Goal: Find specific page/section: Find specific page/section

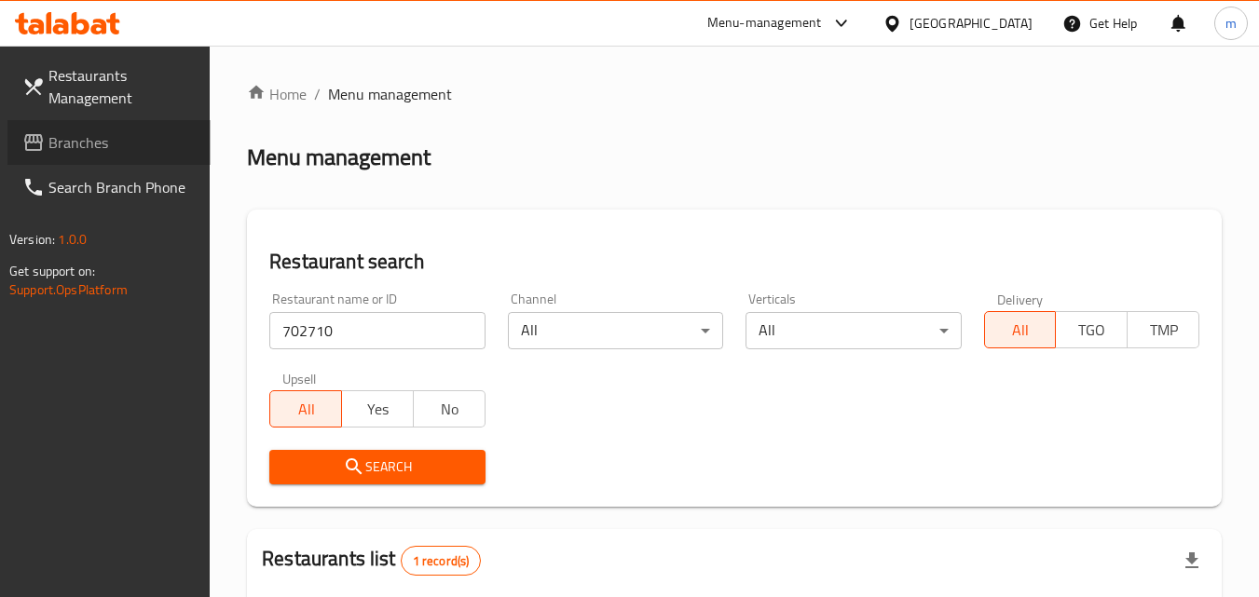
click at [121, 147] on span "Branches" at bounding box center [121, 142] width 147 height 22
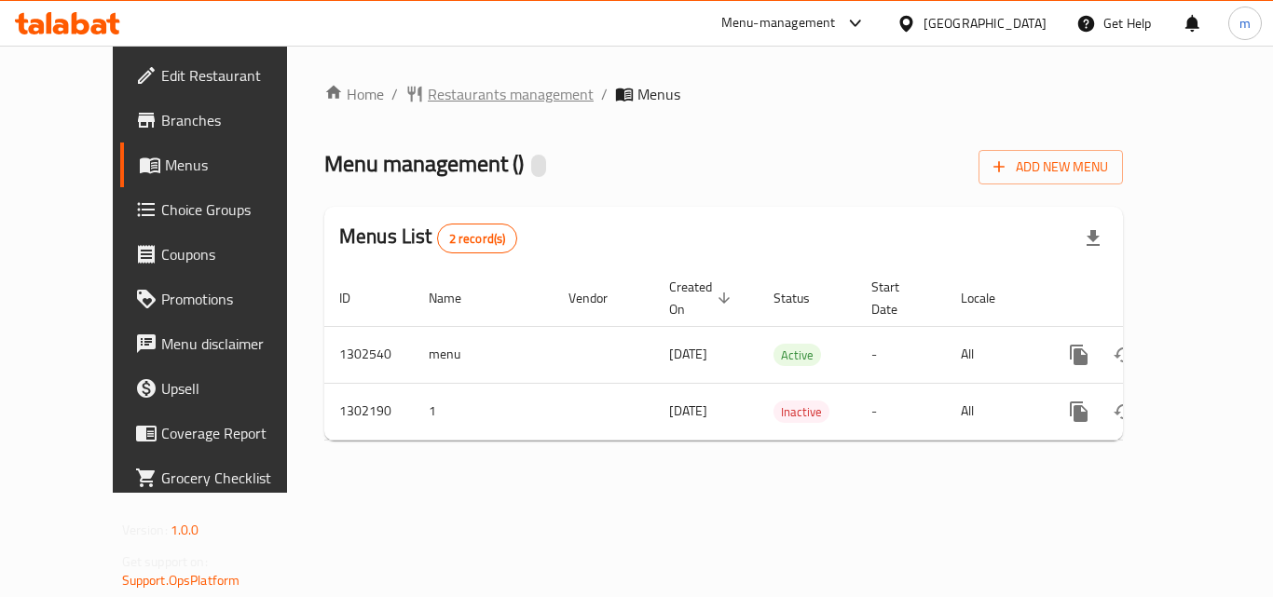
click at [447, 91] on span "Restaurants management" at bounding box center [511, 94] width 166 height 22
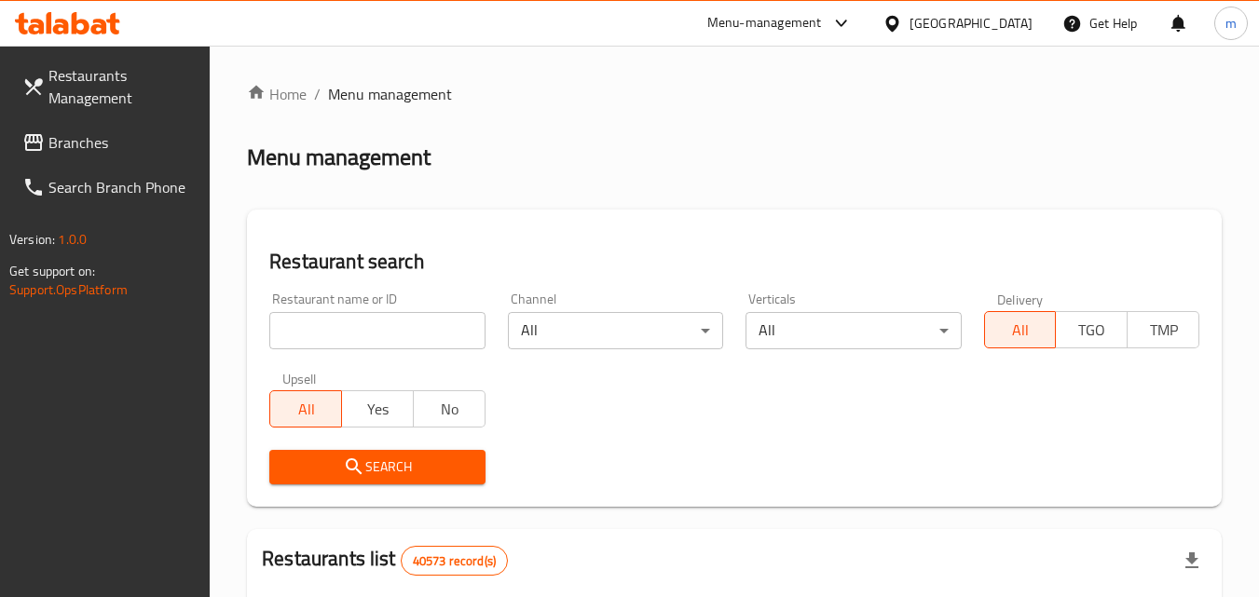
click at [426, 326] on input "search" at bounding box center [376, 330] width 215 height 37
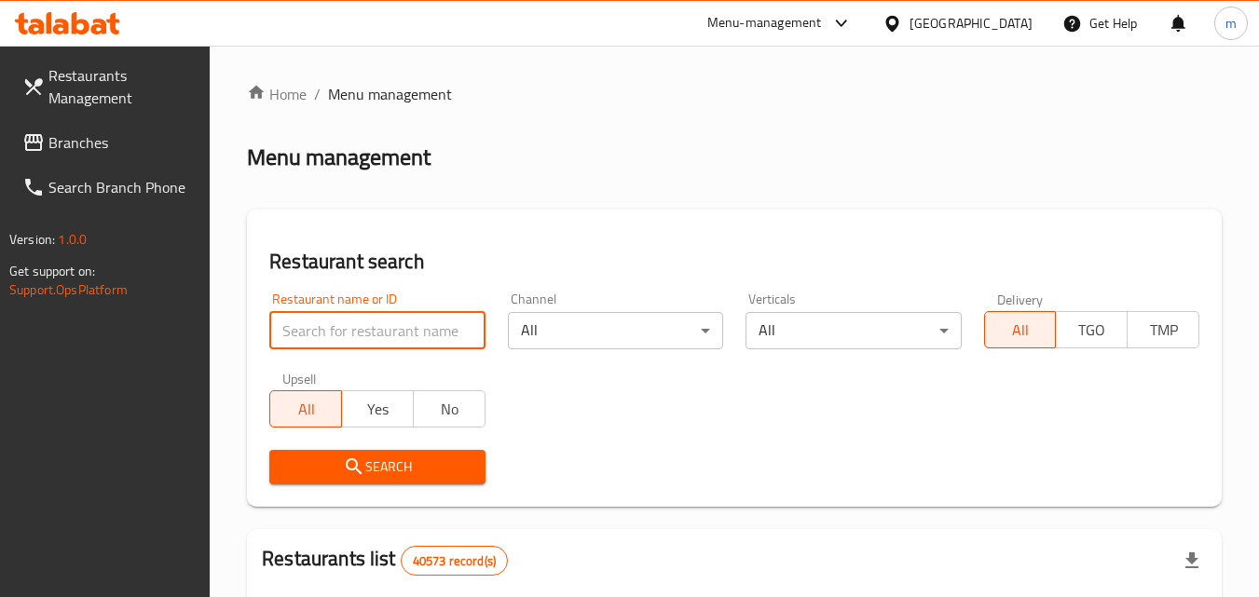
paste input "702327"
type input "702327"
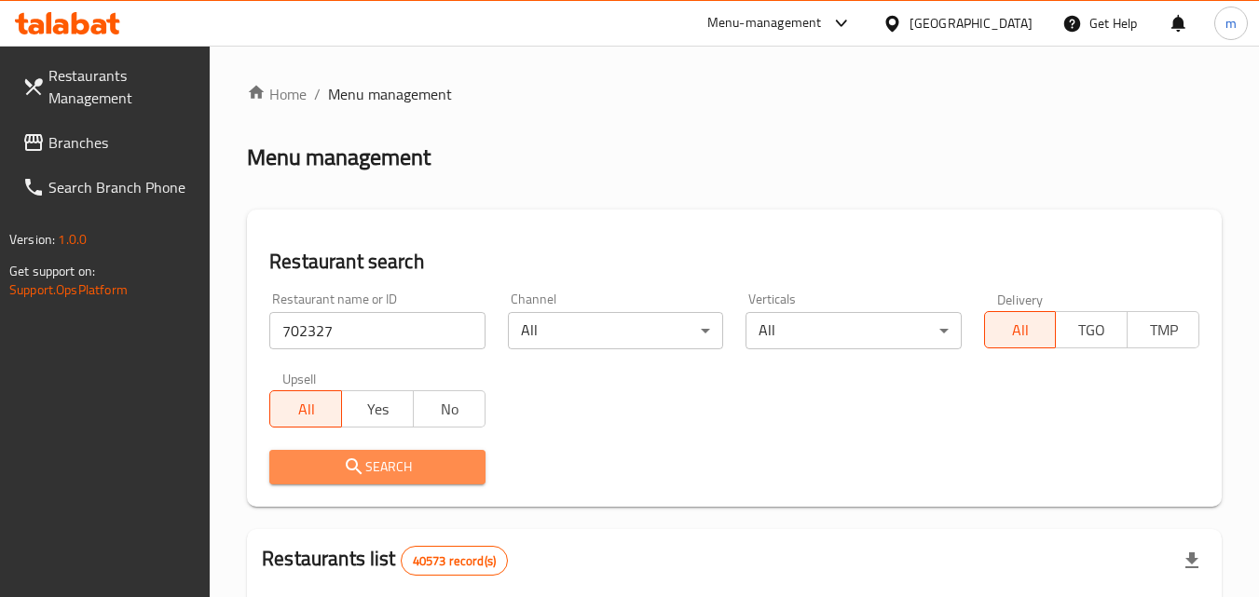
click at [384, 468] on span "Search" at bounding box center [376, 467] width 185 height 23
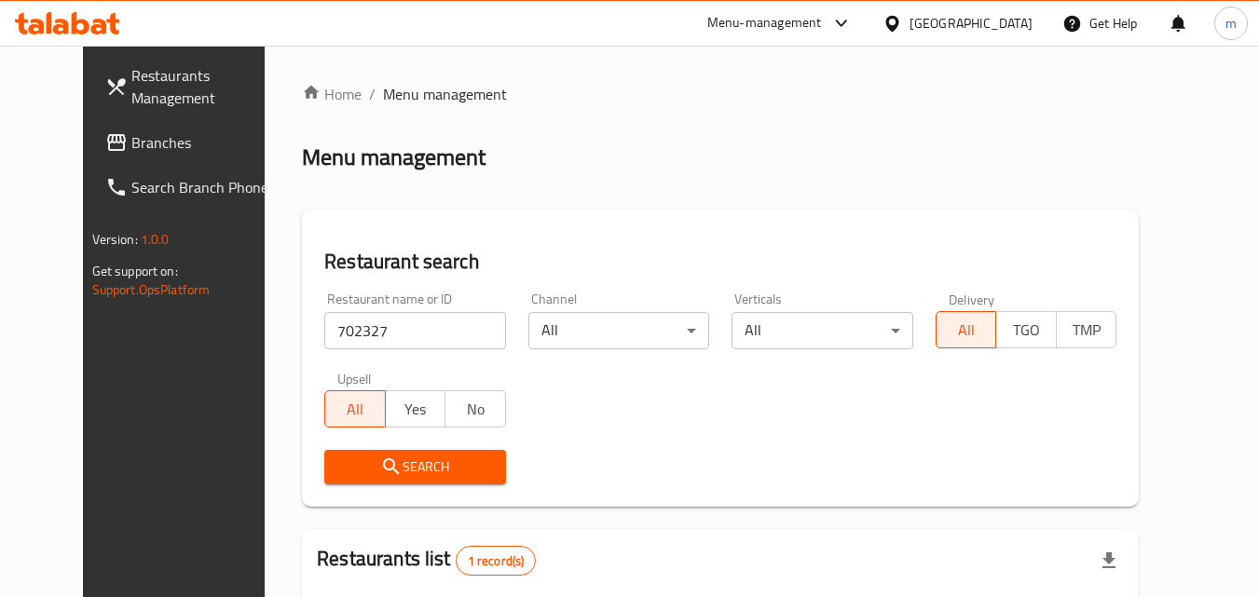
click at [940, 27] on div "[GEOGRAPHIC_DATA]" at bounding box center [970, 23] width 123 height 20
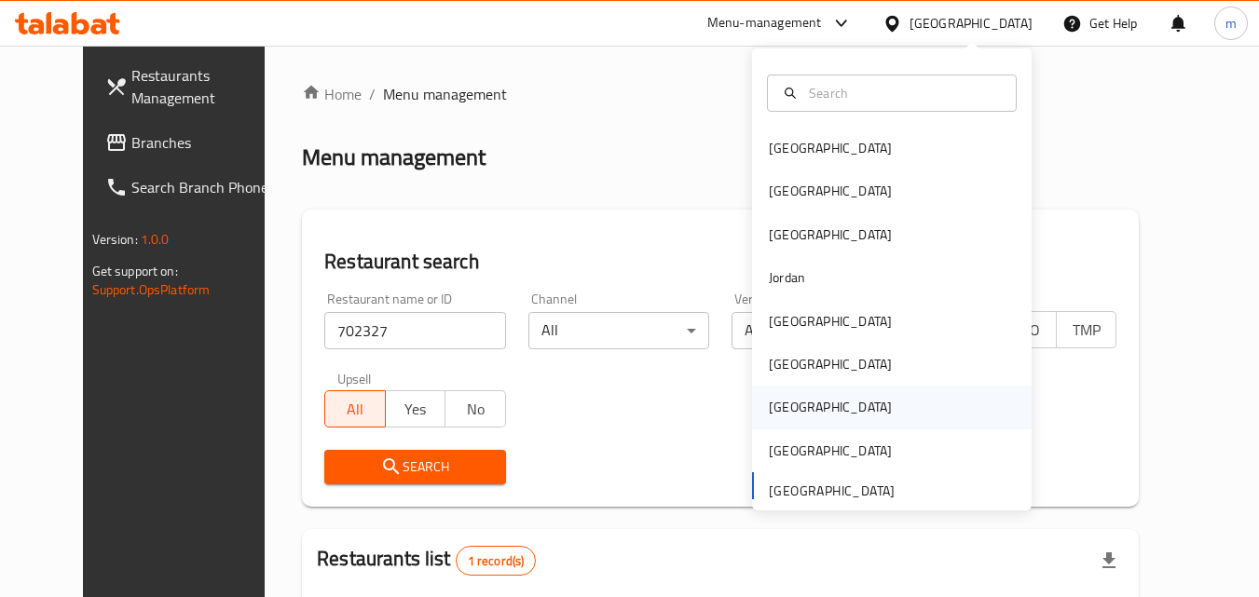
click at [782, 408] on div "Qatar" at bounding box center [830, 407] width 123 height 20
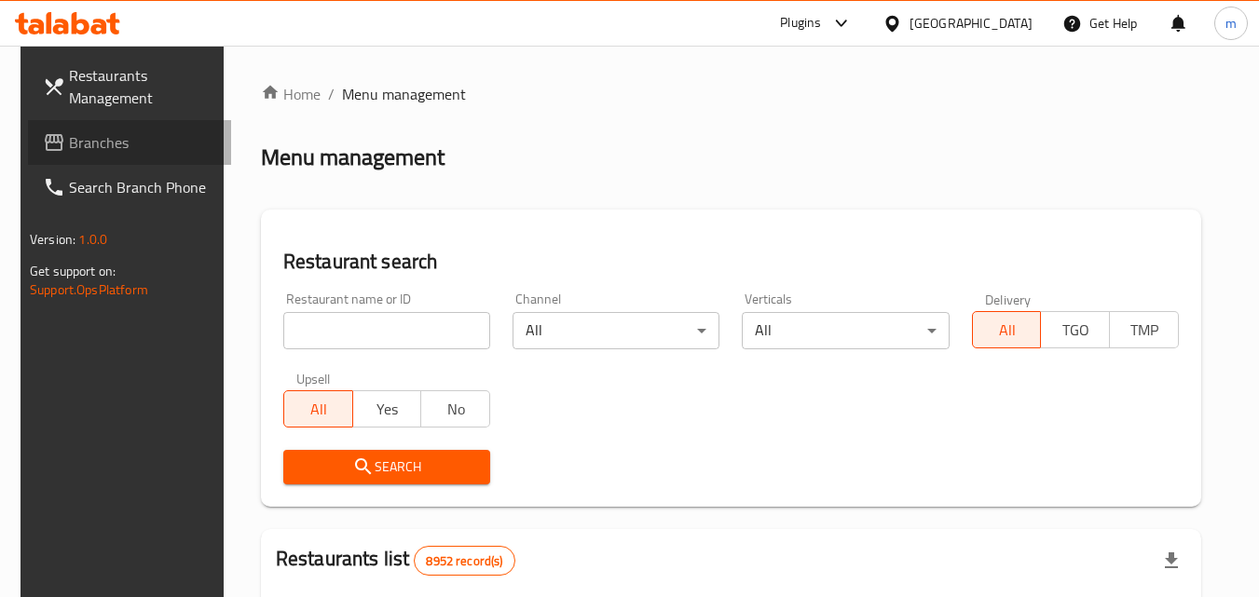
click at [69, 139] on span "Branches" at bounding box center [142, 142] width 147 height 22
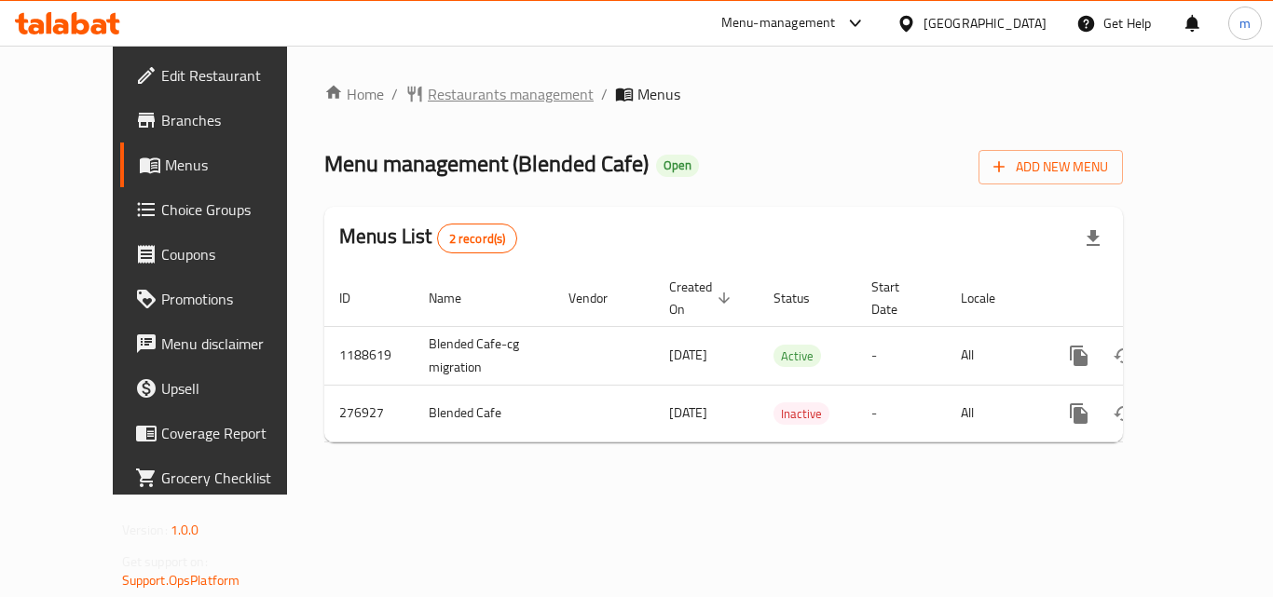
click at [456, 99] on span "Restaurants management" at bounding box center [511, 94] width 166 height 22
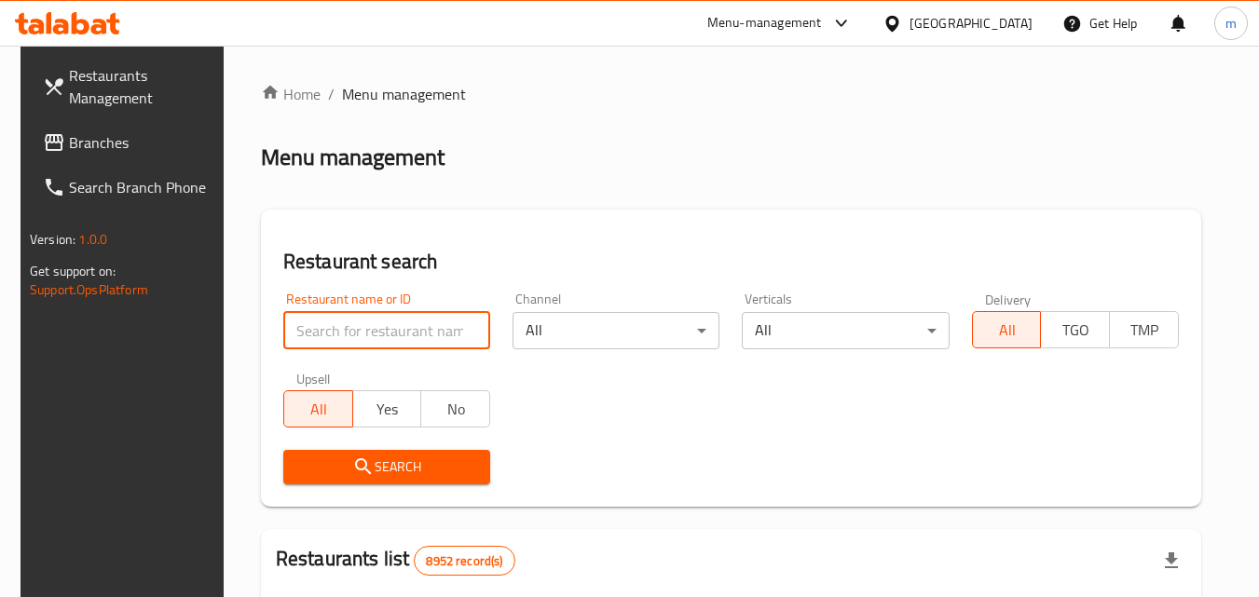
click at [381, 332] on input "search" at bounding box center [386, 330] width 207 height 37
paste input "628052"
type input "628052"
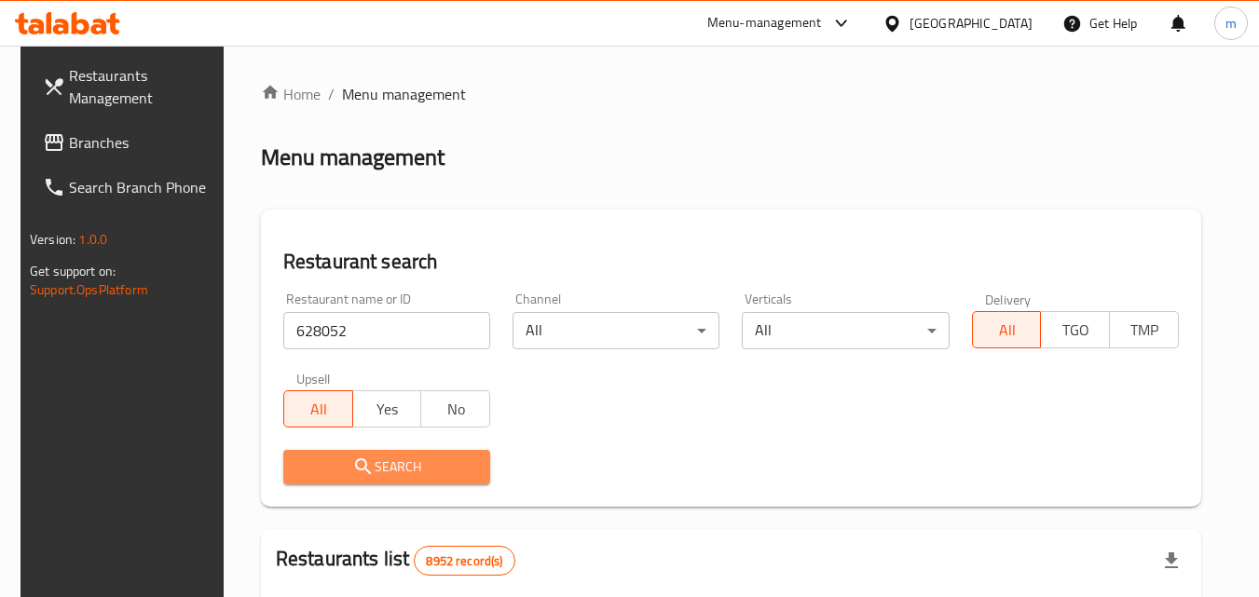
click at [389, 465] on span "Search" at bounding box center [386, 467] width 177 height 23
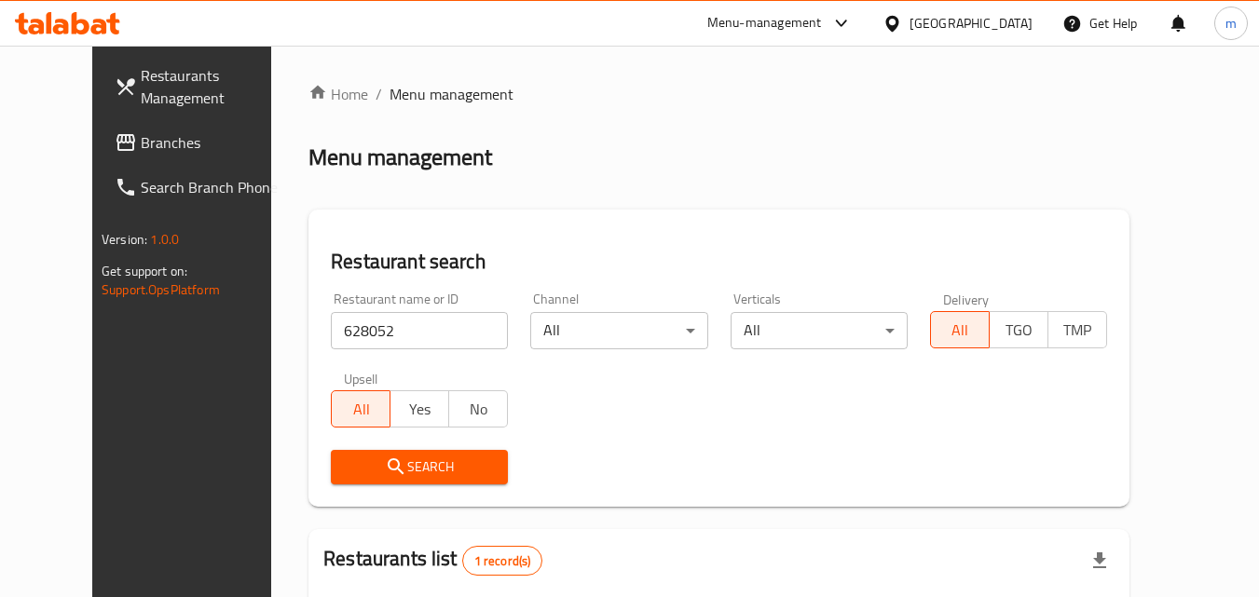
click at [1015, 16] on div "Qatar" at bounding box center [970, 23] width 123 height 20
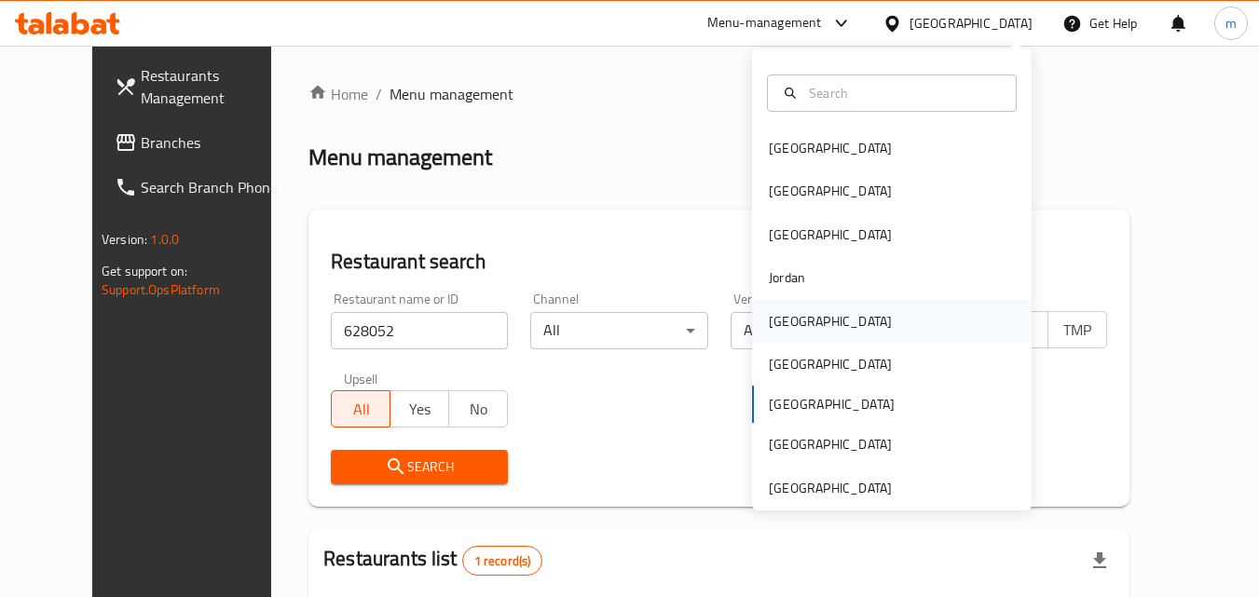
click at [789, 326] on div "Kuwait" at bounding box center [830, 321] width 123 height 20
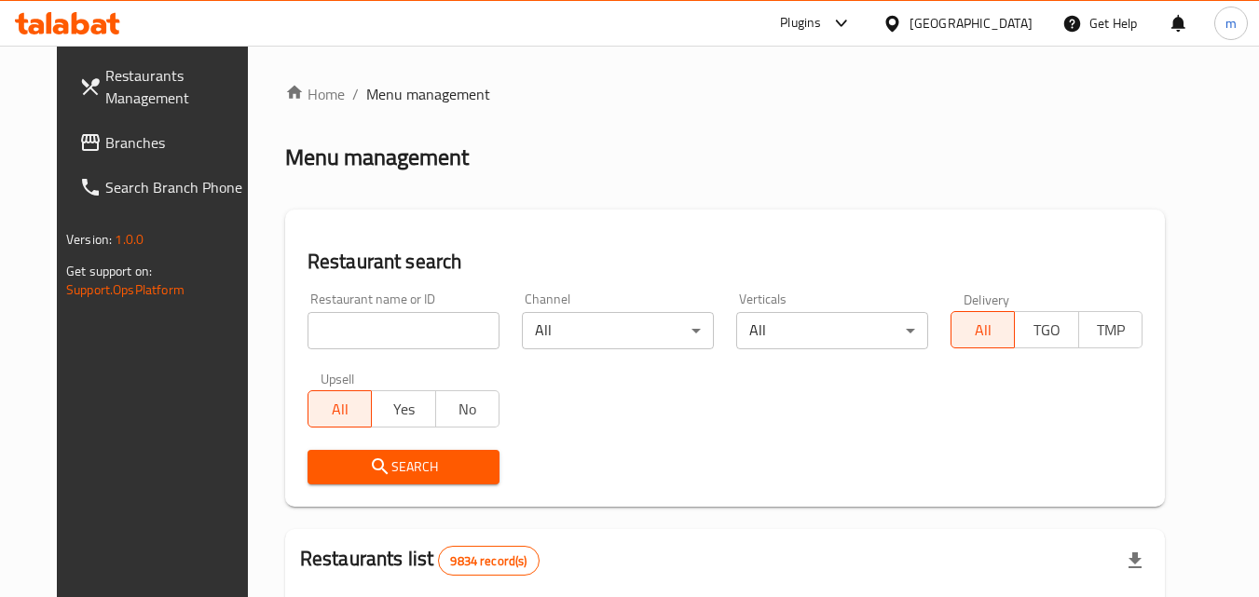
click at [105, 143] on span "Branches" at bounding box center [178, 142] width 147 height 22
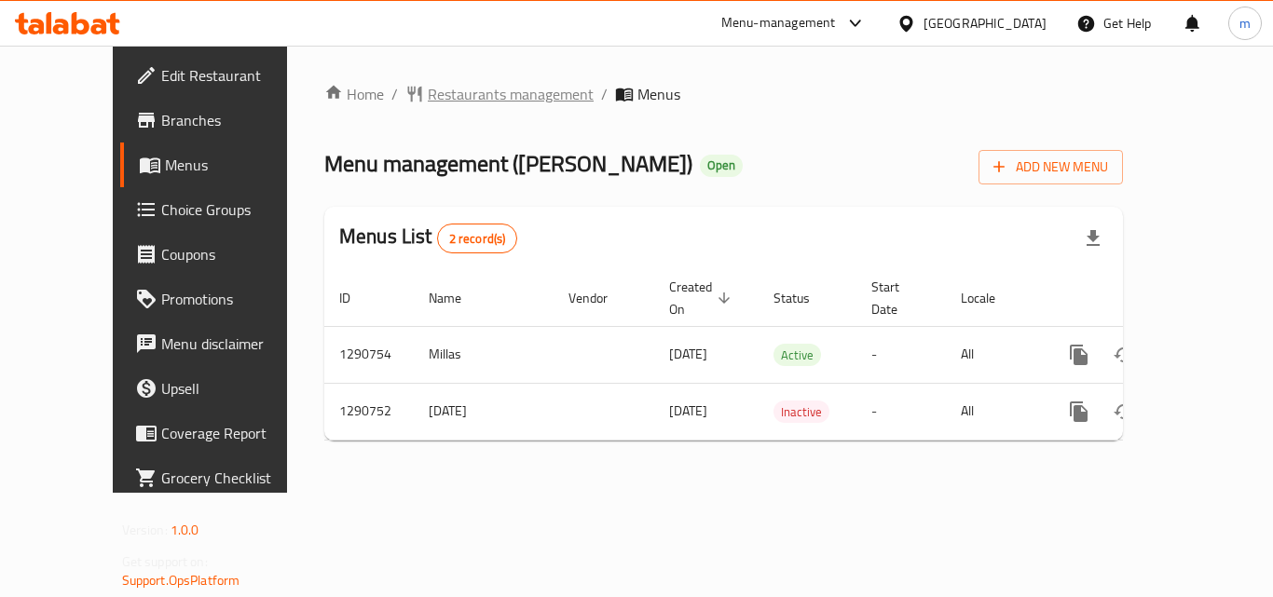
click at [443, 90] on span "Restaurants management" at bounding box center [511, 94] width 166 height 22
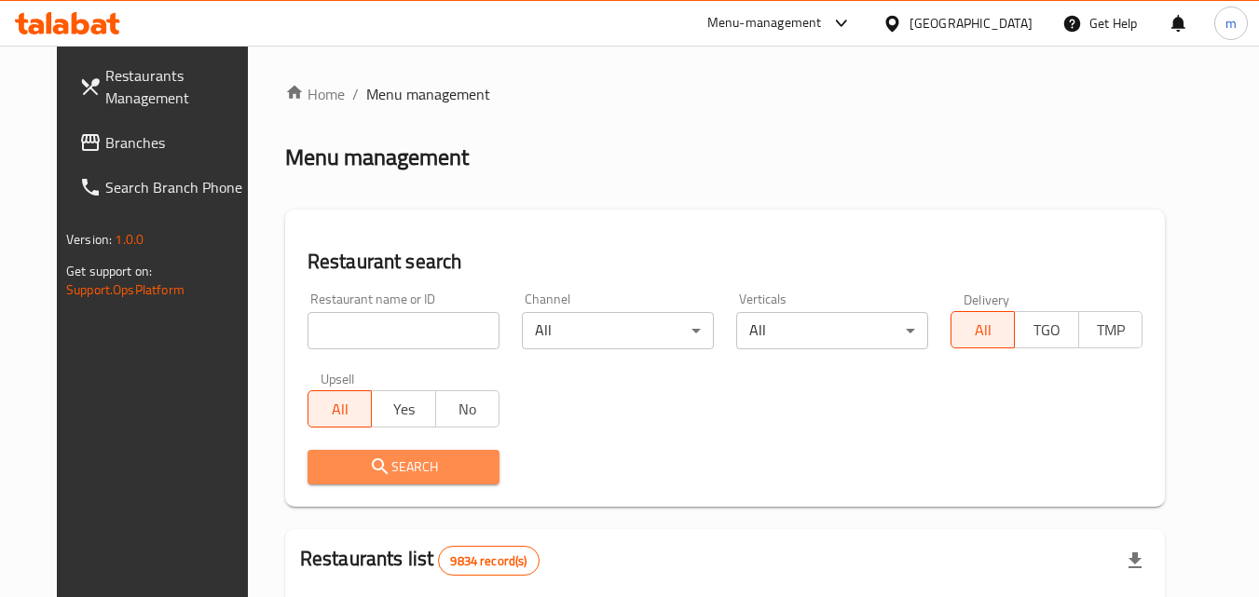
click at [384, 473] on span "Search" at bounding box center [403, 467] width 162 height 23
click at [390, 472] on div at bounding box center [629, 298] width 1259 height 597
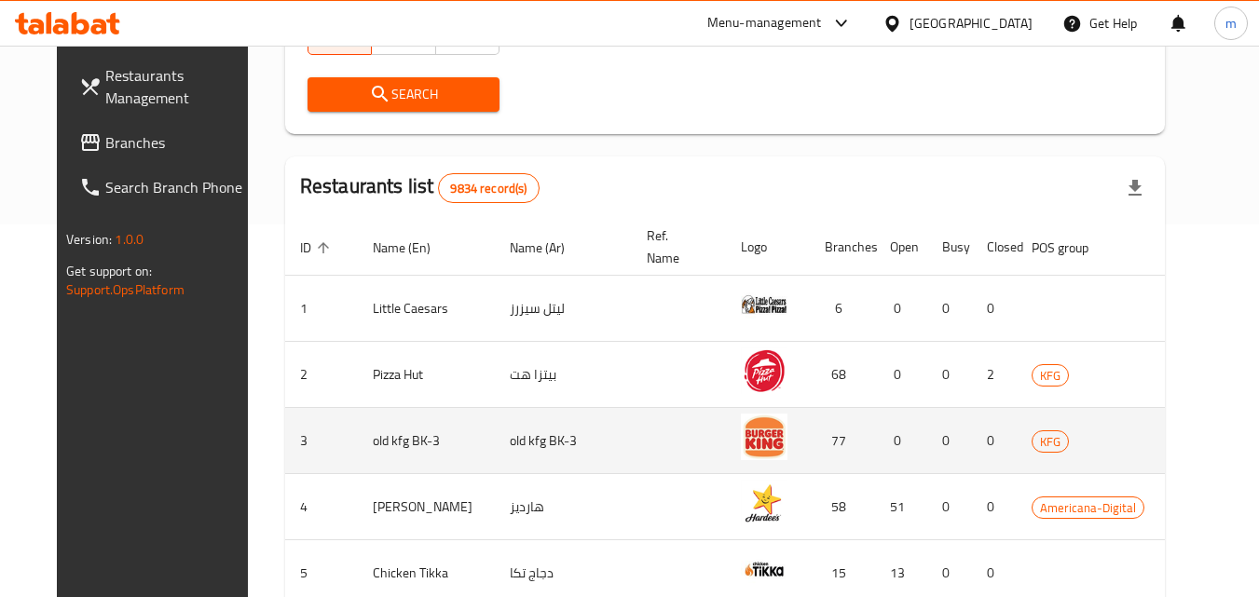
scroll to position [93, 0]
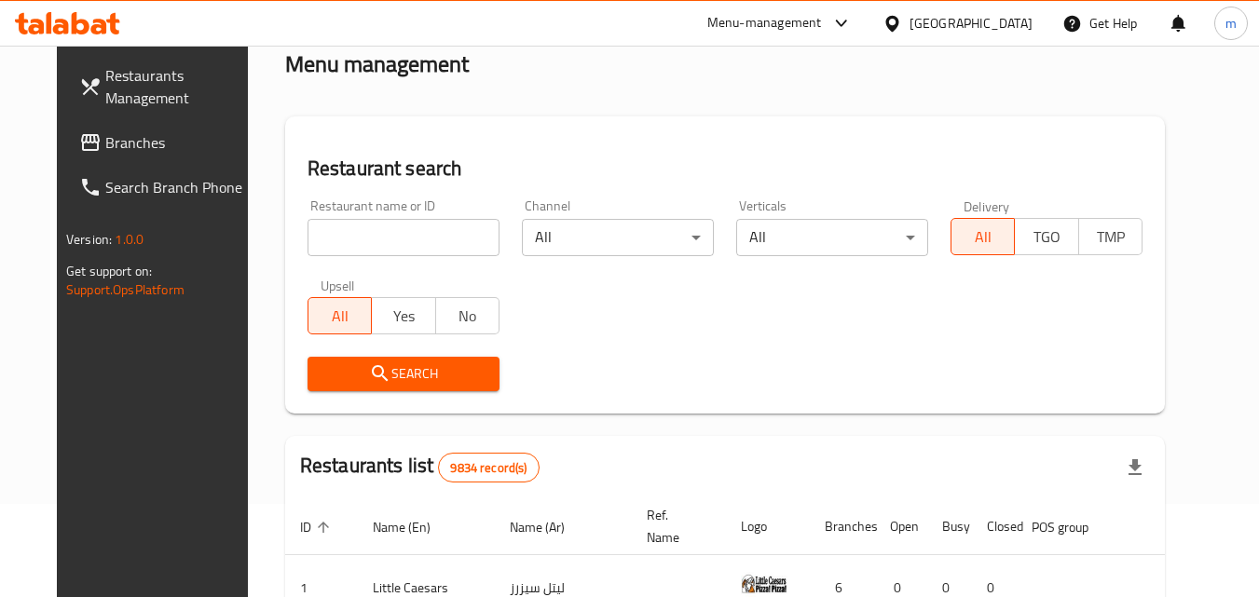
click at [387, 226] on input "search" at bounding box center [403, 237] width 192 height 37
paste input "698358"
type input "698358"
click at [369, 366] on icon "submit" at bounding box center [380, 373] width 22 height 22
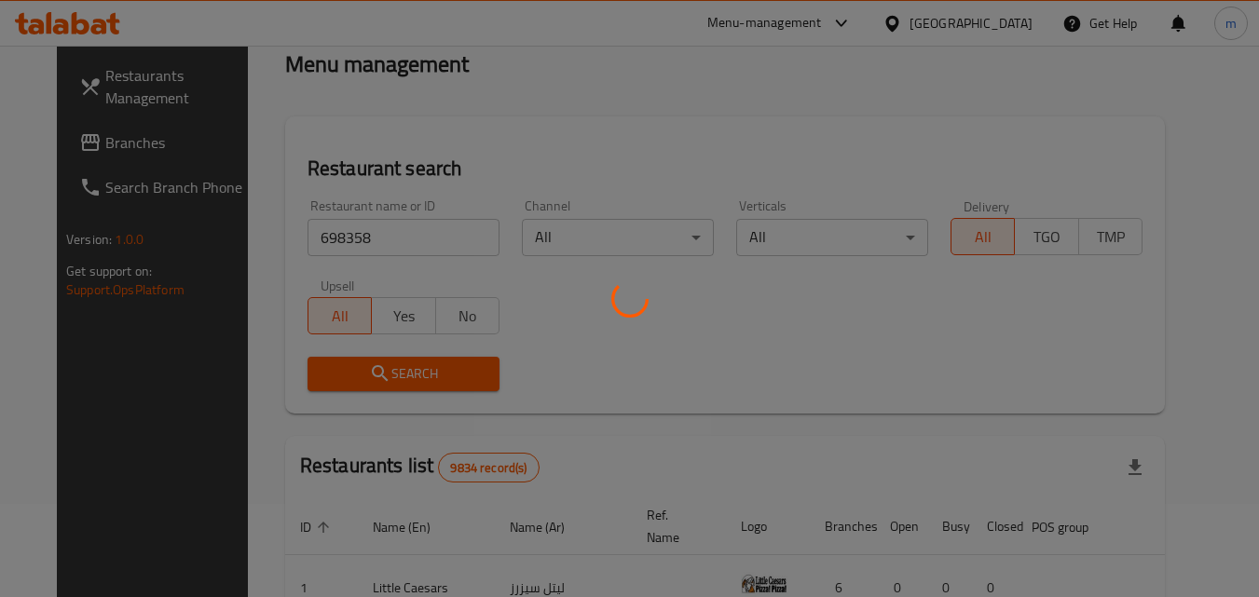
click at [365, 366] on div at bounding box center [629, 298] width 1259 height 597
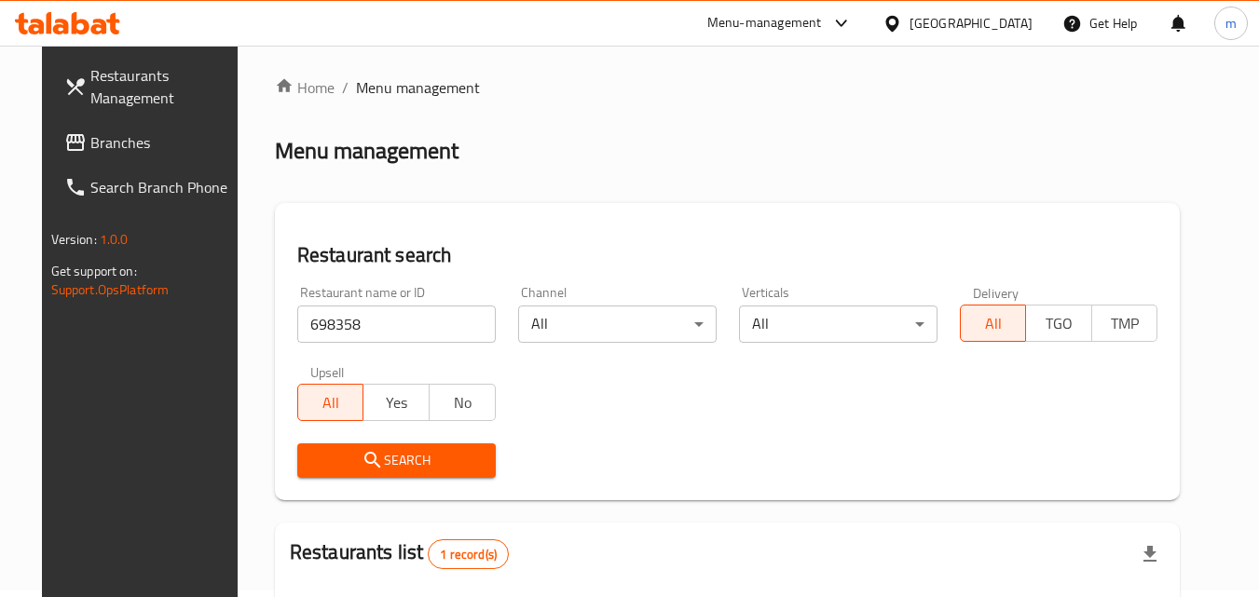
scroll to position [0, 0]
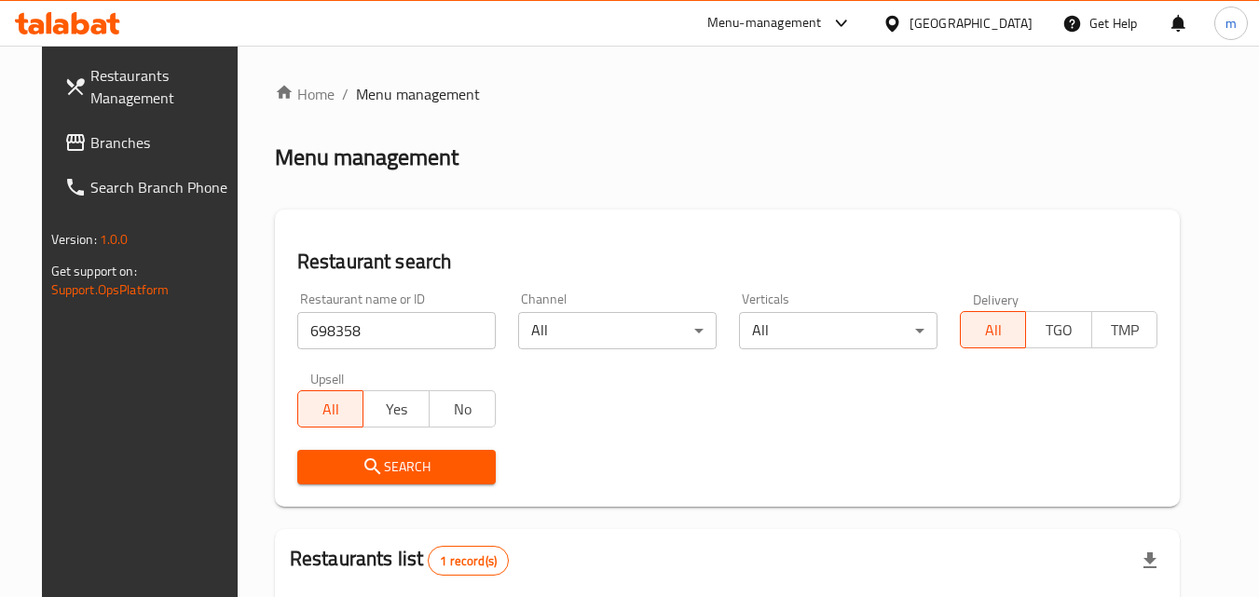
click at [1019, 22] on div "Kuwait" at bounding box center [970, 23] width 123 height 20
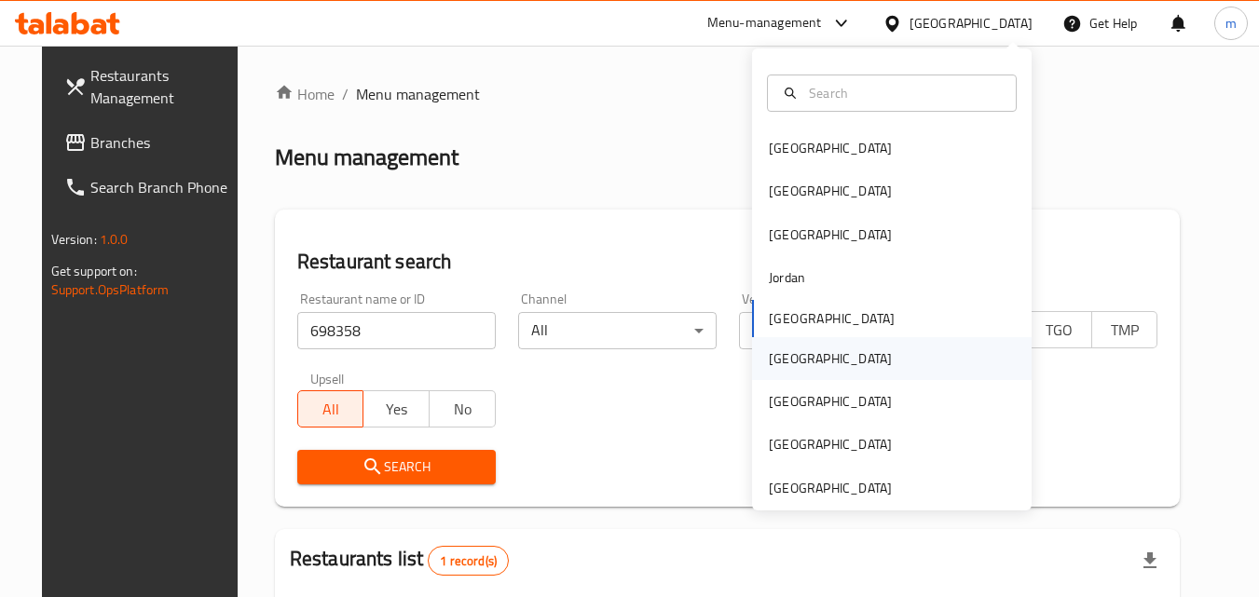
click at [783, 363] on div "Oman" at bounding box center [830, 358] width 123 height 20
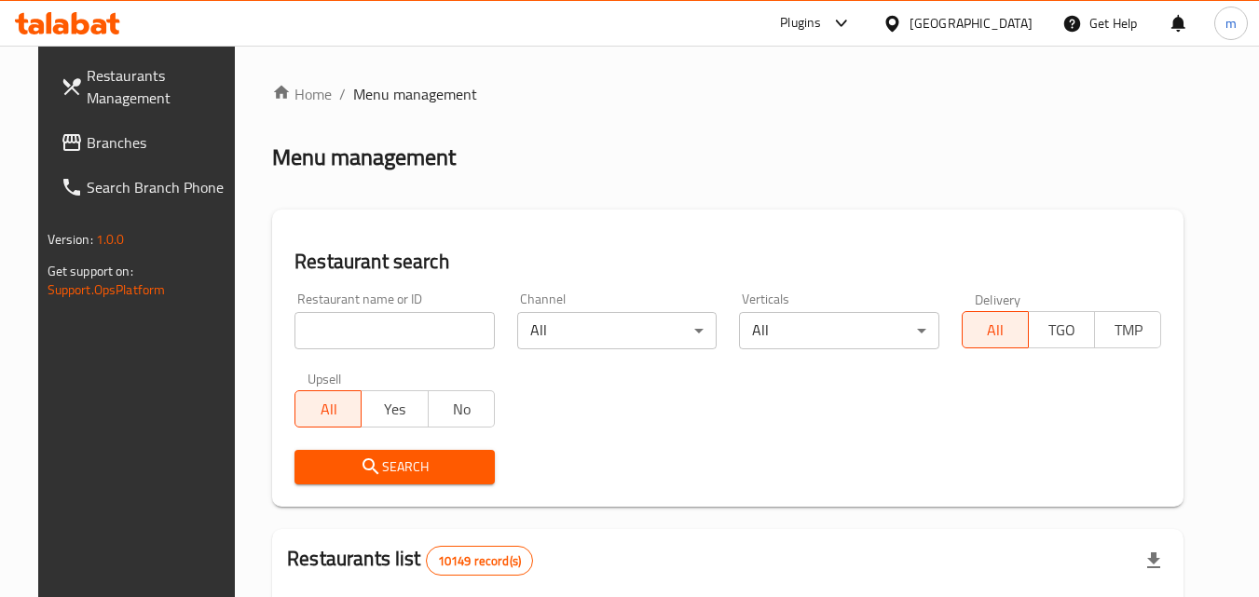
click at [87, 143] on span "Branches" at bounding box center [160, 142] width 147 height 22
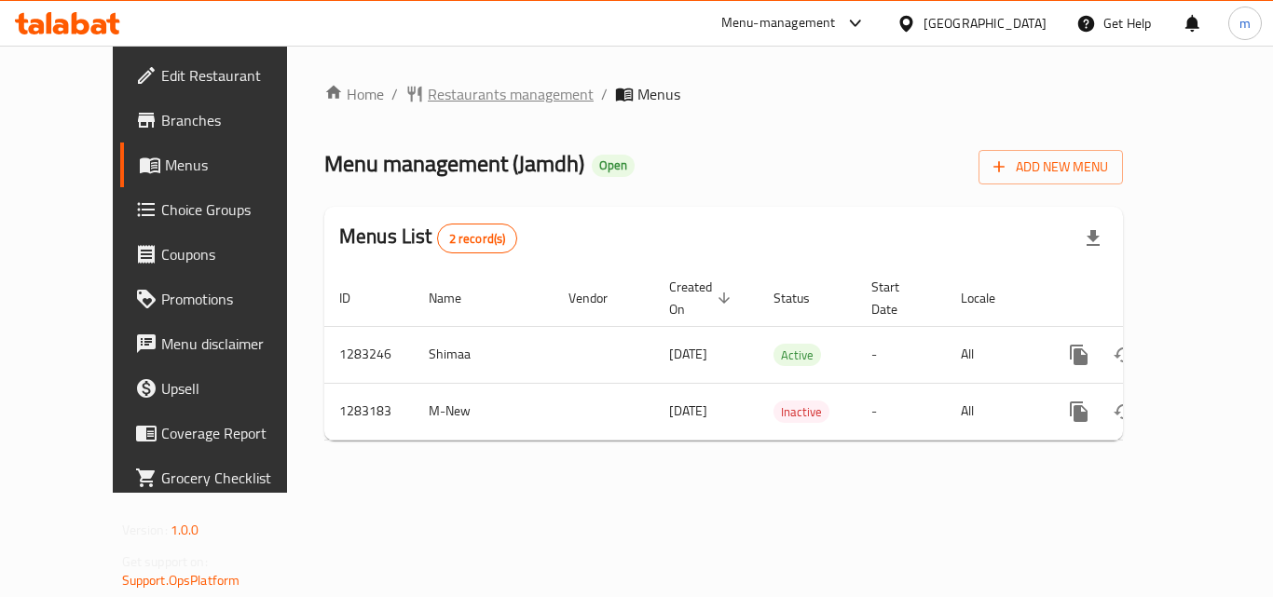
click at [439, 89] on span "Restaurants management" at bounding box center [511, 94] width 166 height 22
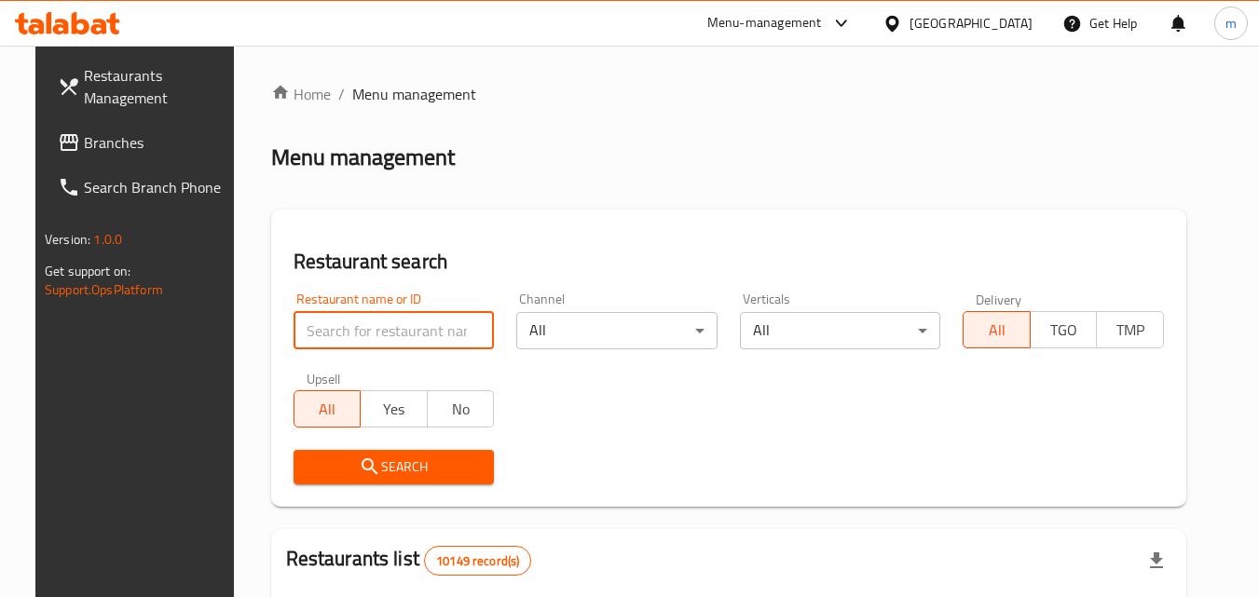
click at [385, 330] on input "search" at bounding box center [393, 330] width 201 height 37
paste input "695146"
type input "695146"
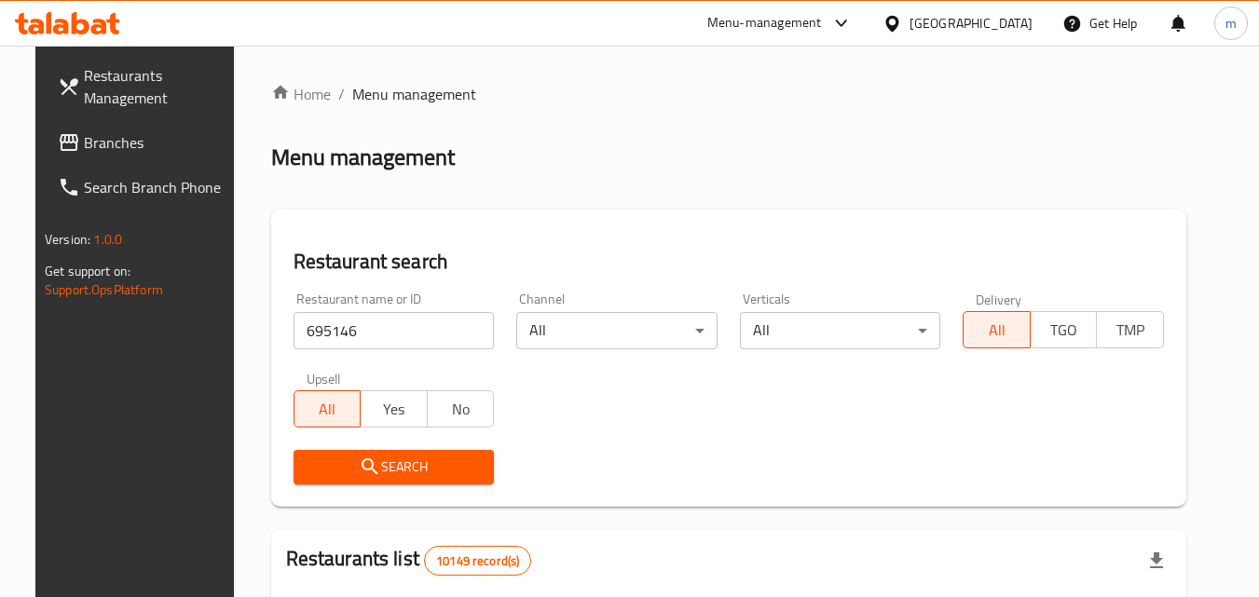
click at [394, 467] on span "Search" at bounding box center [393, 467] width 171 height 23
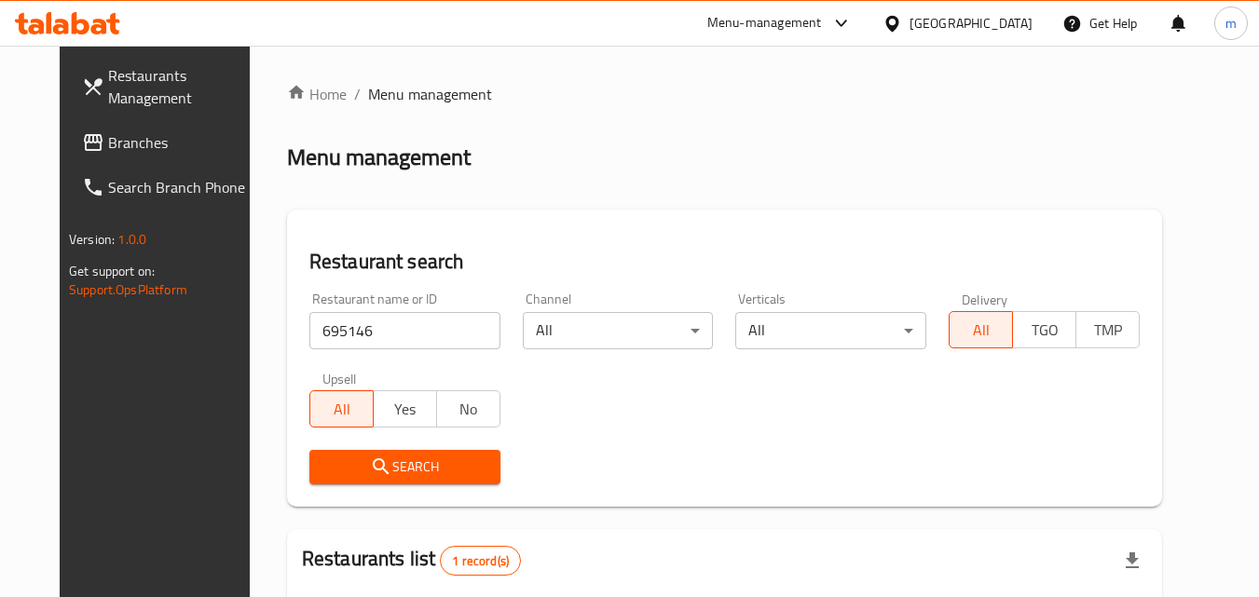
click at [1006, 19] on div "Oman" at bounding box center [970, 23] width 123 height 20
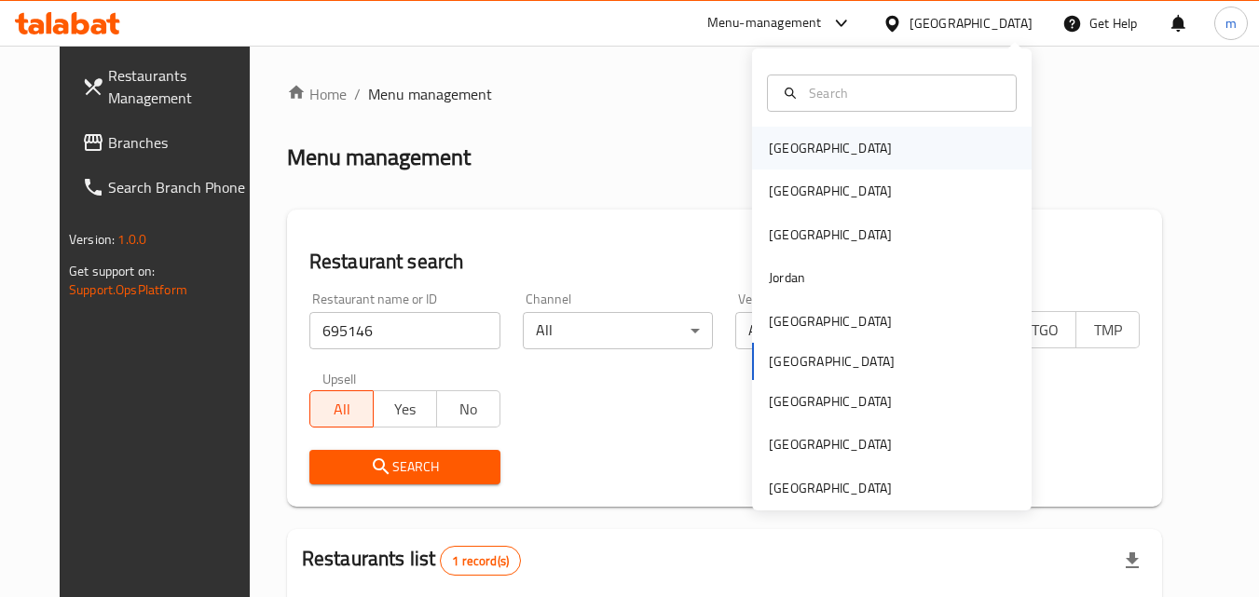
click at [793, 140] on div "Bahrain" at bounding box center [830, 148] width 123 height 20
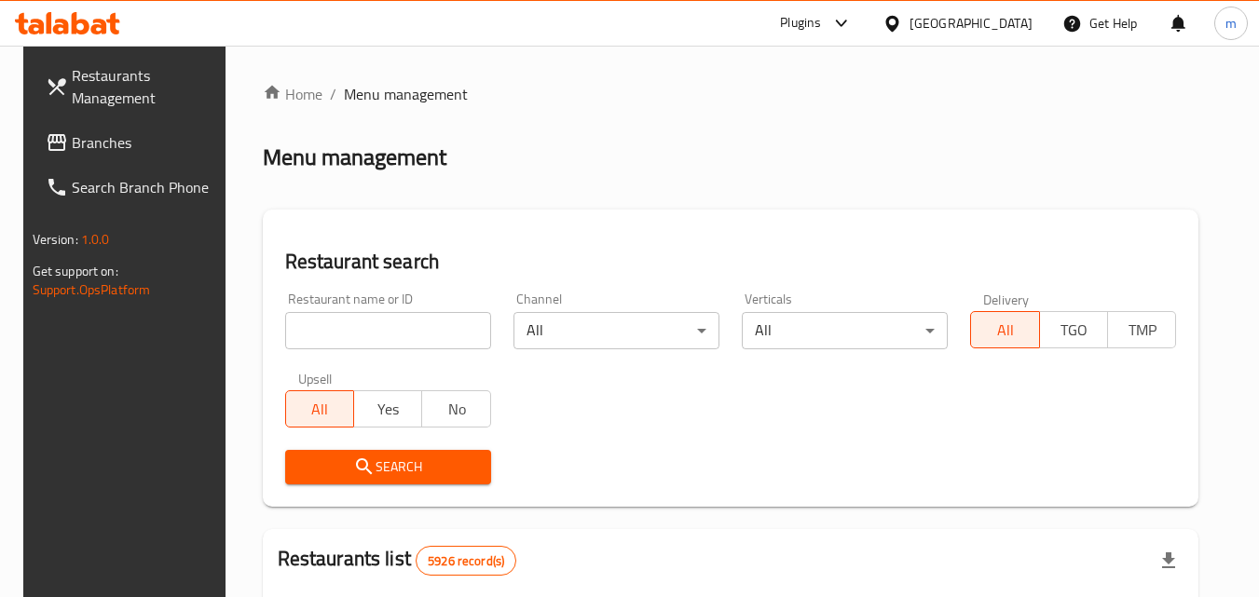
click at [86, 137] on span "Branches" at bounding box center [145, 142] width 147 height 22
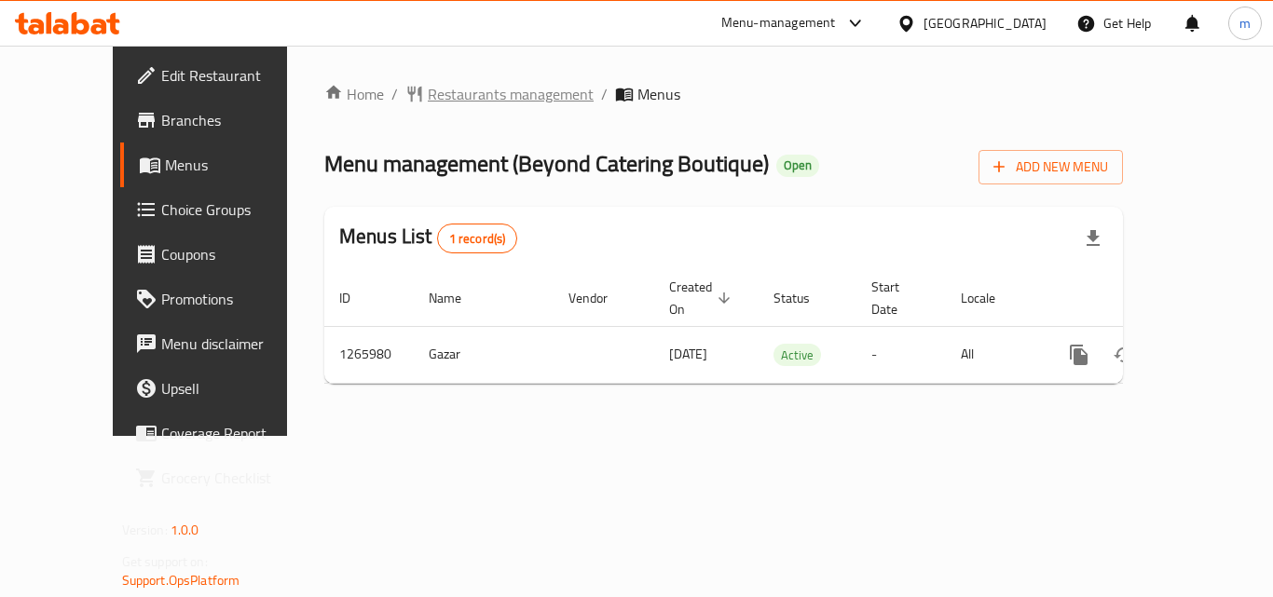
click at [439, 95] on span "Restaurants management" at bounding box center [511, 94] width 166 height 22
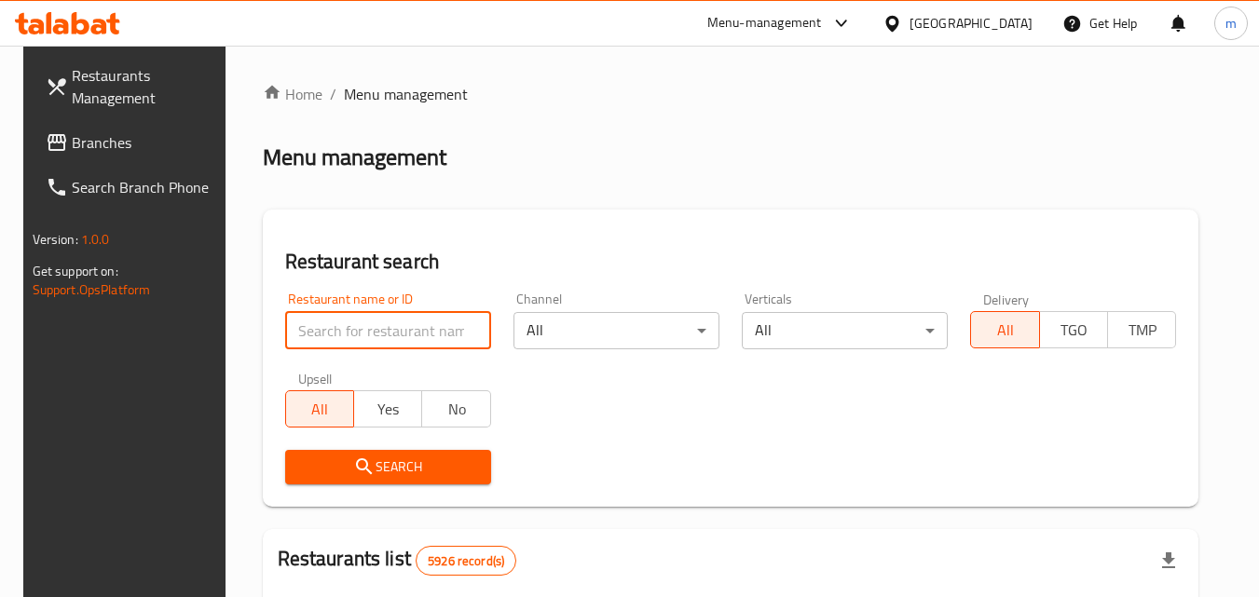
click at [341, 326] on input "search" at bounding box center [388, 330] width 206 height 37
paste input "687081"
type input "687081"
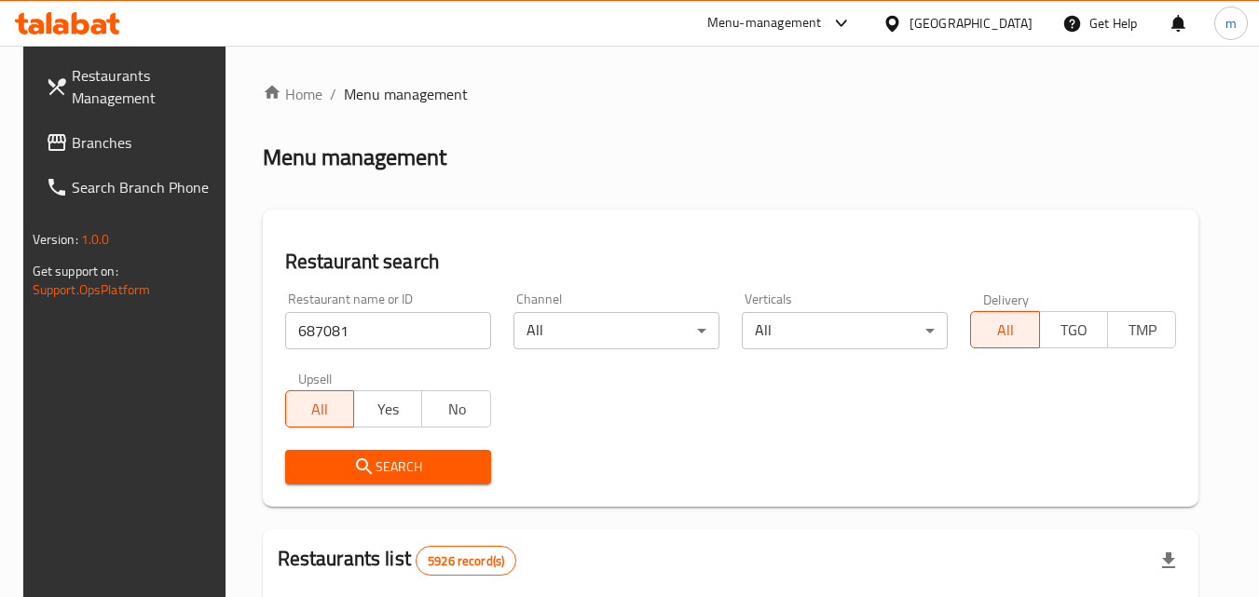
click at [389, 462] on span "Search" at bounding box center [388, 467] width 176 height 23
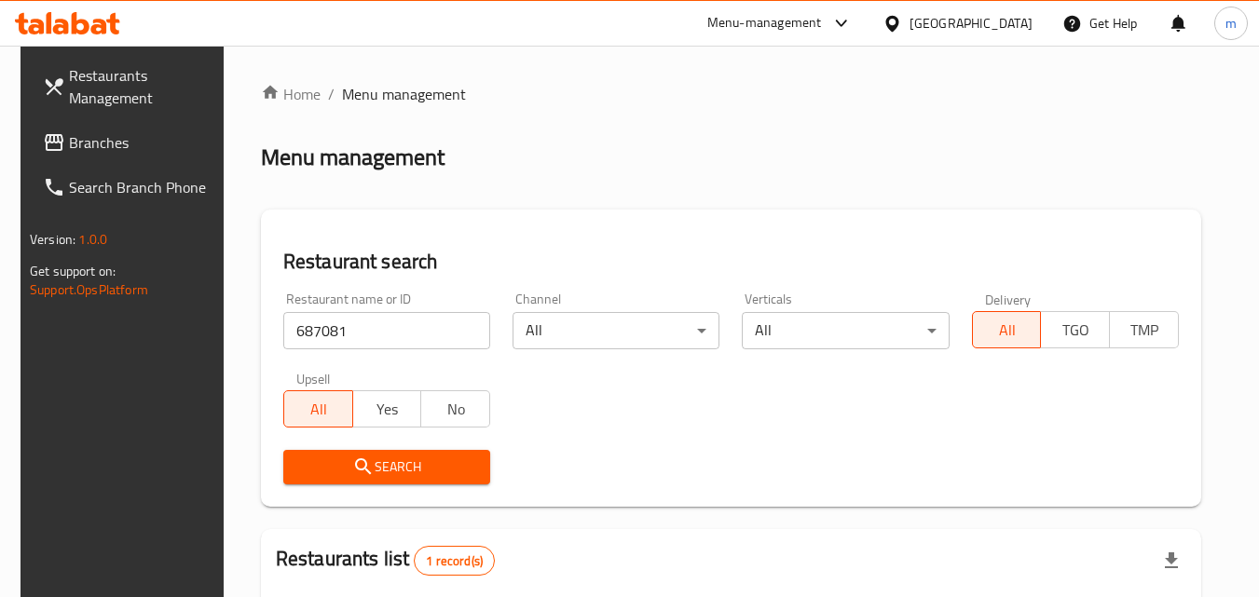
click at [909, 24] on div at bounding box center [895, 23] width 27 height 20
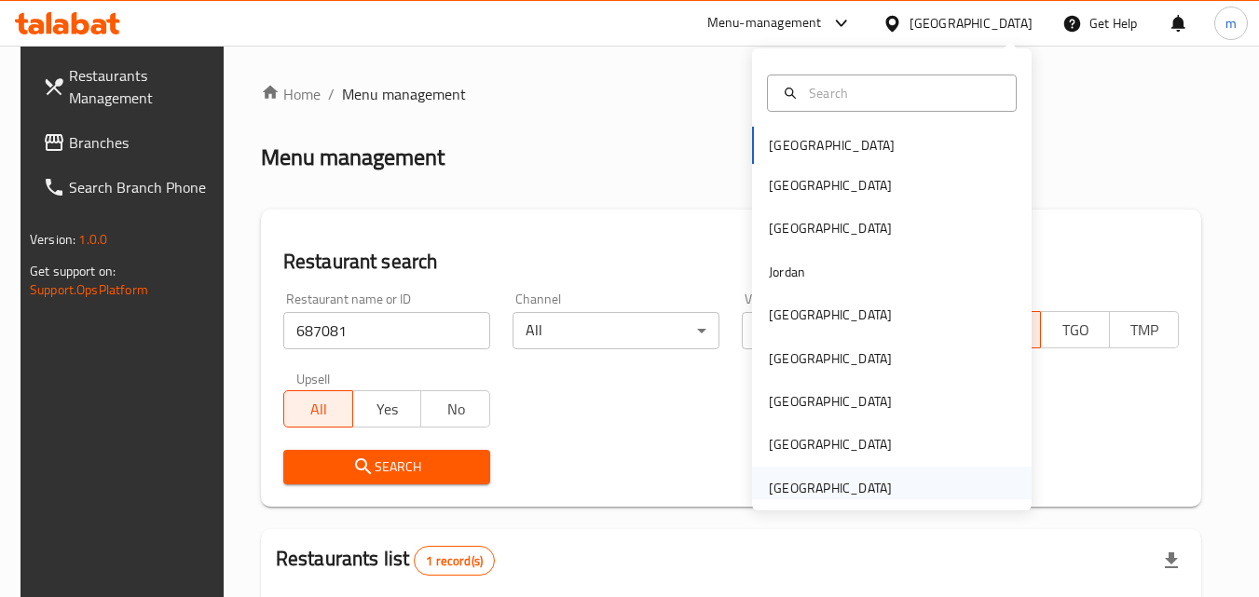
click at [836, 484] on div "[GEOGRAPHIC_DATA]" at bounding box center [830, 488] width 123 height 20
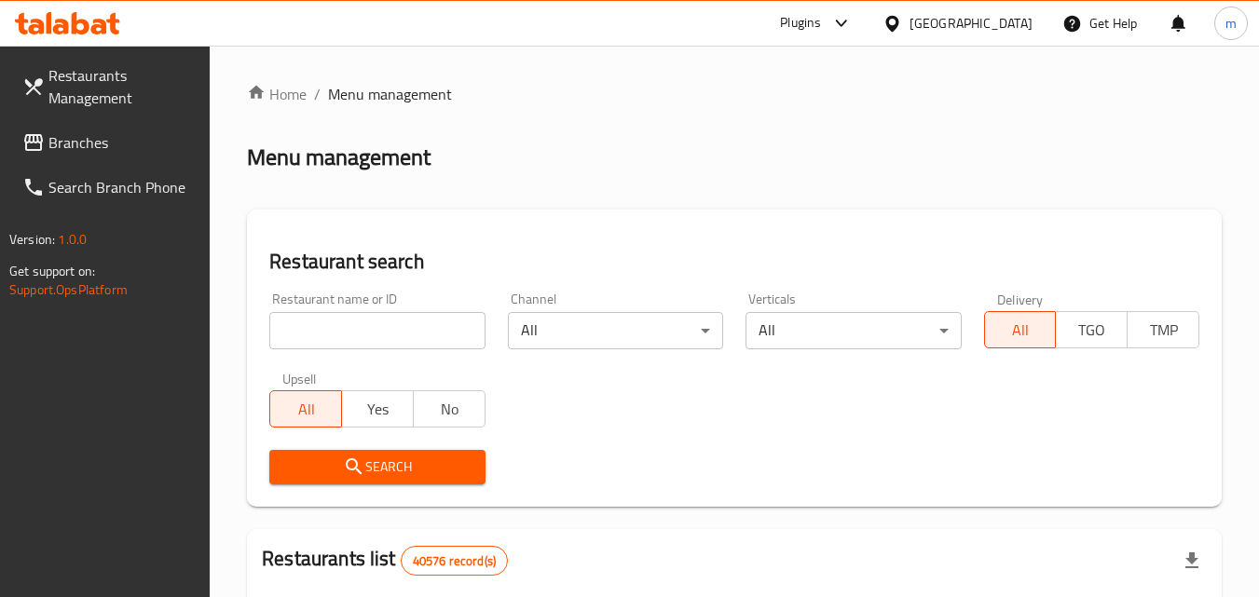
click at [77, 133] on span "Branches" at bounding box center [121, 142] width 147 height 22
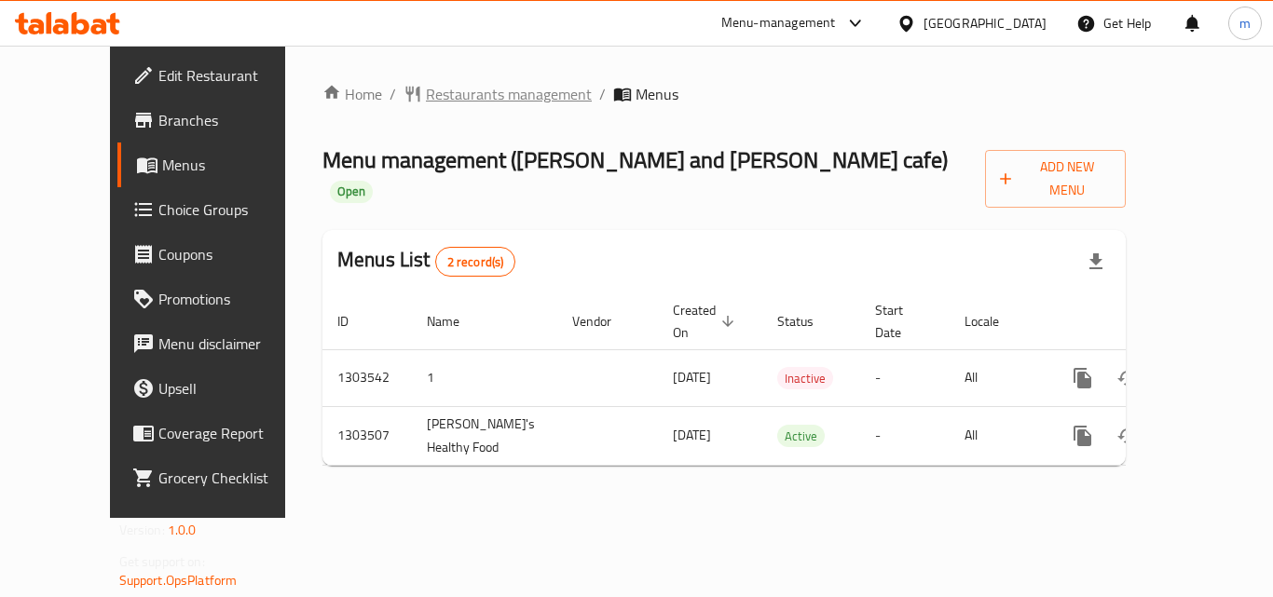
click at [426, 91] on span "Restaurants management" at bounding box center [509, 94] width 166 height 22
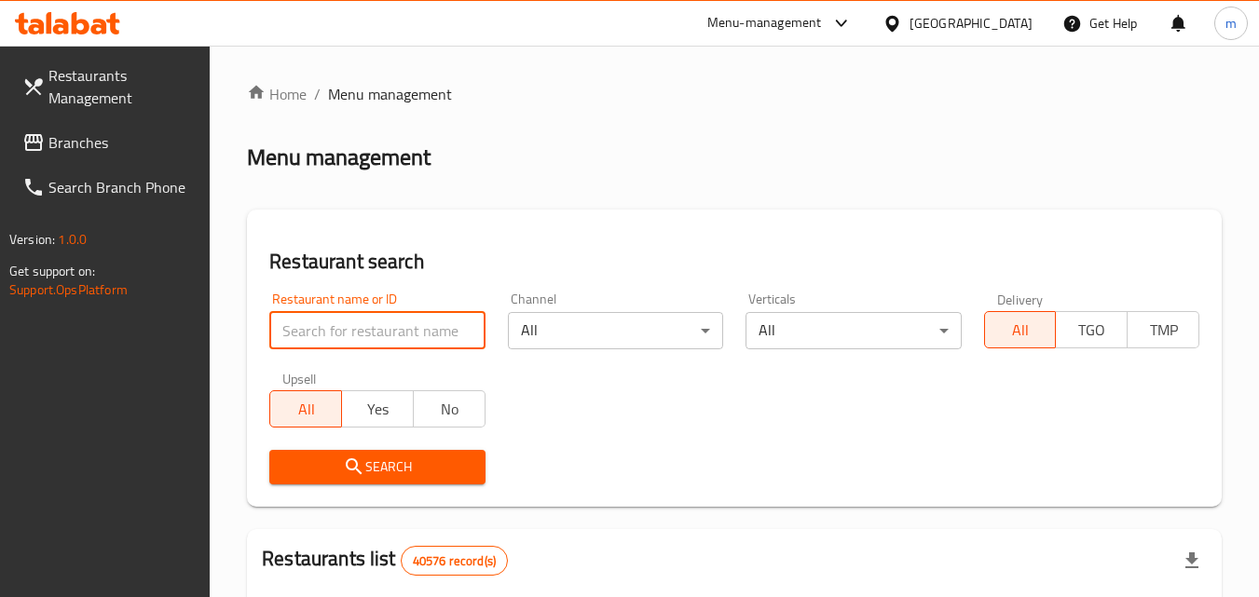
click at [376, 319] on input "search" at bounding box center [376, 330] width 215 height 37
paste input "702421"
type input "702421"
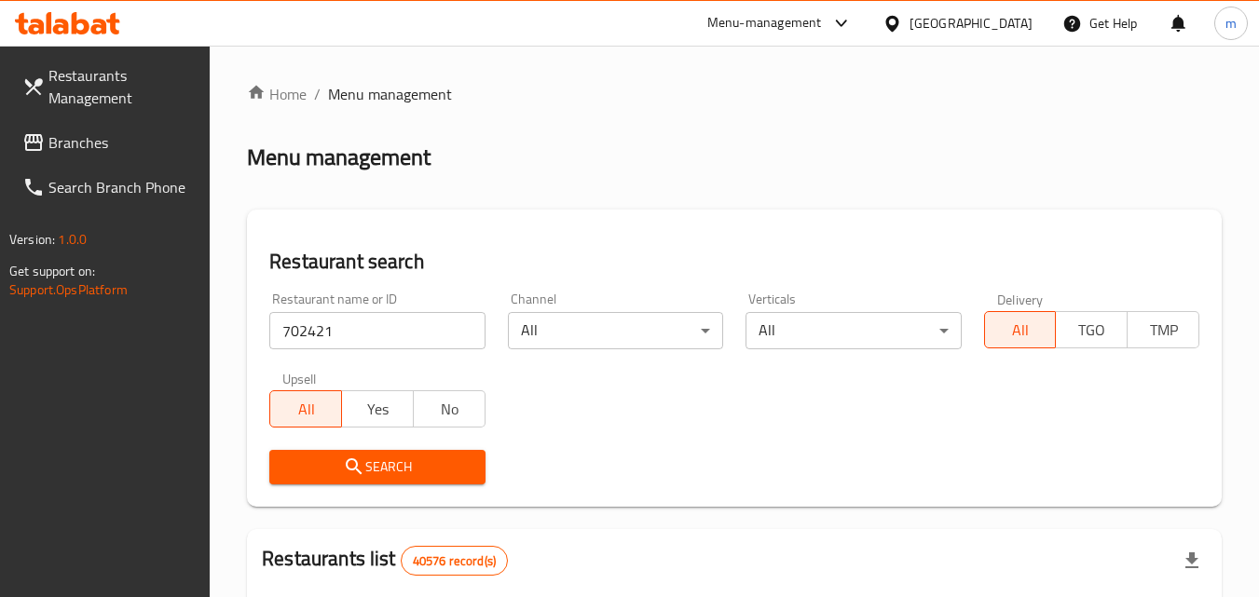
click at [394, 464] on span "Search" at bounding box center [376, 467] width 185 height 23
click at [102, 146] on span "Branches" at bounding box center [121, 142] width 147 height 22
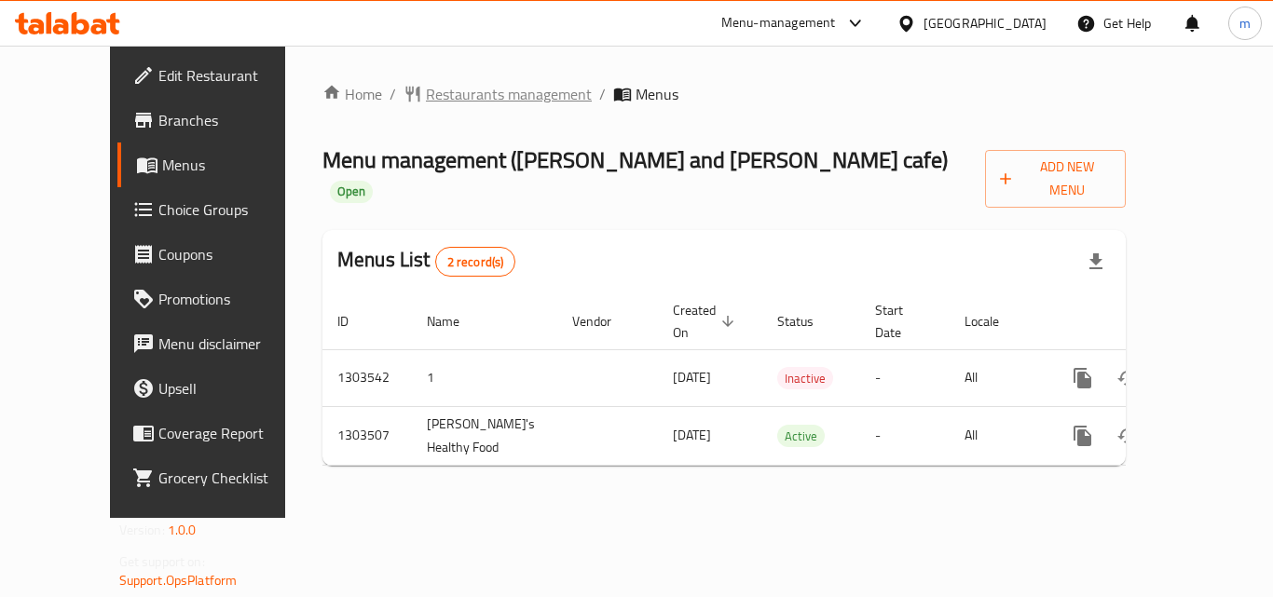
click at [463, 94] on span "Restaurants management" at bounding box center [509, 94] width 166 height 22
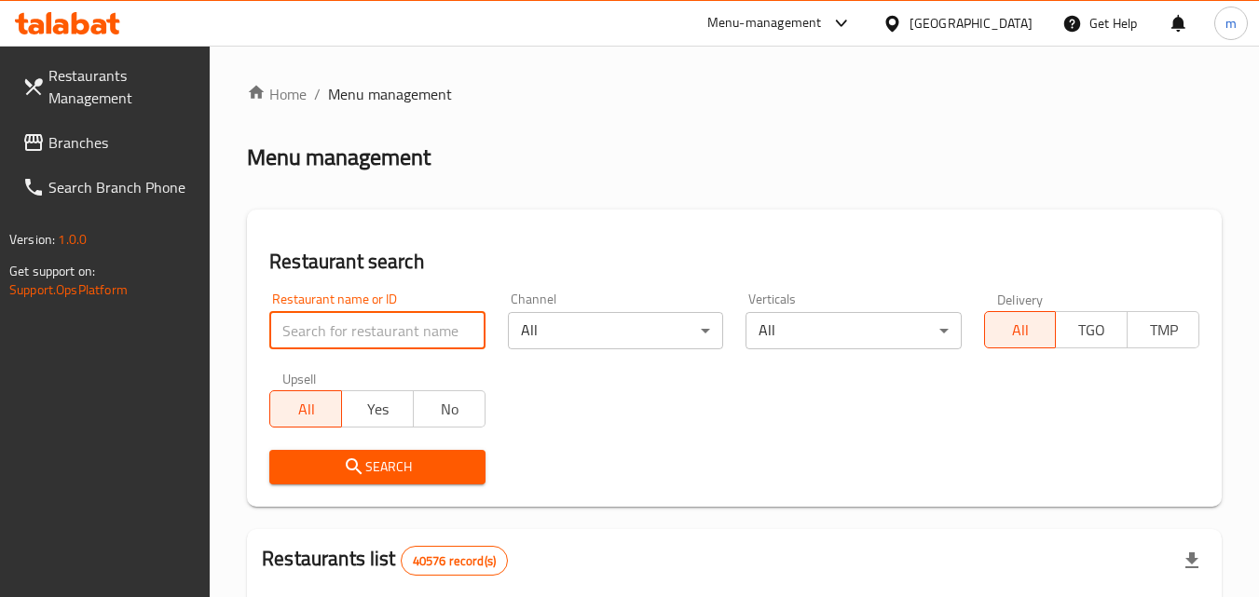
click at [346, 324] on input "search" at bounding box center [376, 330] width 215 height 37
paste input "702421"
type input "702421"
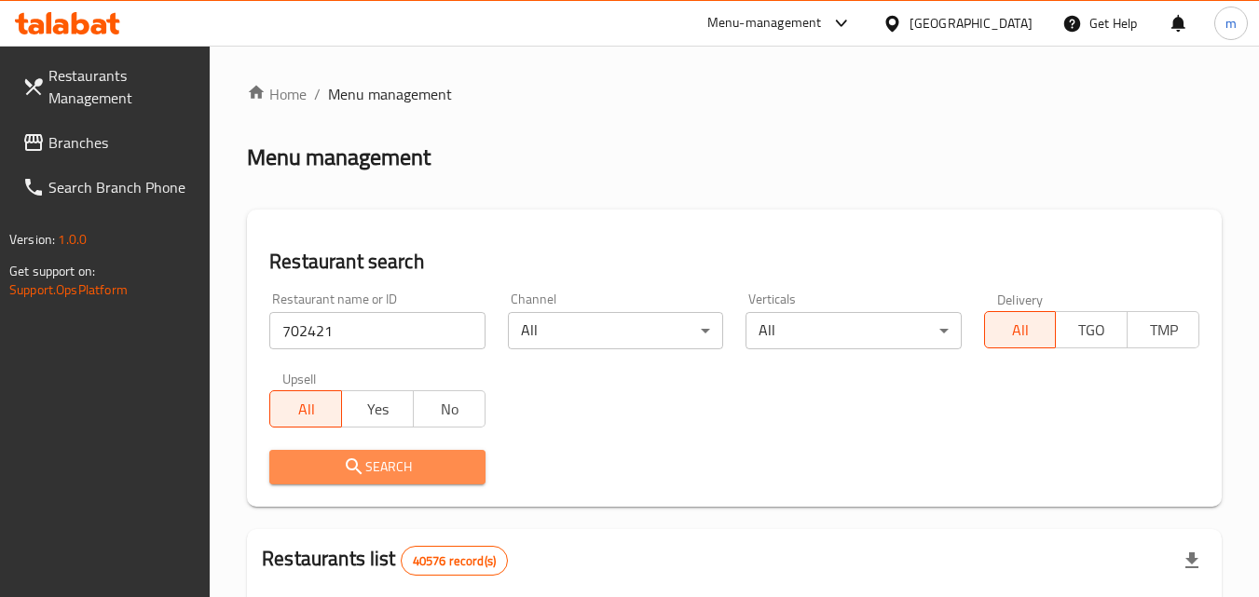
click at [364, 472] on icon "submit" at bounding box center [354, 467] width 22 height 22
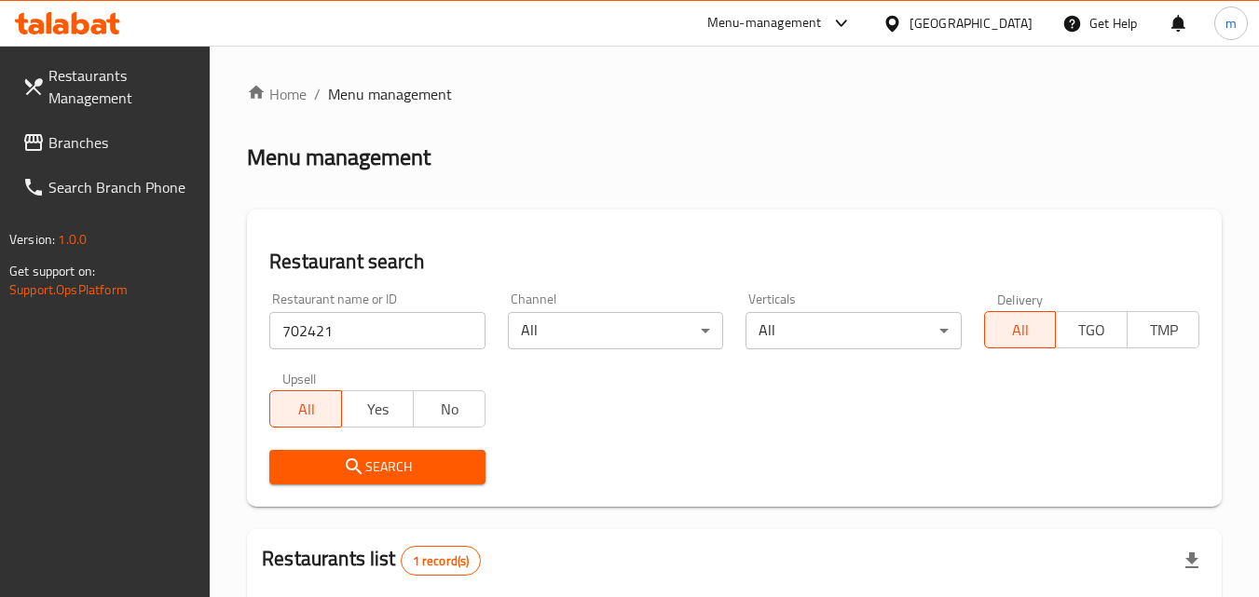
click at [94, 140] on span "Branches" at bounding box center [121, 142] width 147 height 22
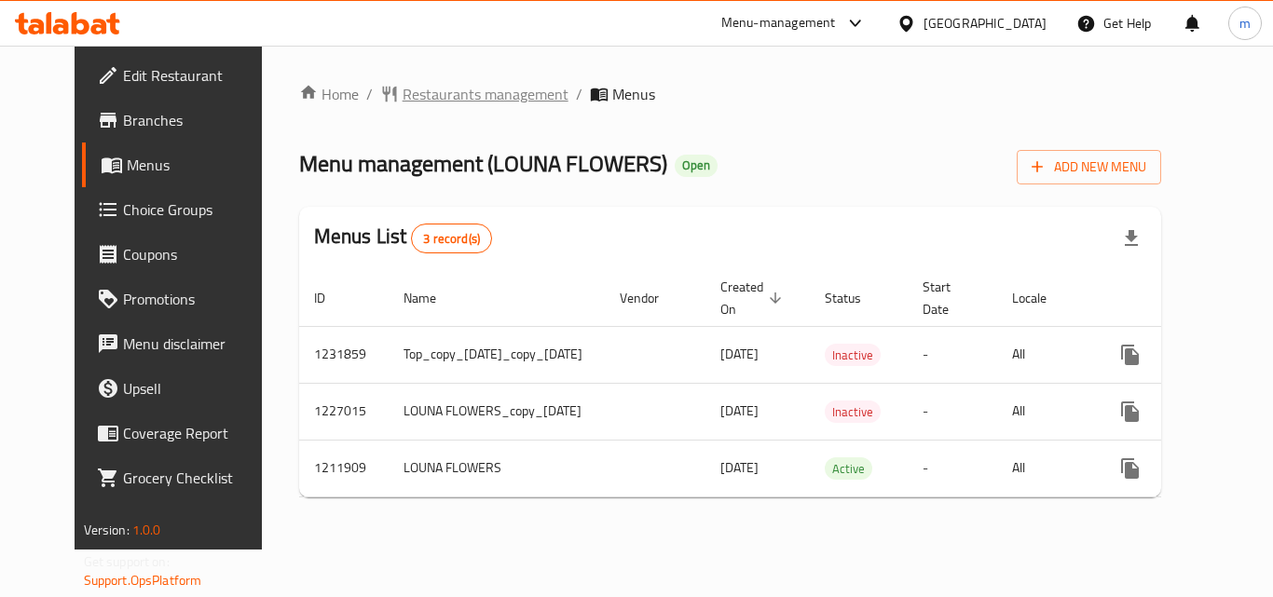
click at [406, 97] on span "Restaurants management" at bounding box center [485, 94] width 166 height 22
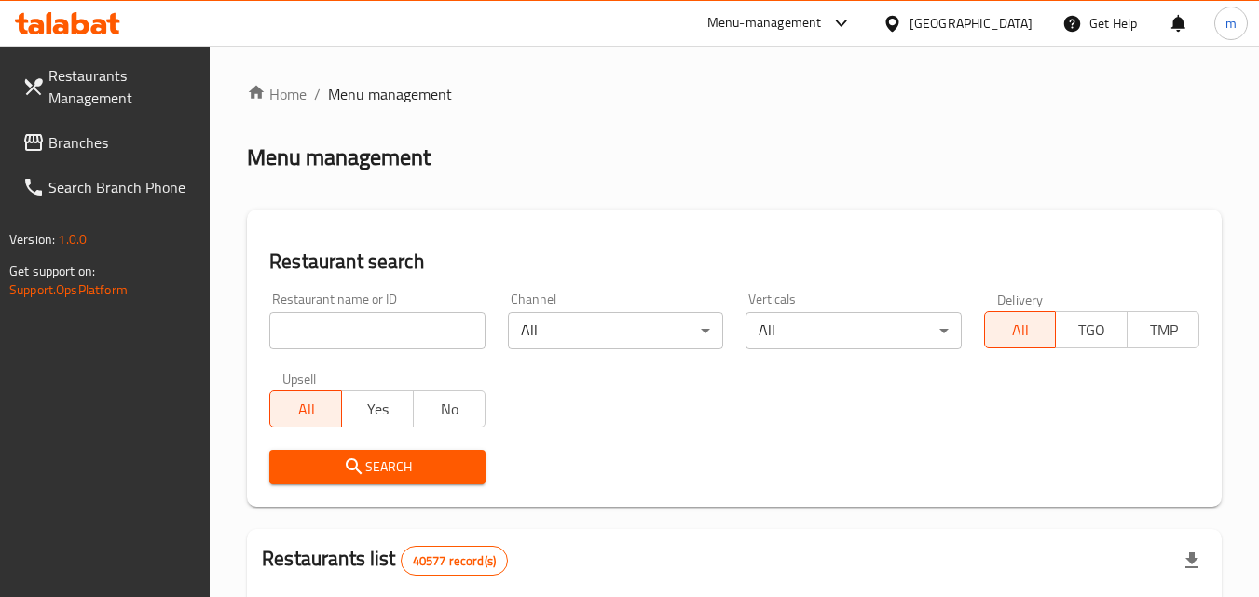
click at [329, 330] on input "search" at bounding box center [376, 330] width 215 height 37
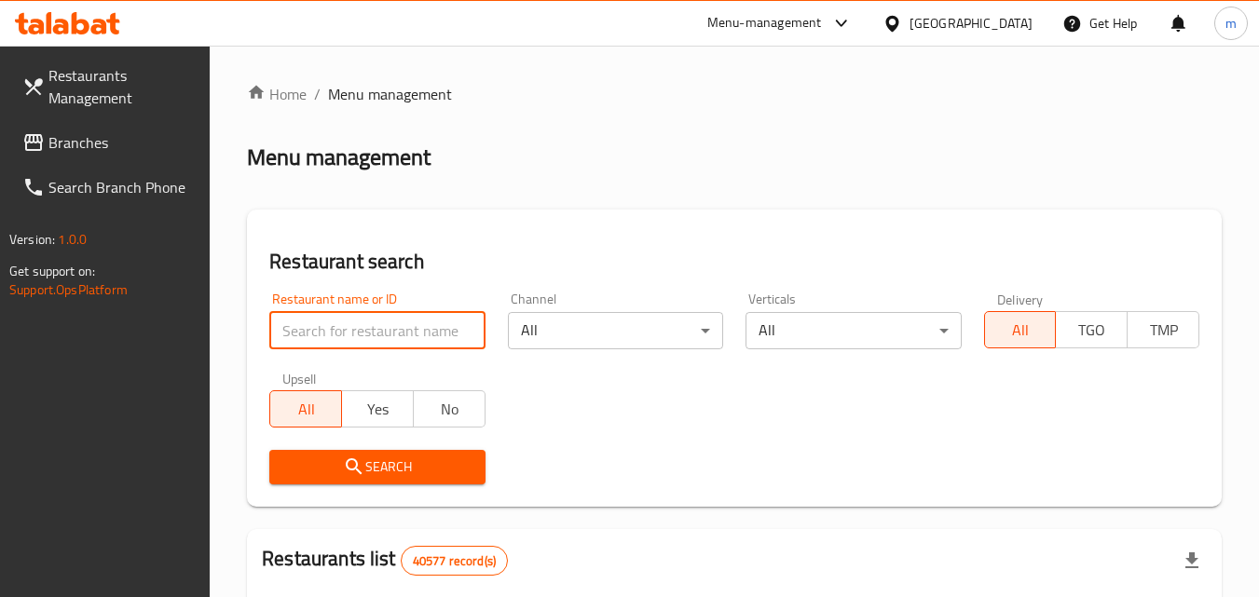
click at [333, 329] on input "search" at bounding box center [376, 330] width 215 height 37
paste input "671483"
type input "671483"
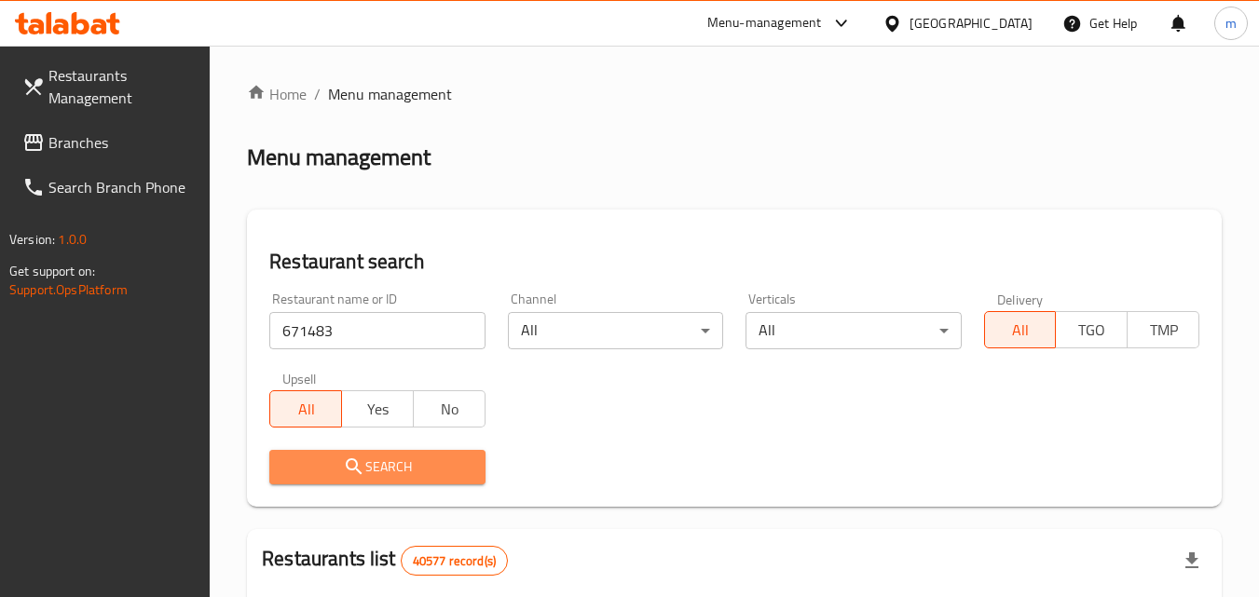
click at [377, 463] on span "Search" at bounding box center [376, 467] width 185 height 23
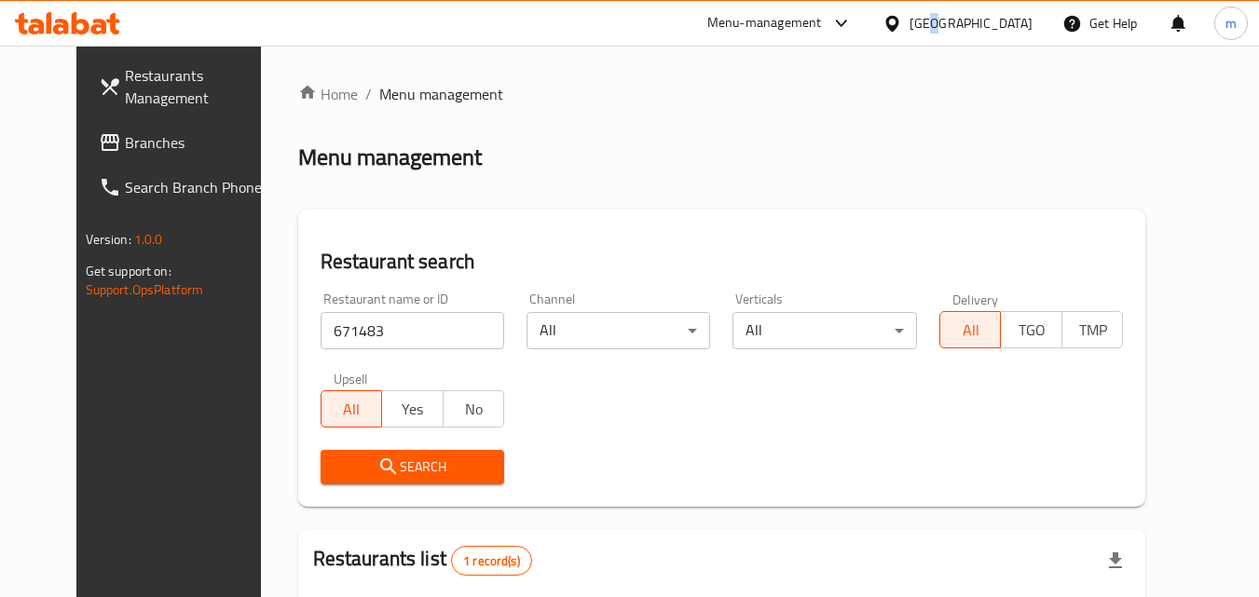
click at [932, 18] on div "[GEOGRAPHIC_DATA]" at bounding box center [970, 23] width 123 height 20
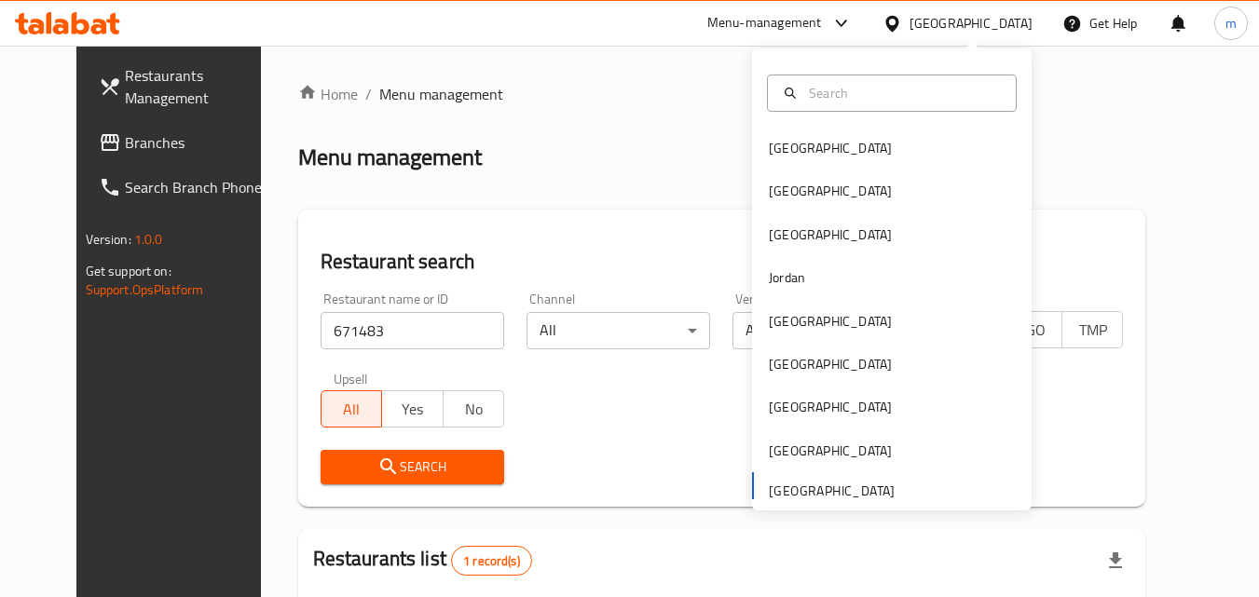
click at [125, 147] on span "Branches" at bounding box center [198, 142] width 147 height 22
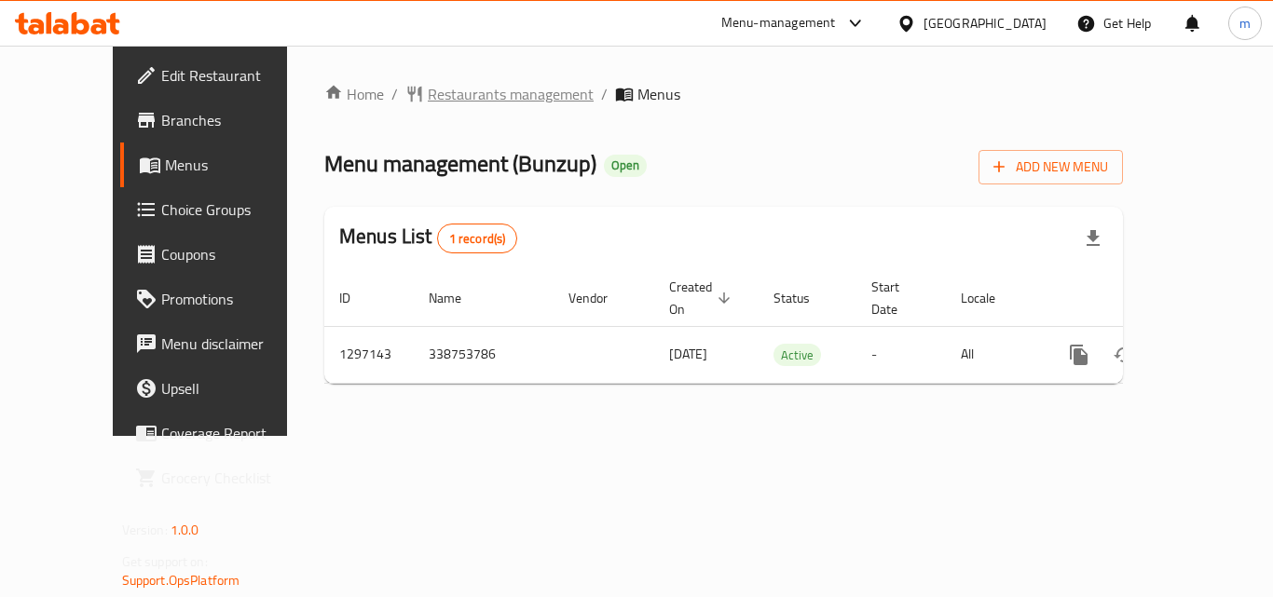
click at [428, 92] on span "Restaurants management" at bounding box center [511, 94] width 166 height 22
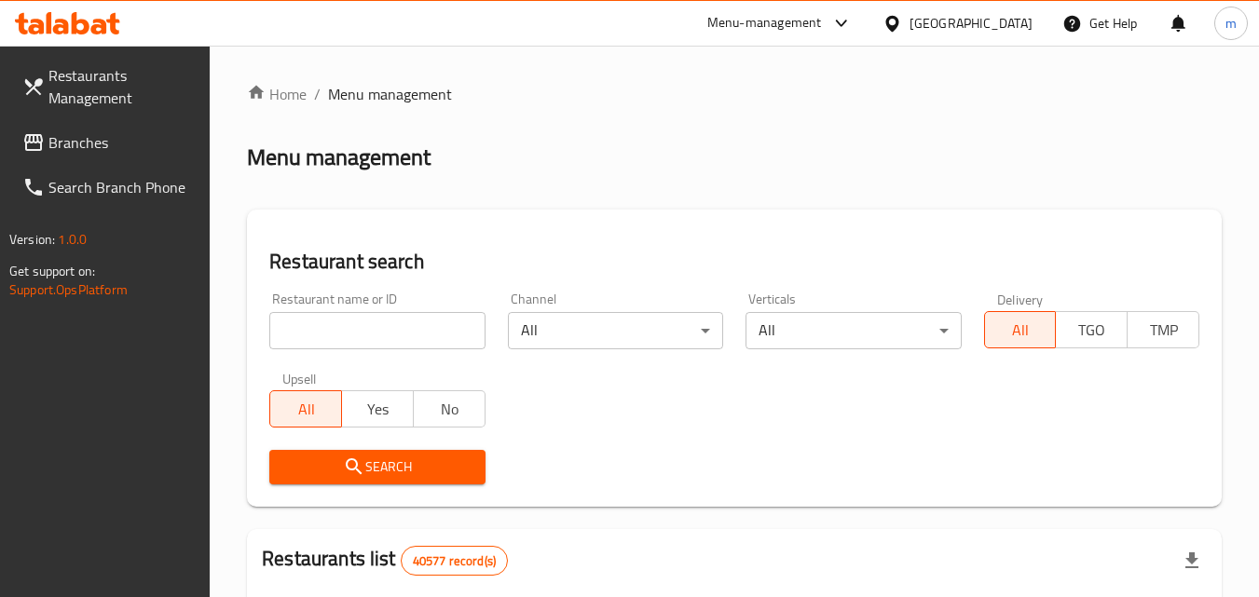
click at [382, 326] on input "search" at bounding box center [376, 330] width 215 height 37
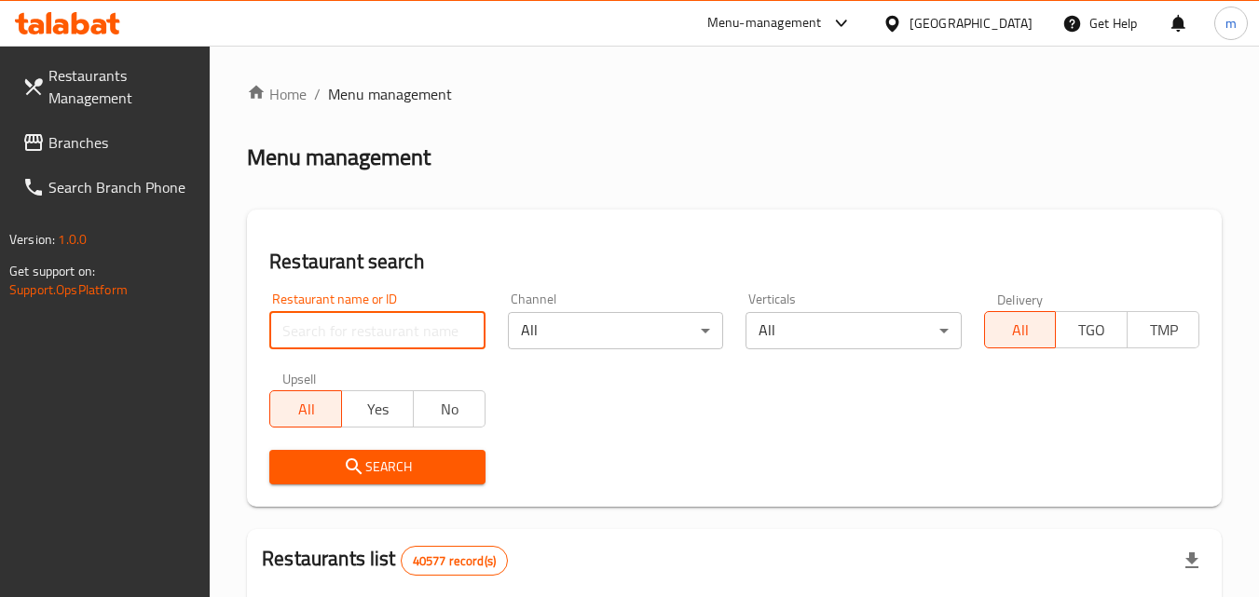
paste input "700378"
type input "700378"
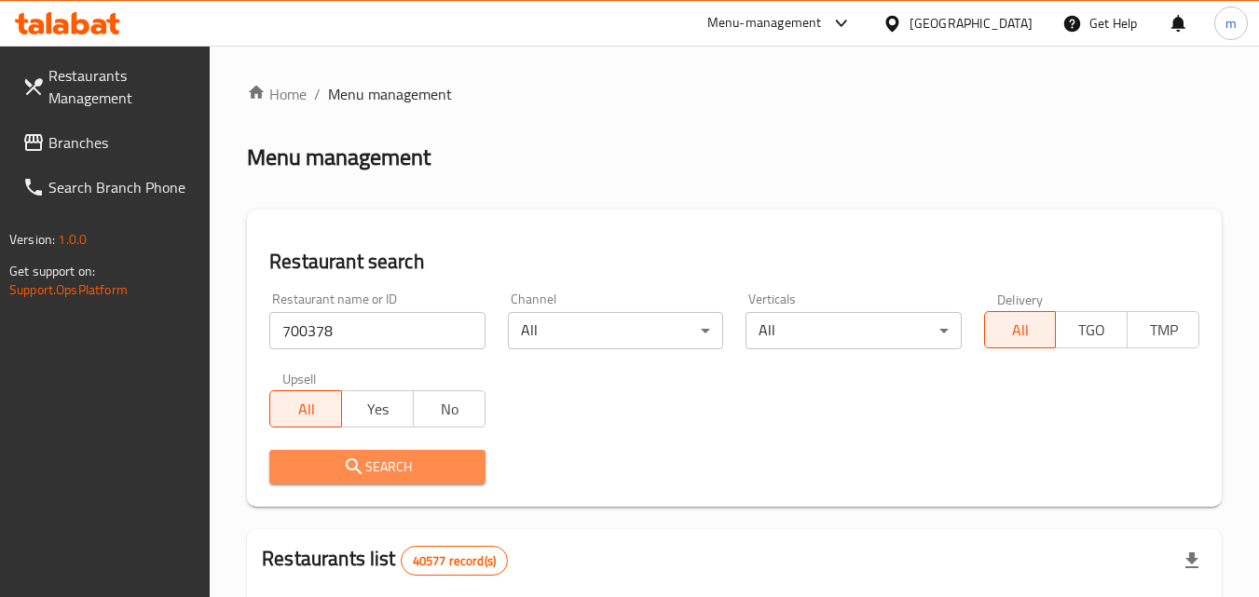
click at [377, 465] on span "Search" at bounding box center [376, 467] width 185 height 23
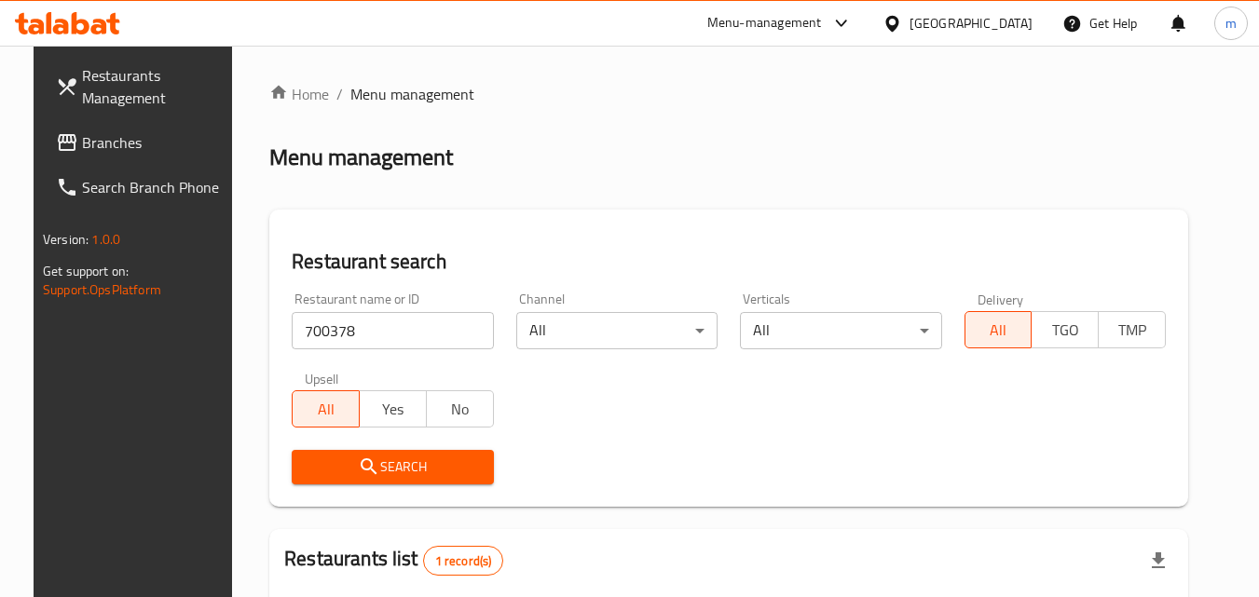
click at [927, 14] on div "[GEOGRAPHIC_DATA]" at bounding box center [970, 23] width 123 height 20
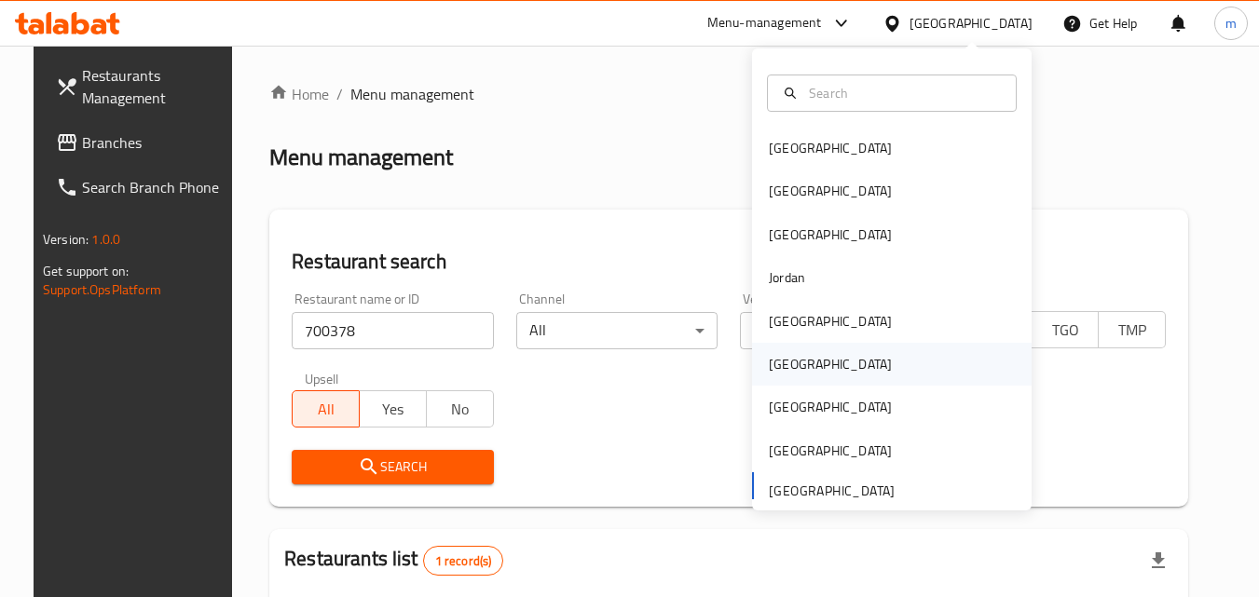
click at [772, 362] on div "[GEOGRAPHIC_DATA]" at bounding box center [830, 364] width 123 height 20
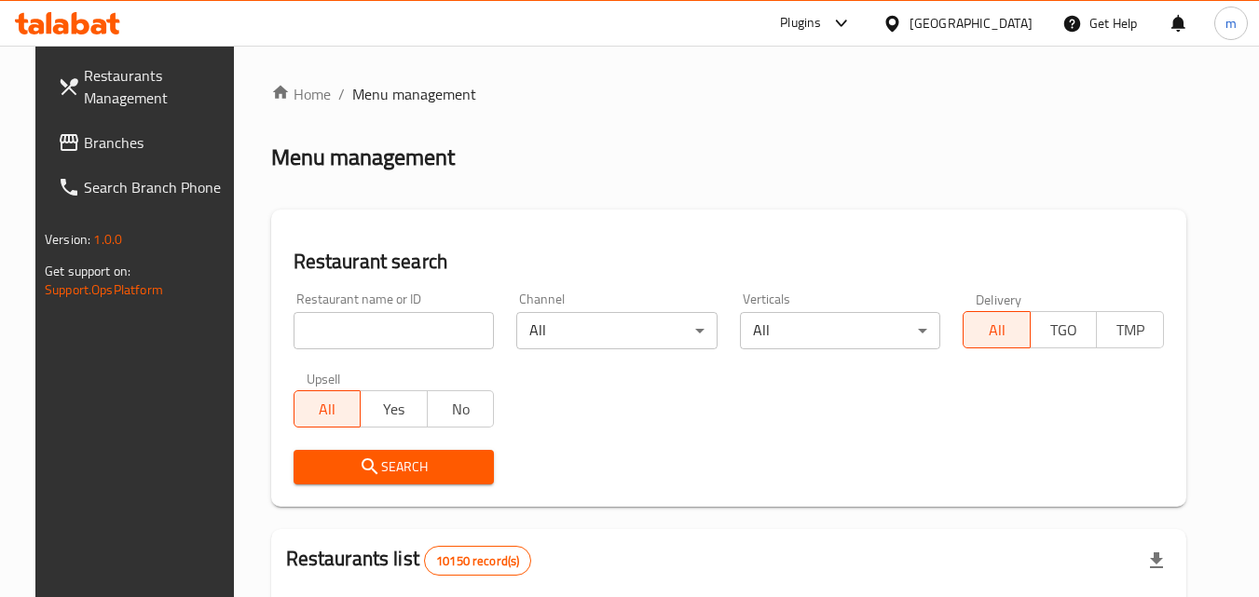
click at [116, 143] on span "Branches" at bounding box center [157, 142] width 147 height 22
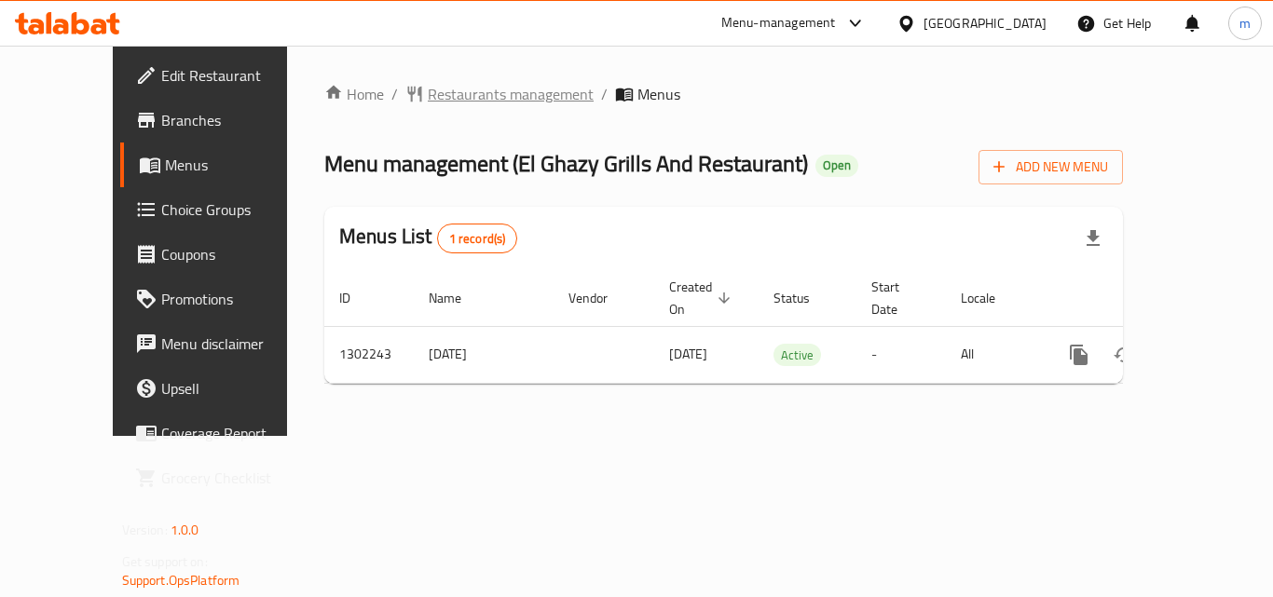
click at [482, 88] on span "Restaurants management" at bounding box center [511, 94] width 166 height 22
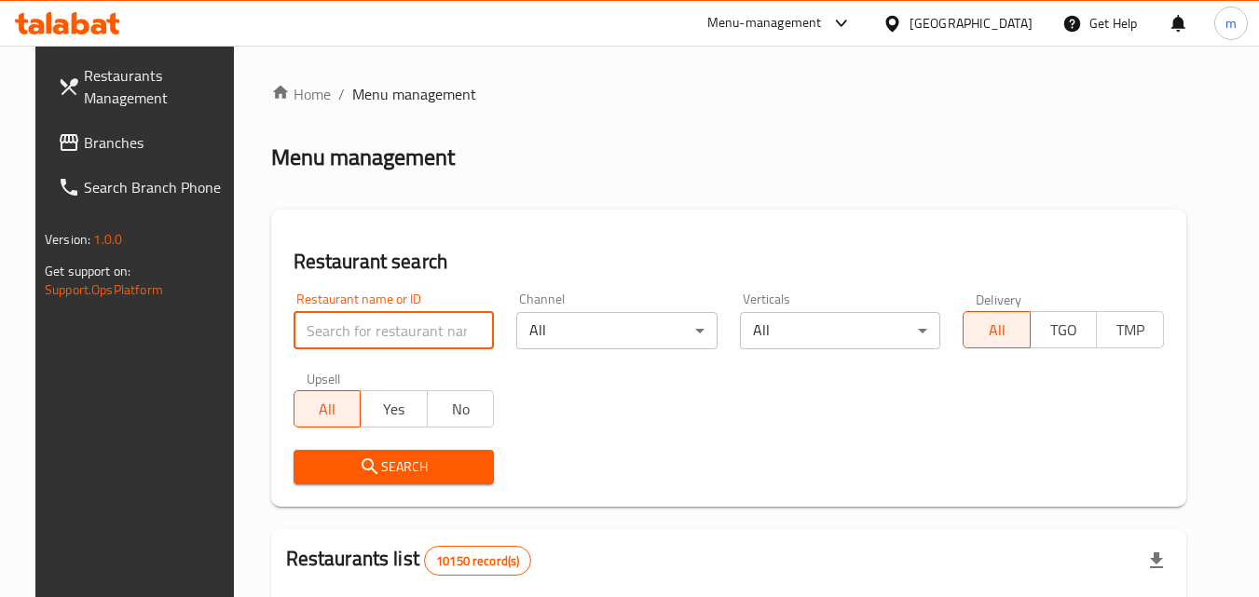
click at [418, 321] on input "search" at bounding box center [393, 330] width 201 height 37
paste input "702311"
type input "702311"
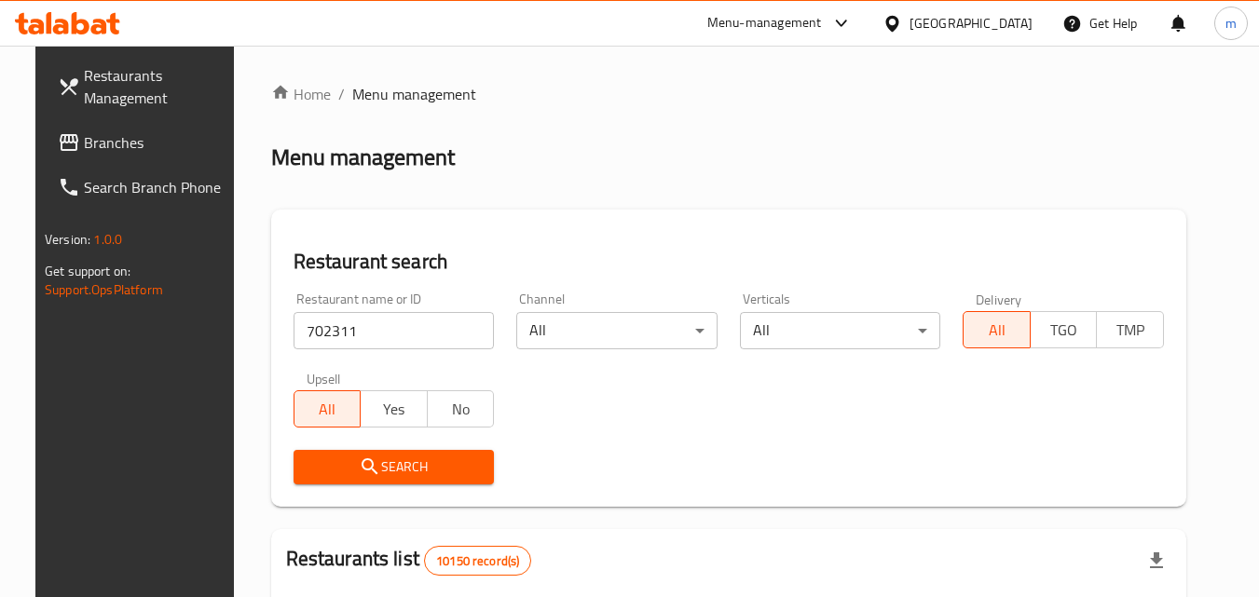
click at [402, 478] on span "Search" at bounding box center [393, 467] width 171 height 23
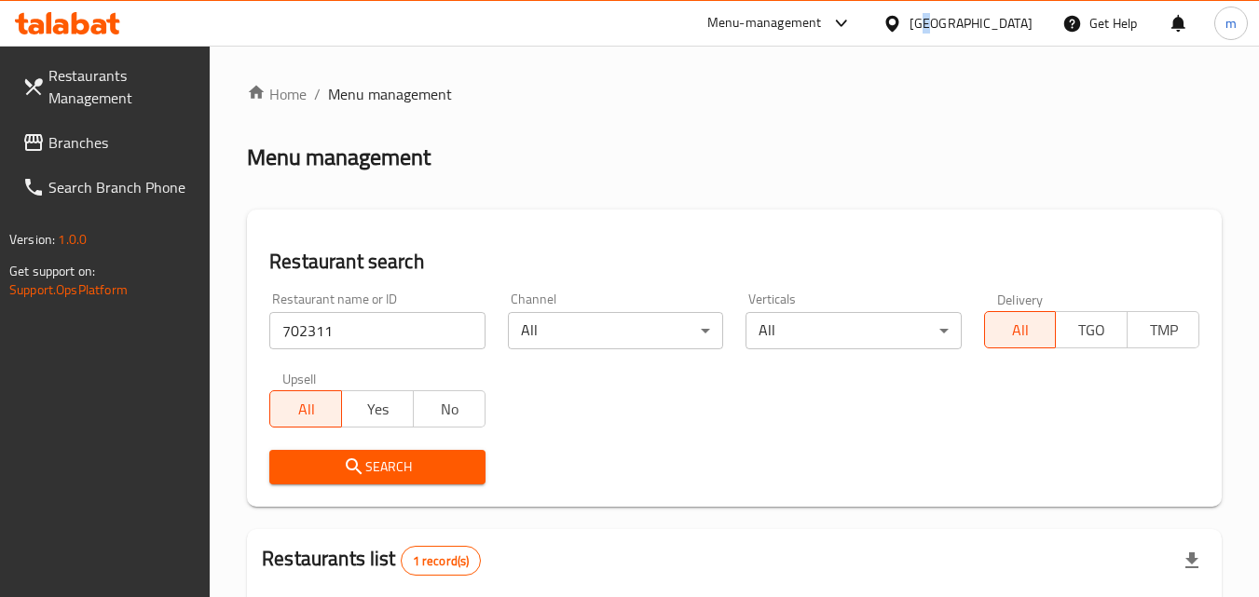
click at [1021, 29] on div "[GEOGRAPHIC_DATA]" at bounding box center [970, 23] width 123 height 20
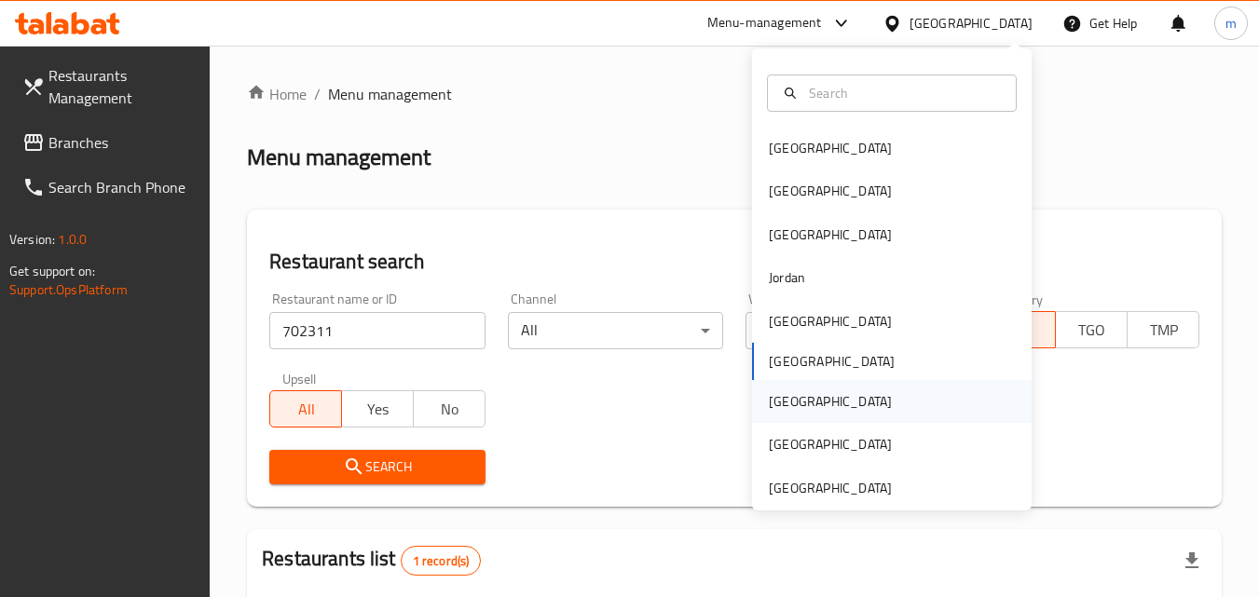
click at [779, 404] on div "[GEOGRAPHIC_DATA]" at bounding box center [830, 401] width 123 height 20
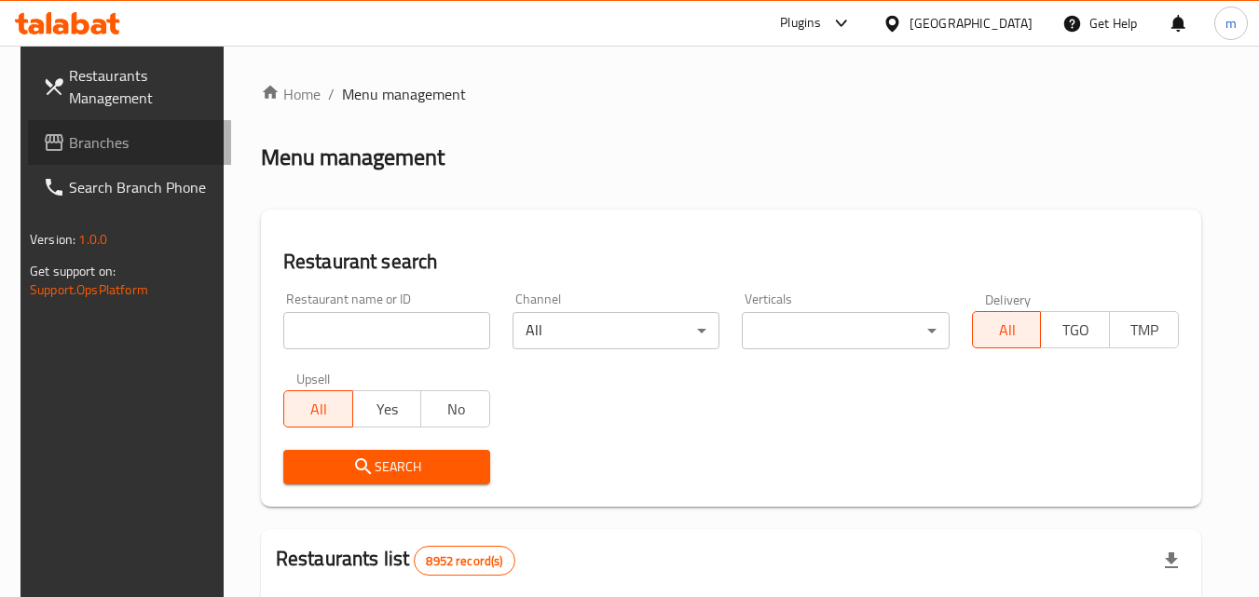
click at [69, 139] on span "Branches" at bounding box center [142, 142] width 147 height 22
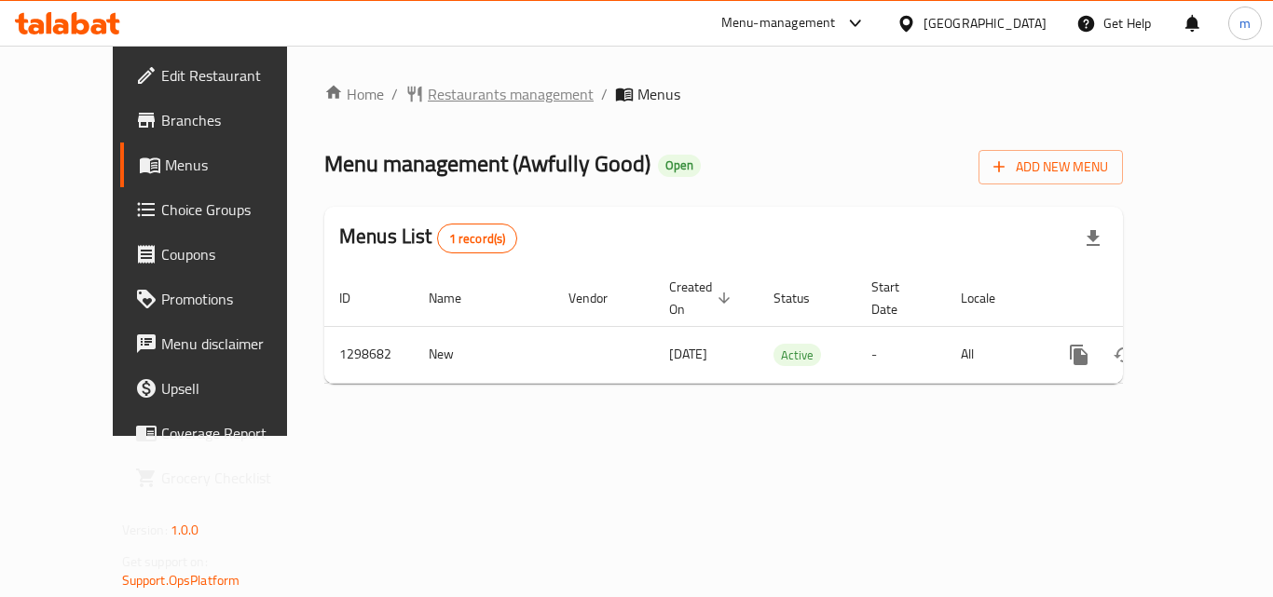
click at [436, 93] on span "Restaurants management" at bounding box center [511, 94] width 166 height 22
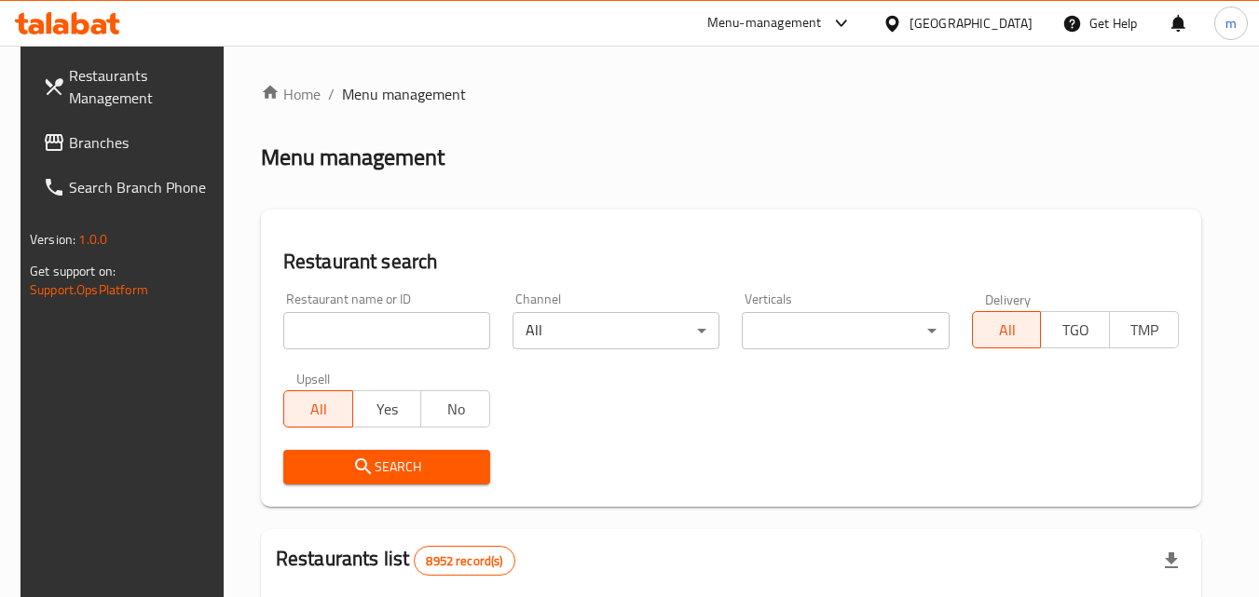
click at [388, 325] on input "search" at bounding box center [386, 330] width 207 height 37
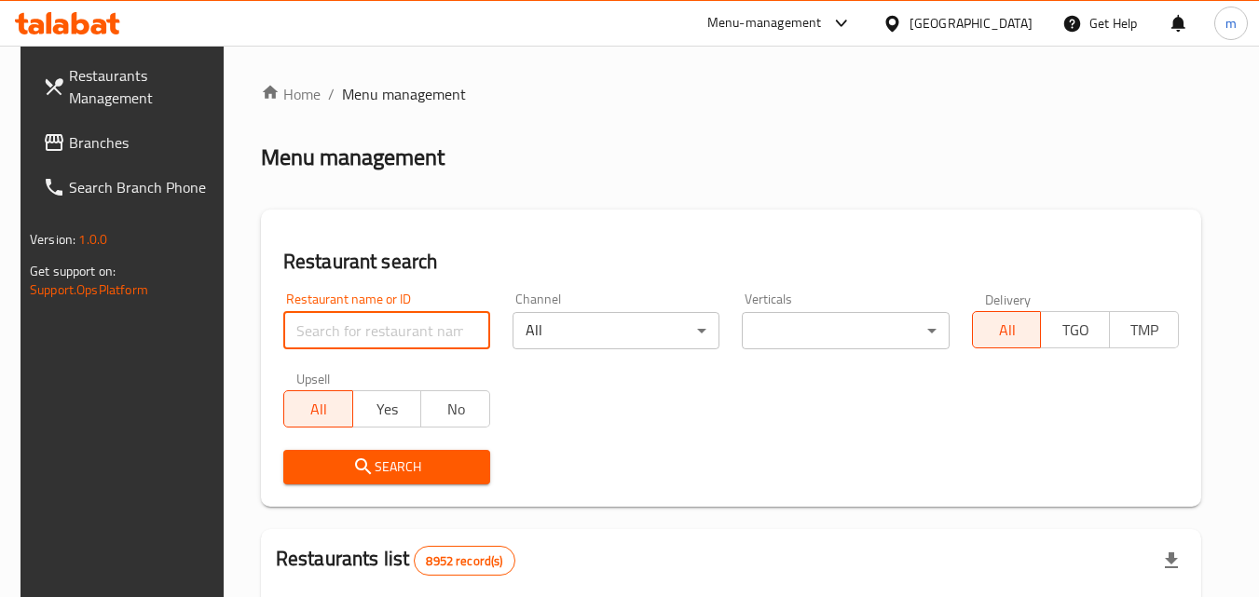
paste input "701056"
type input "701056"
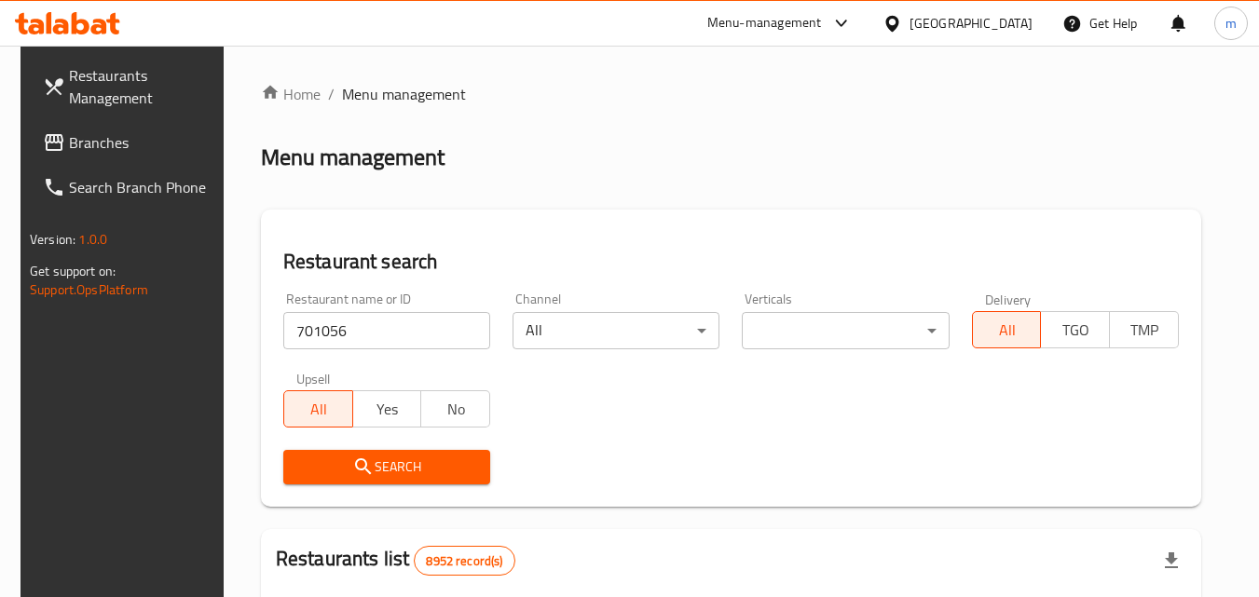
click at [356, 469] on icon "submit" at bounding box center [363, 466] width 16 height 16
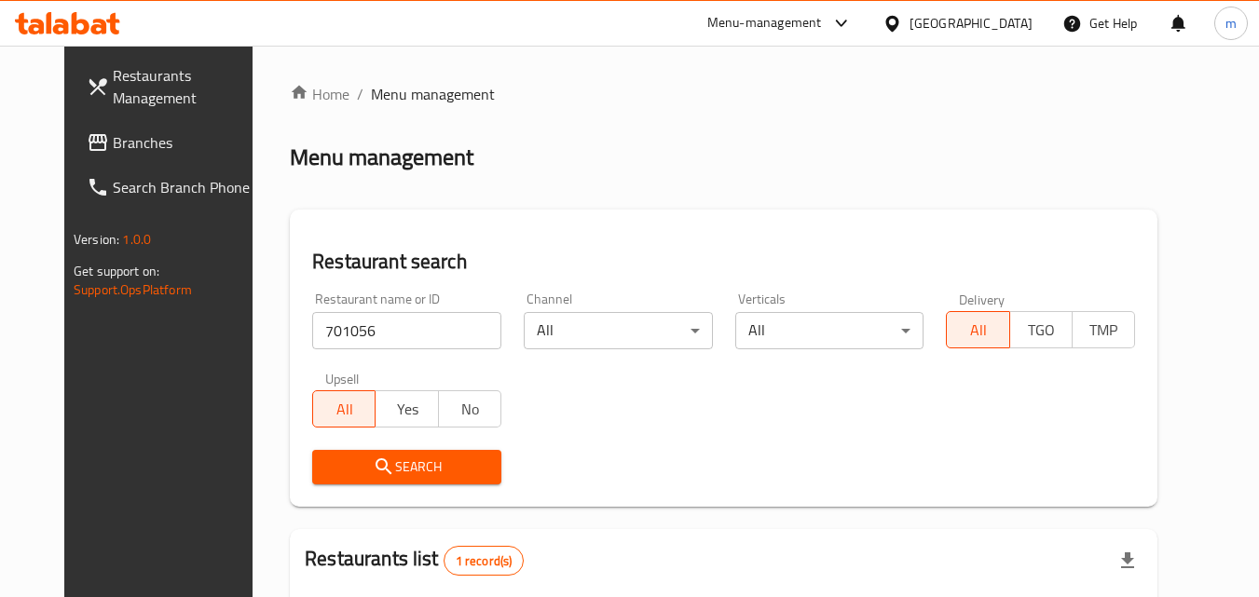
click at [909, 22] on div at bounding box center [895, 23] width 27 height 20
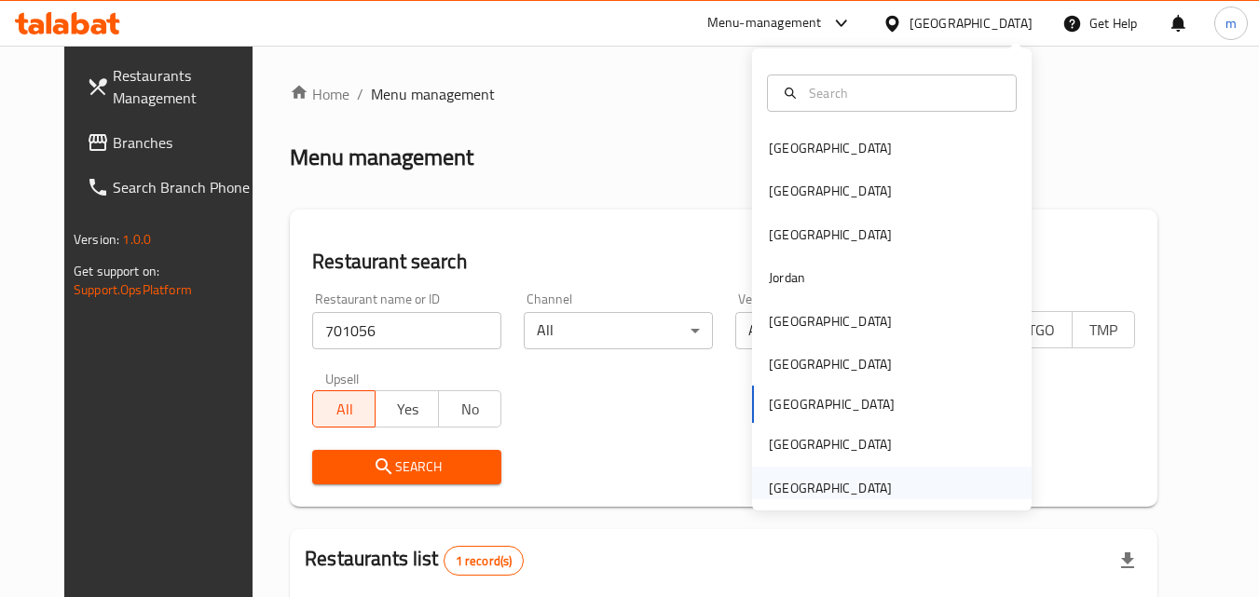
click at [851, 484] on div "[GEOGRAPHIC_DATA]" at bounding box center [830, 488] width 123 height 20
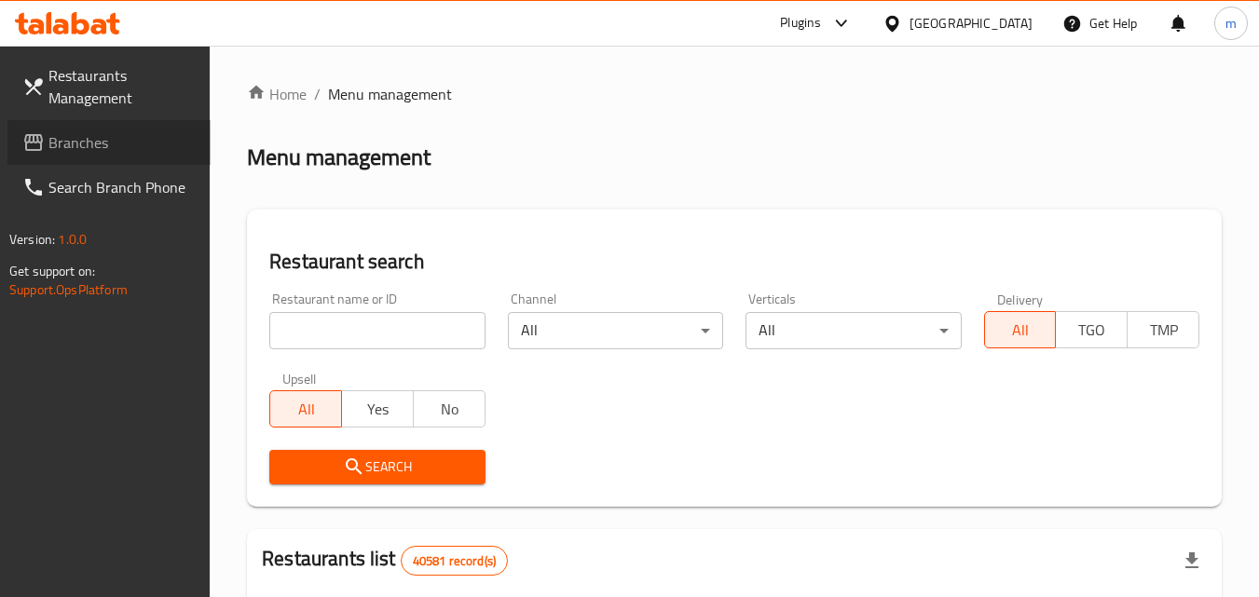
click at [79, 142] on span "Branches" at bounding box center [121, 142] width 147 height 22
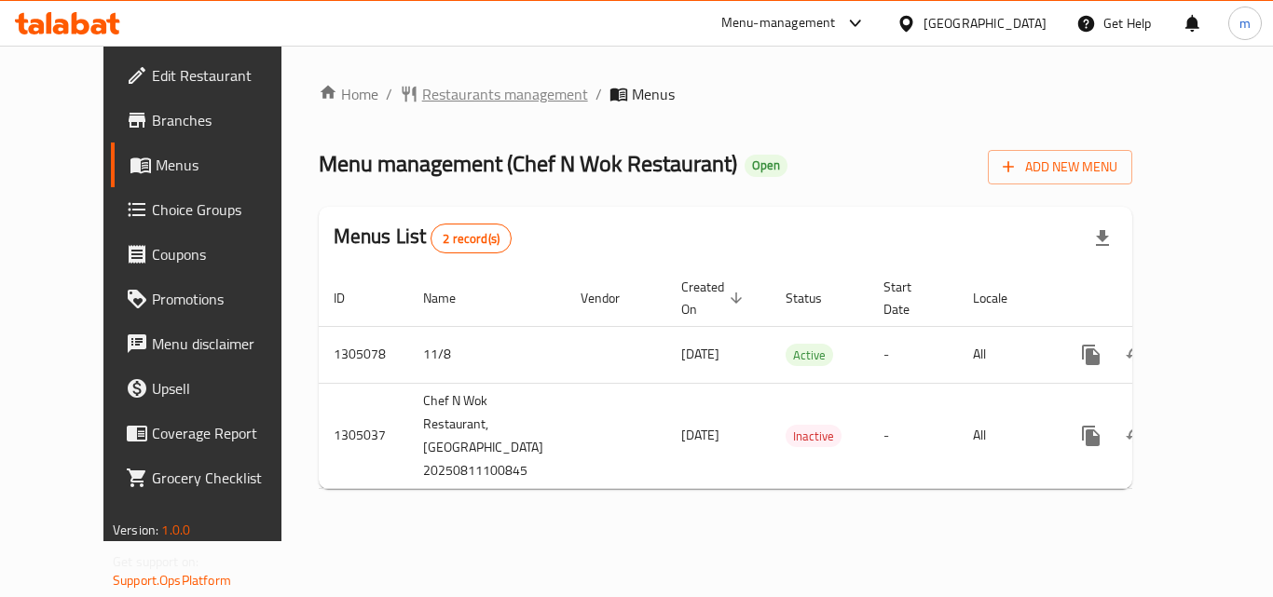
click at [470, 93] on span "Restaurants management" at bounding box center [505, 94] width 166 height 22
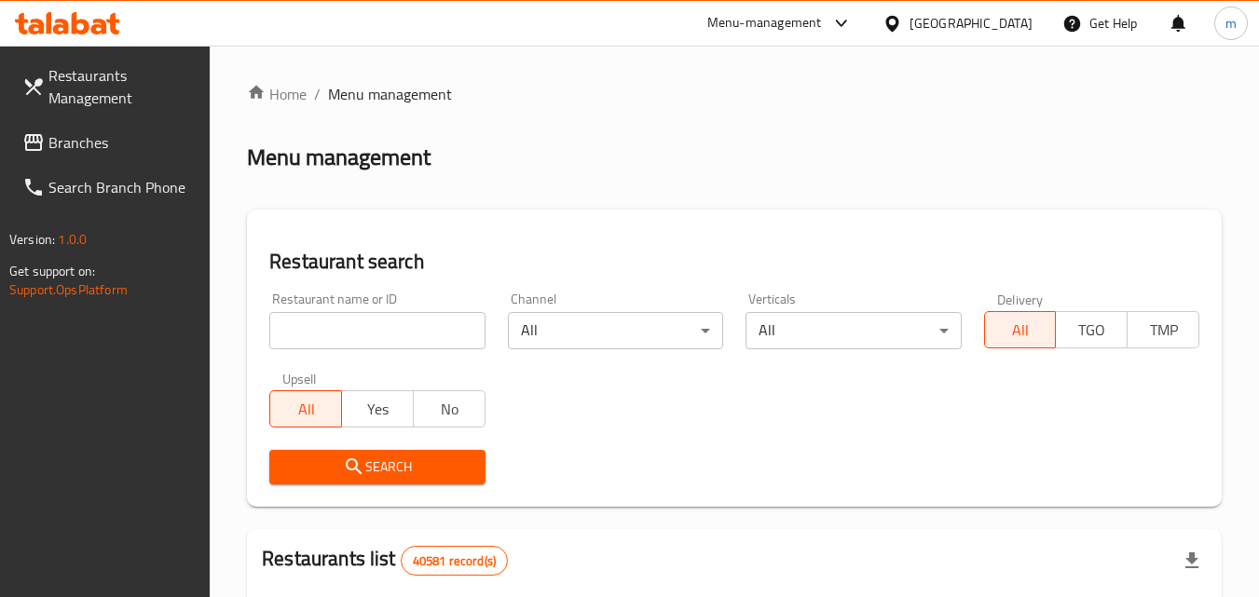
click at [386, 332] on input "search" at bounding box center [376, 330] width 215 height 37
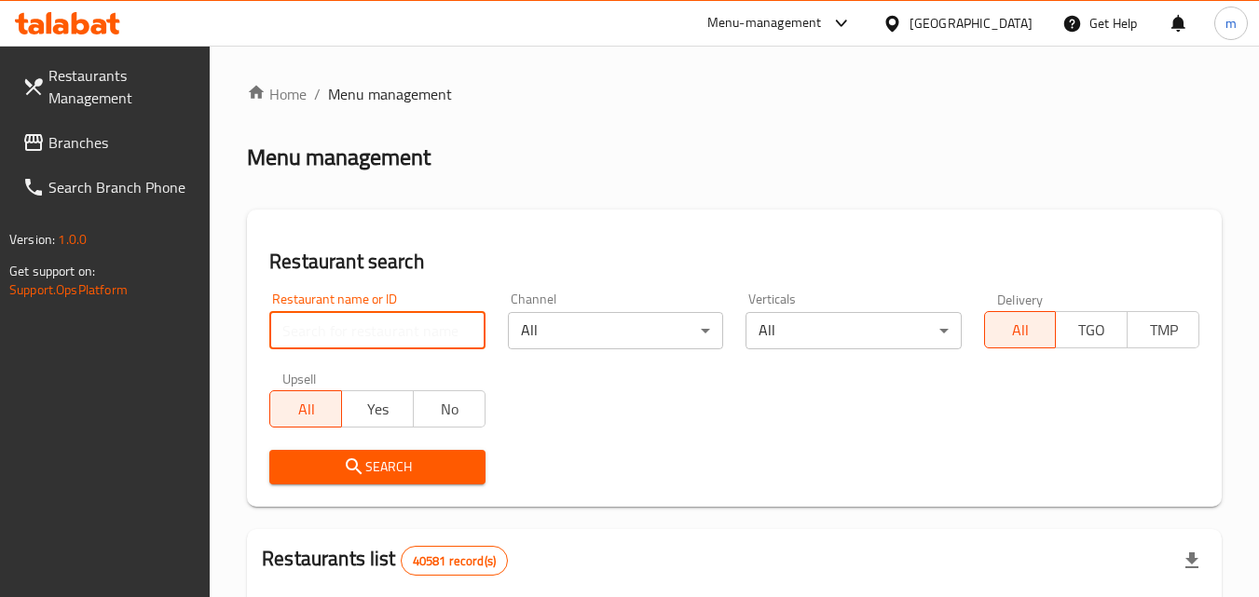
paste input "703534"
type input "703534"
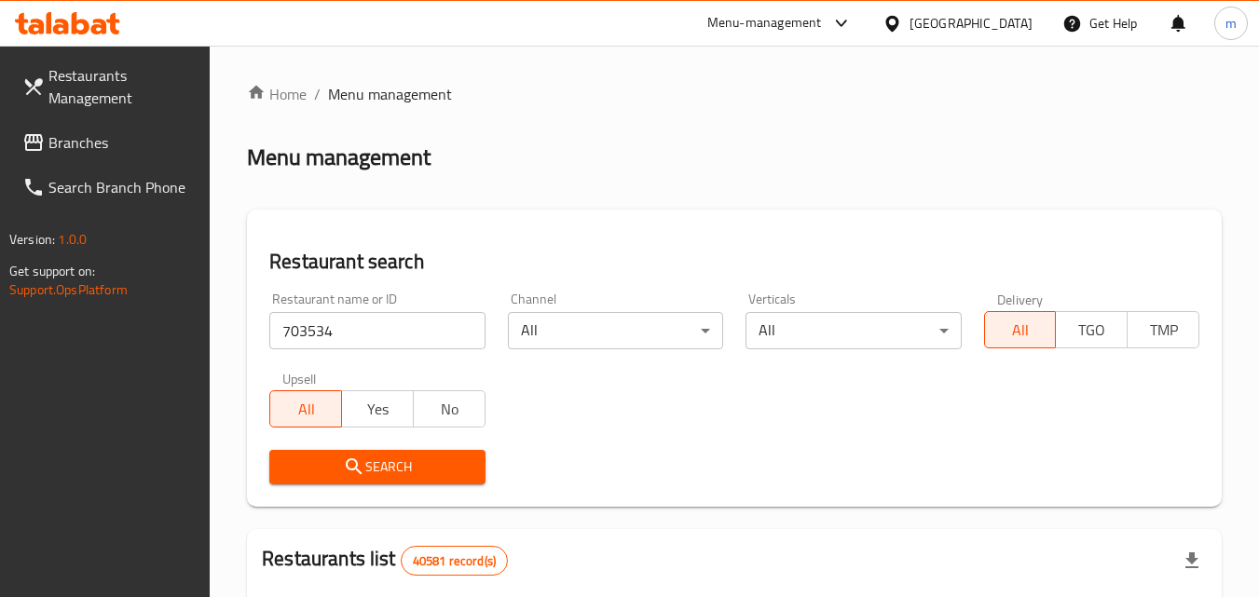
click at [402, 471] on span "Search" at bounding box center [376, 467] width 185 height 23
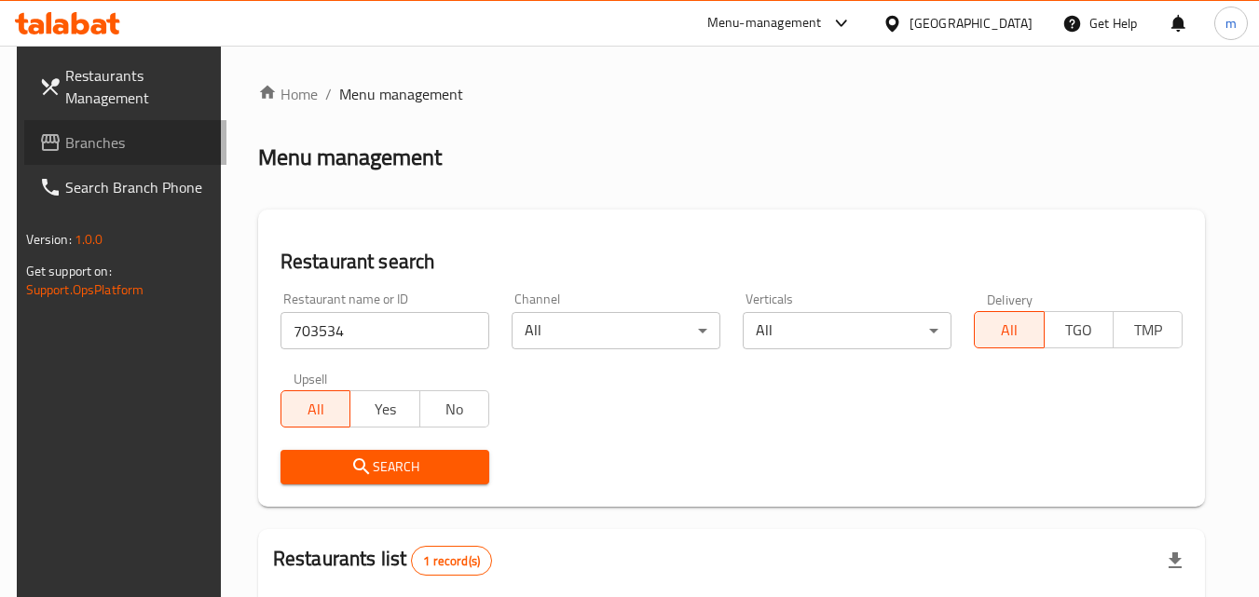
click at [70, 143] on span "Branches" at bounding box center [138, 142] width 147 height 22
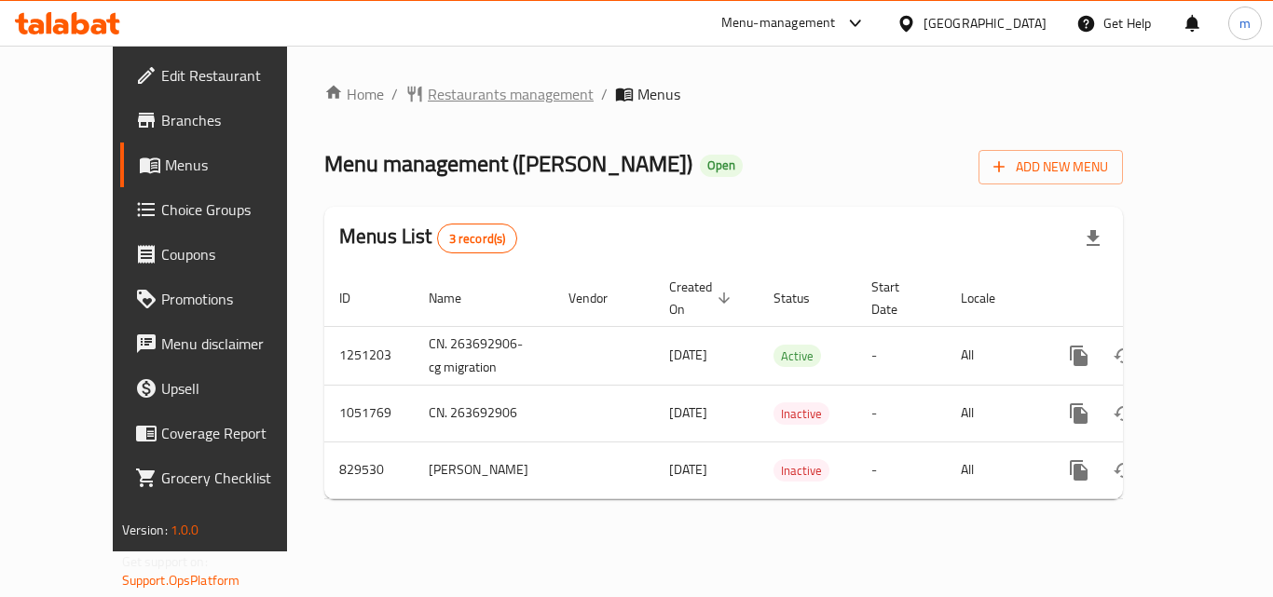
click at [428, 92] on span "Restaurants management" at bounding box center [511, 94] width 166 height 22
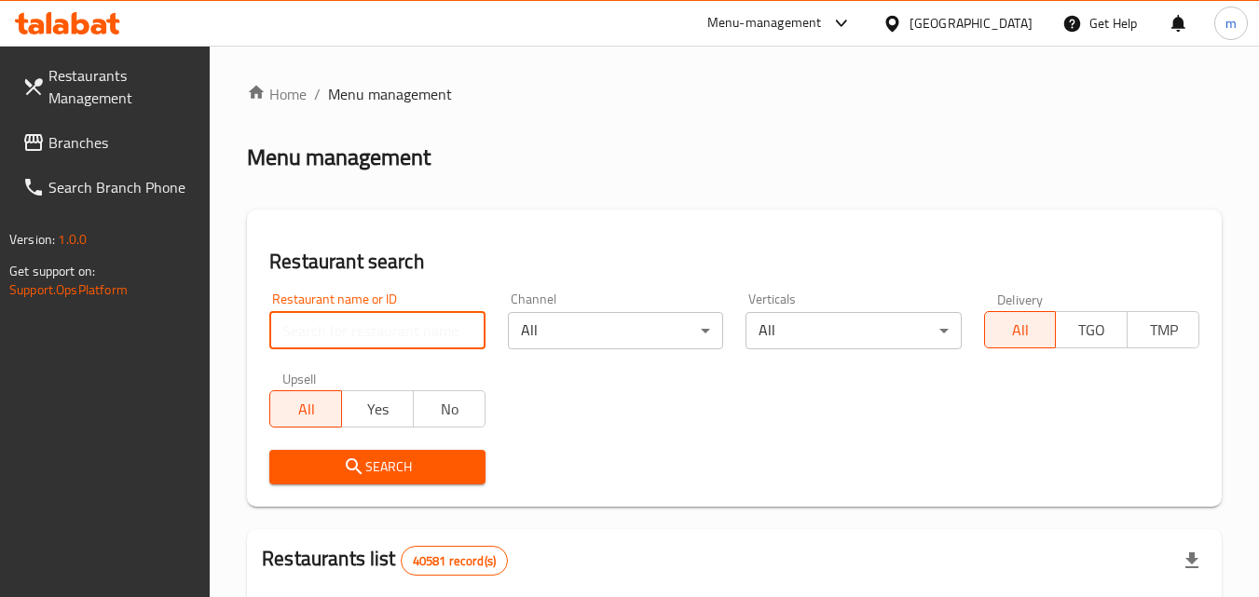
drag, startPoint x: 387, startPoint y: 326, endPoint x: 394, endPoint y: 333, distance: 9.9
click at [387, 326] on input "search" at bounding box center [376, 330] width 215 height 37
paste input "655585"
type input "655585"
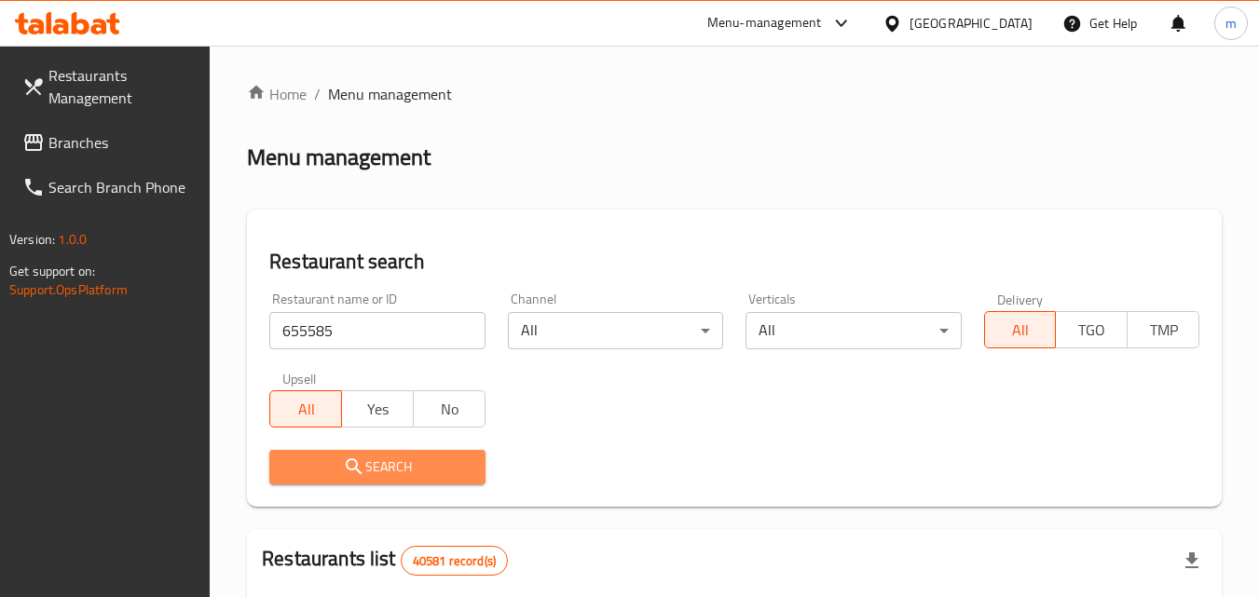
click at [361, 469] on icon "submit" at bounding box center [354, 467] width 22 height 22
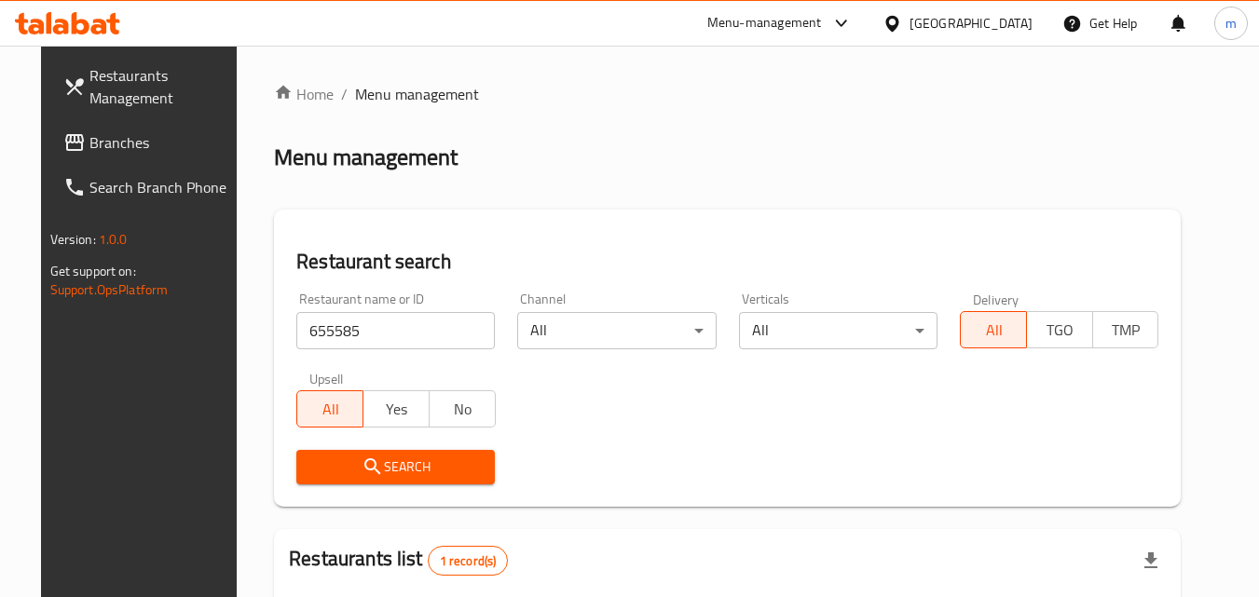
click at [952, 20] on div "[GEOGRAPHIC_DATA]" at bounding box center [970, 23] width 123 height 20
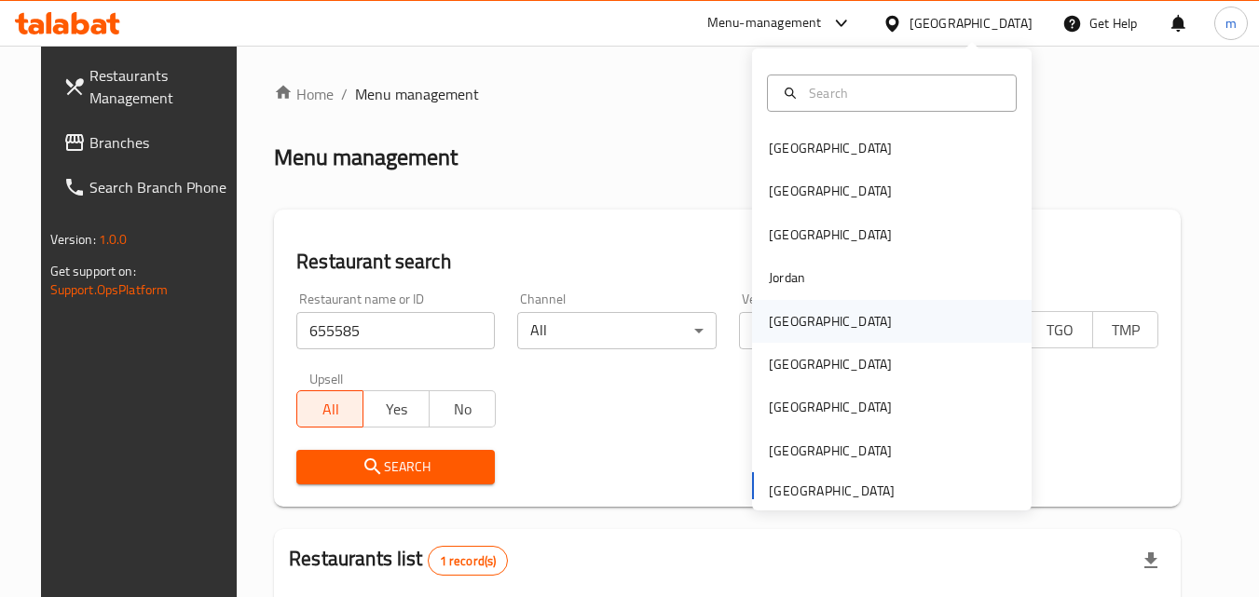
click at [781, 319] on div "[GEOGRAPHIC_DATA]" at bounding box center [830, 321] width 123 height 20
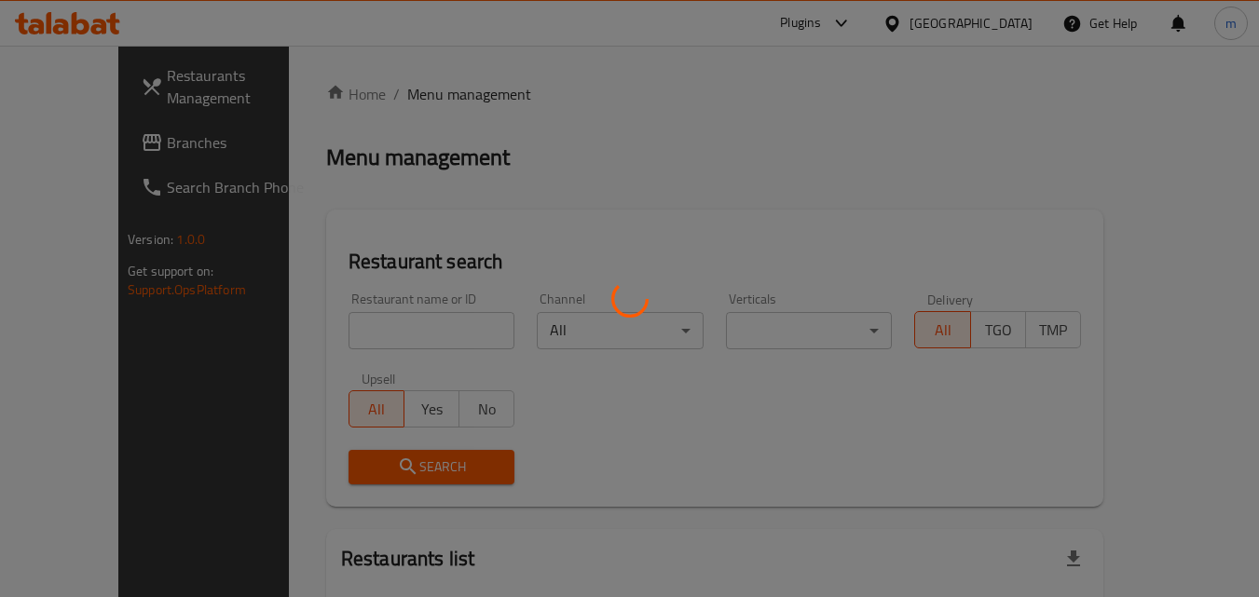
click at [80, 143] on div at bounding box center [629, 298] width 1259 height 597
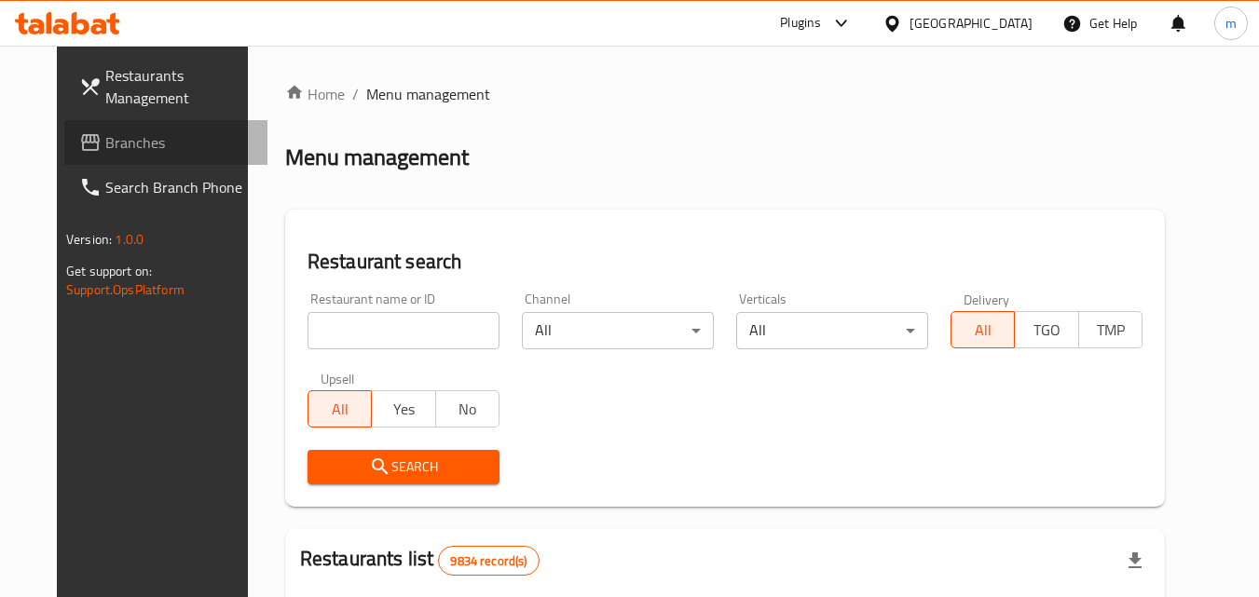
click at [105, 132] on span "Branches" at bounding box center [178, 142] width 147 height 22
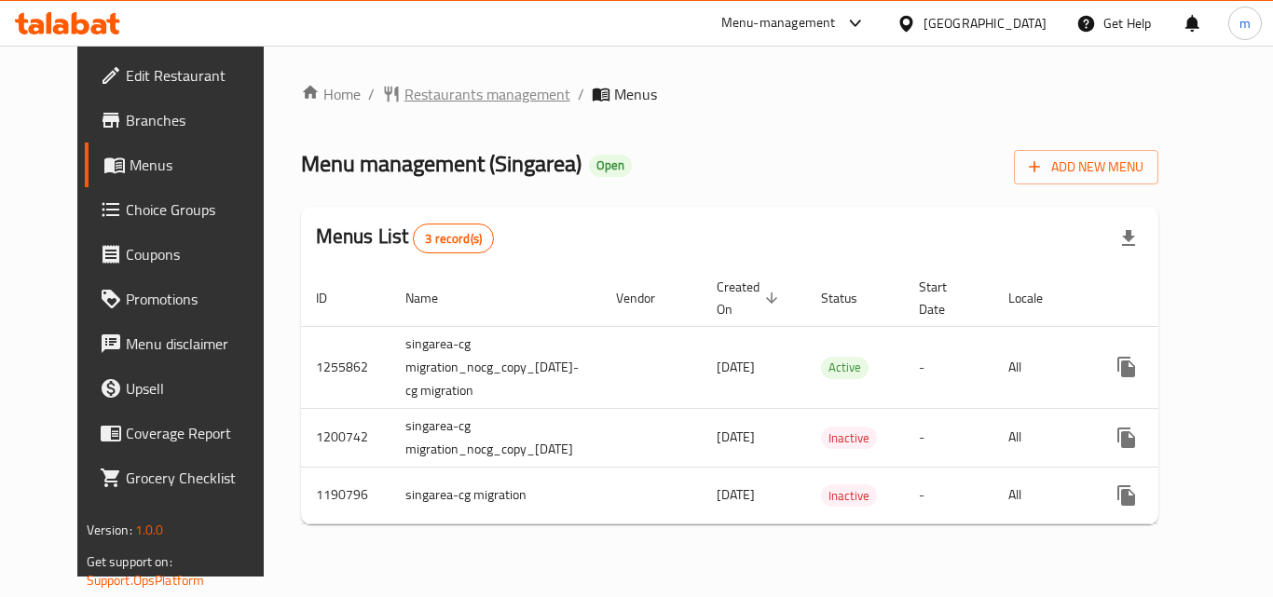
click at [404, 90] on span "Restaurants management" at bounding box center [487, 94] width 166 height 22
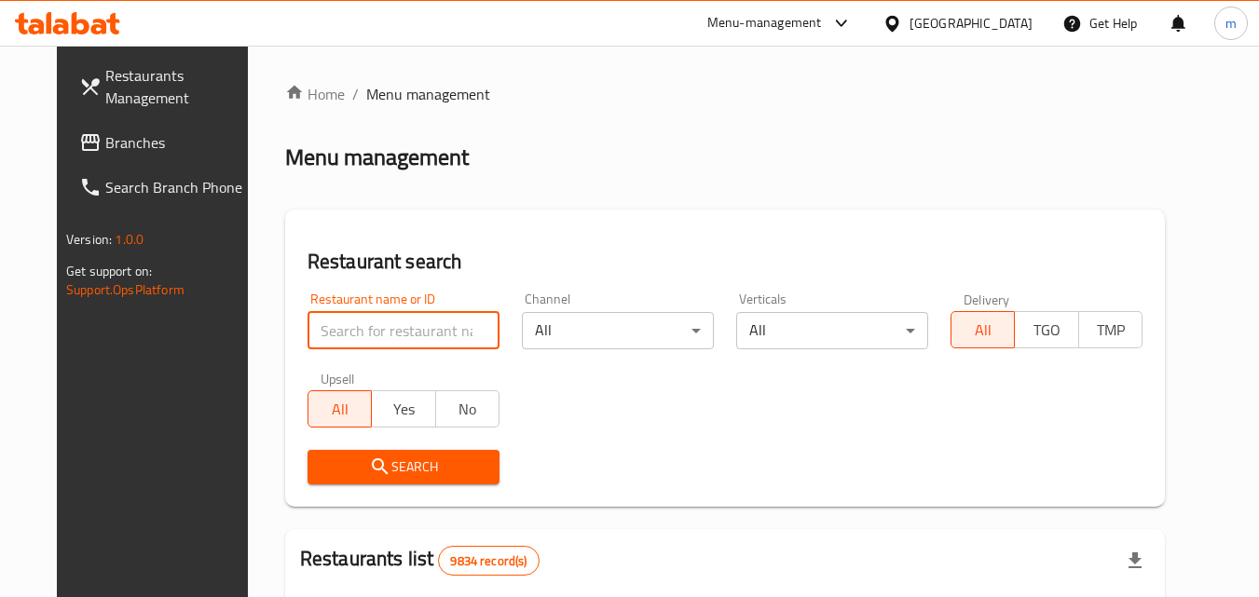
click at [376, 316] on input "search" at bounding box center [403, 330] width 192 height 37
paste input "623221"
type input "623221"
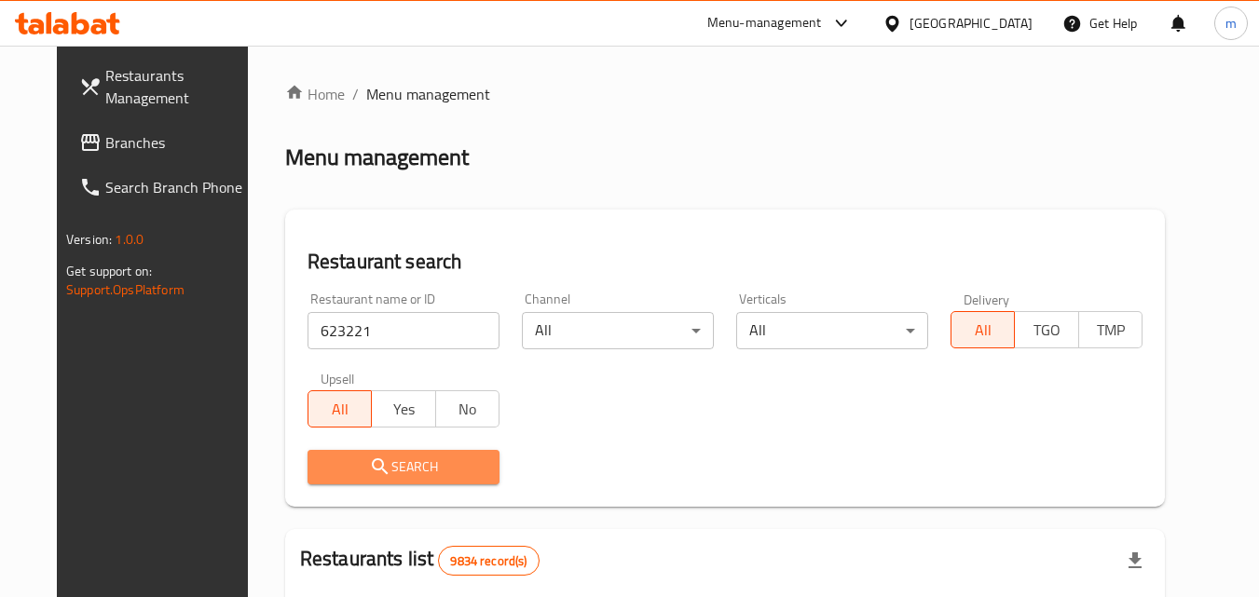
click at [394, 466] on span "Search" at bounding box center [403, 467] width 162 height 23
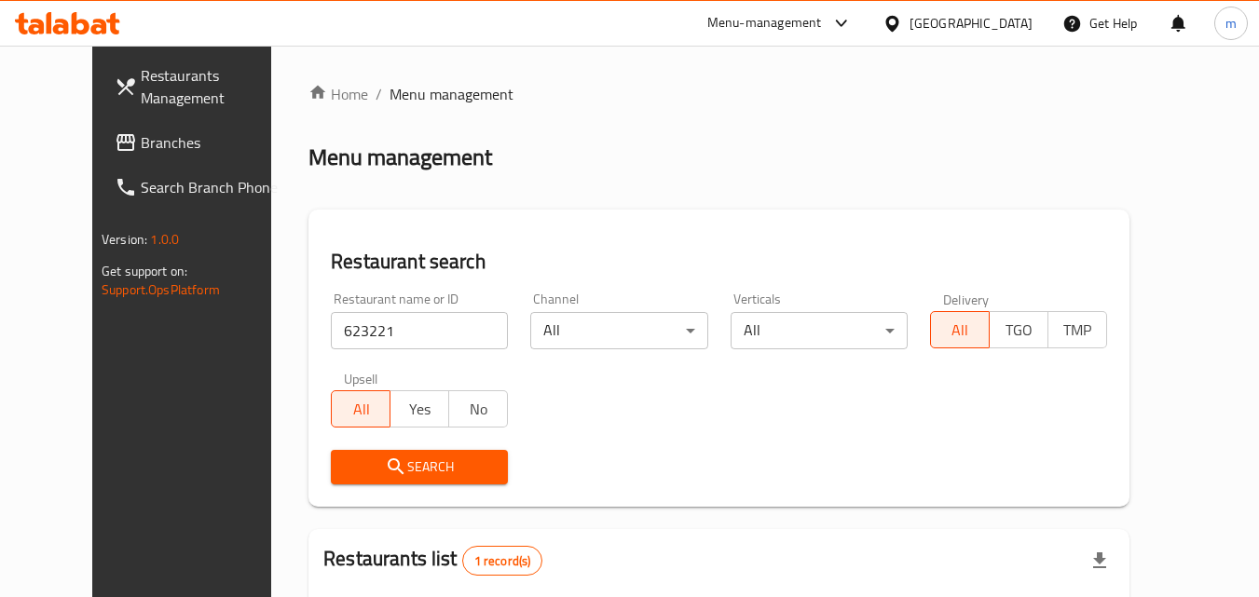
click at [898, 23] on icon at bounding box center [891, 23] width 13 height 16
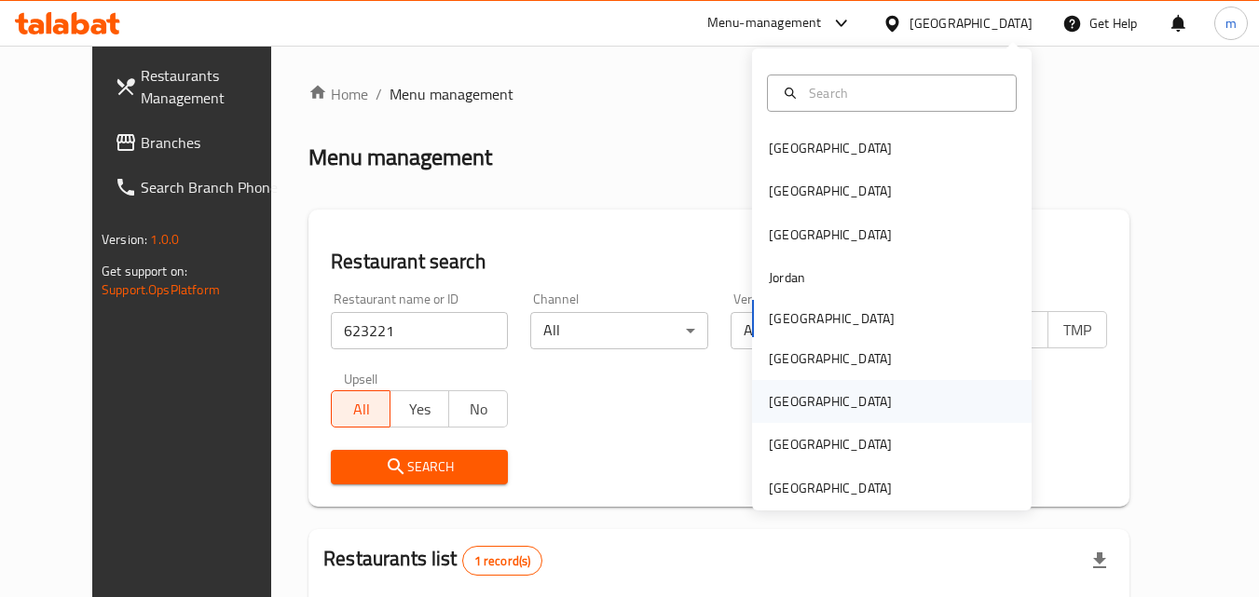
click at [792, 399] on div "Qatar" at bounding box center [830, 401] width 153 height 43
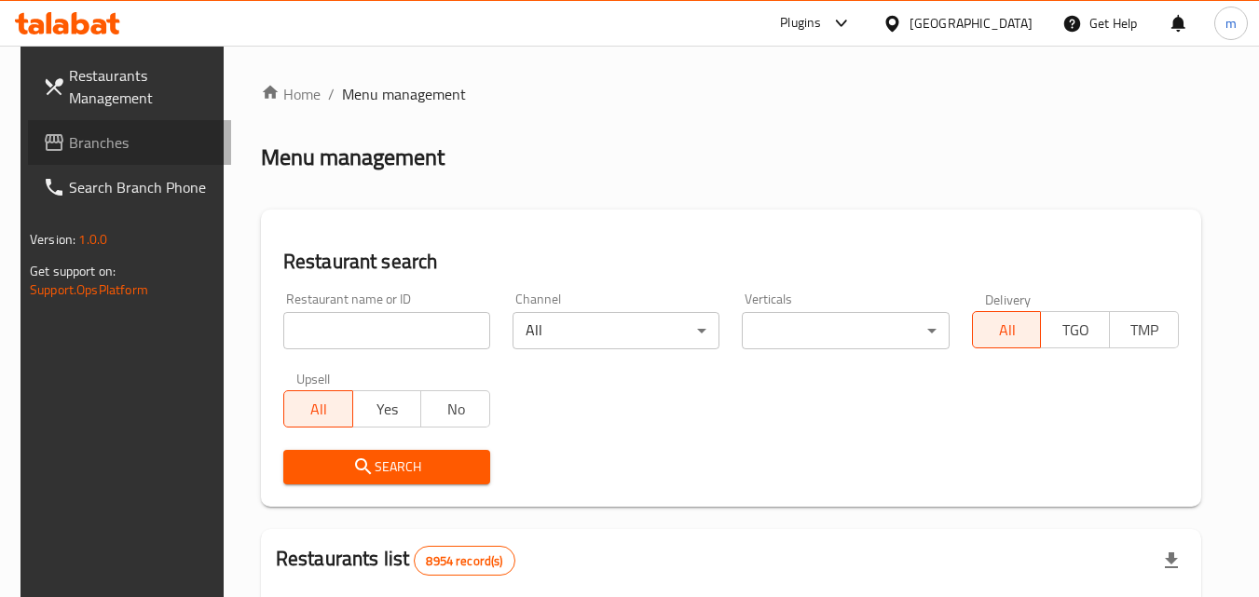
click at [99, 136] on span "Branches" at bounding box center [142, 142] width 147 height 22
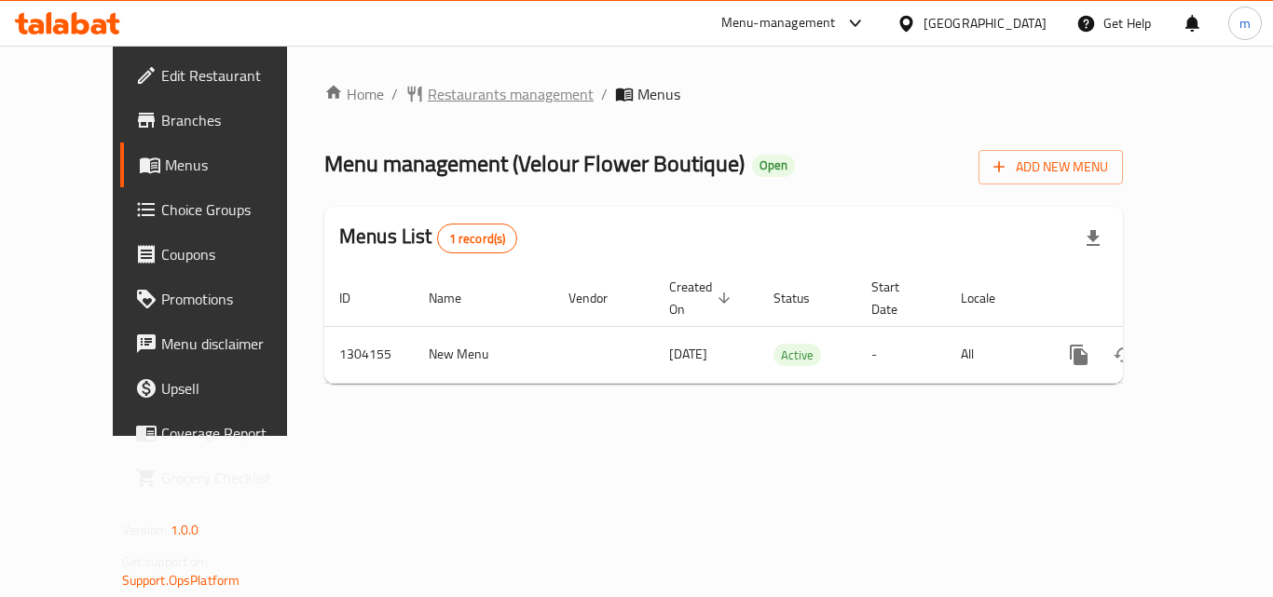
click at [428, 97] on span "Restaurants management" at bounding box center [511, 94] width 166 height 22
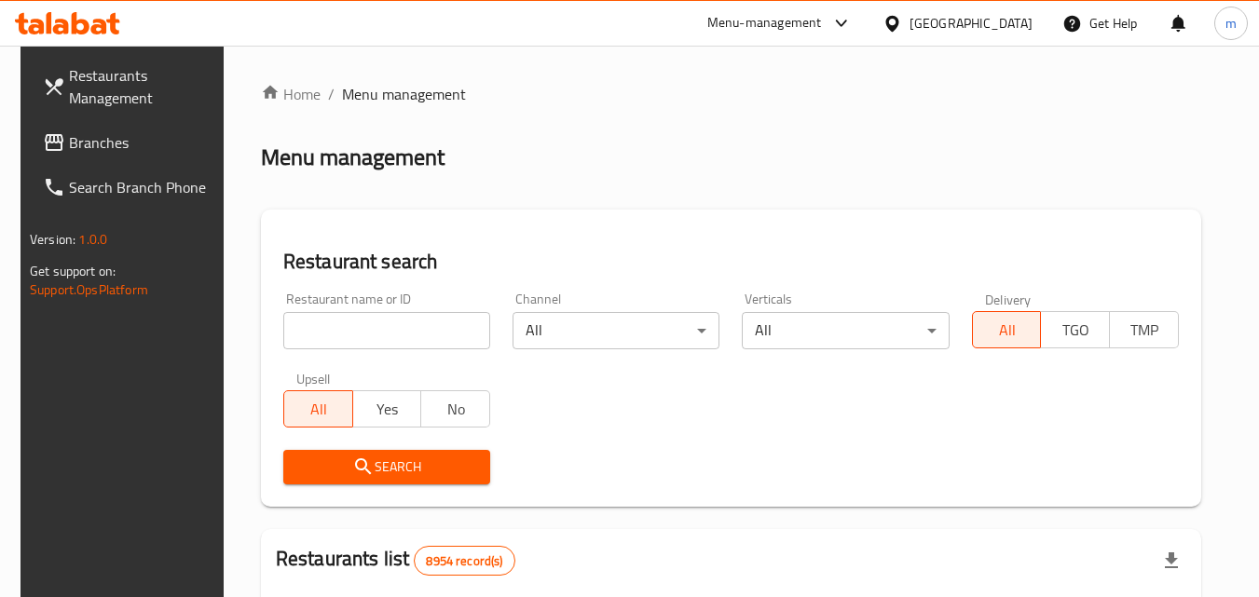
click at [371, 332] on input "search" at bounding box center [386, 330] width 207 height 37
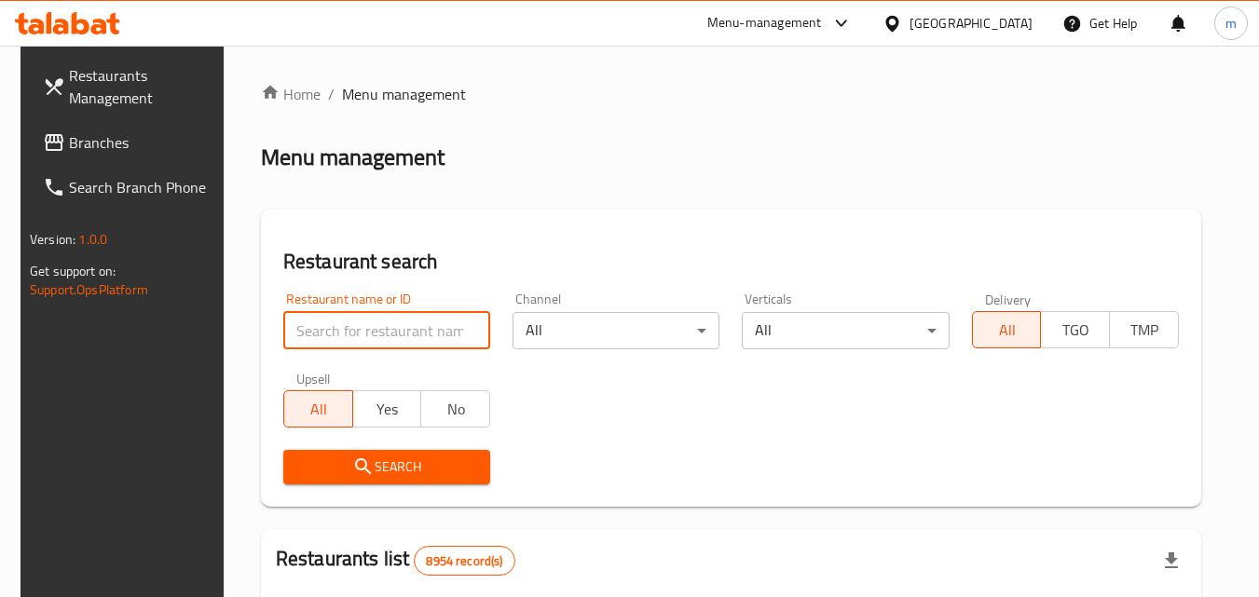
paste input "703085"
type input "703085"
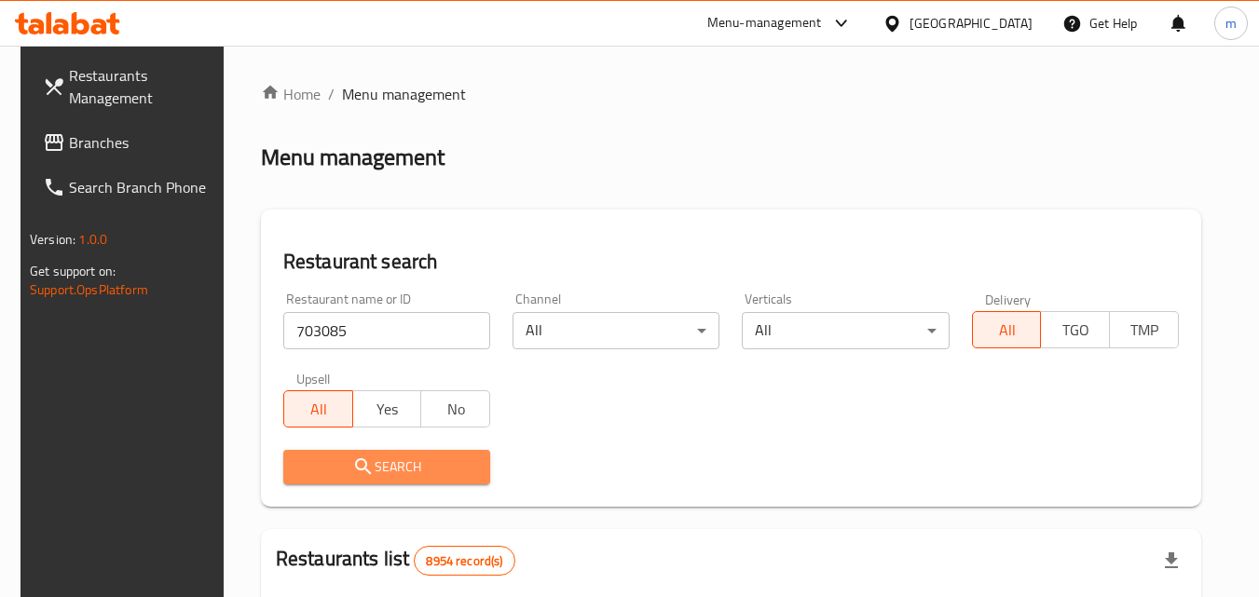
click at [369, 458] on span "Search" at bounding box center [386, 467] width 177 height 23
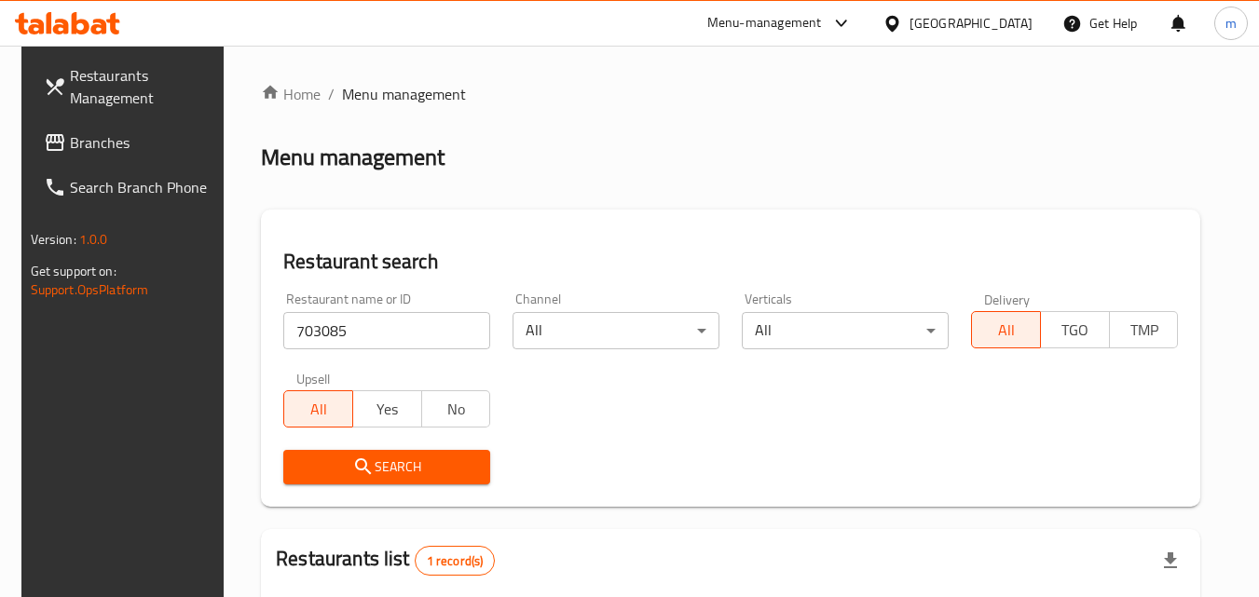
click at [1015, 22] on div "Qatar" at bounding box center [970, 23] width 123 height 20
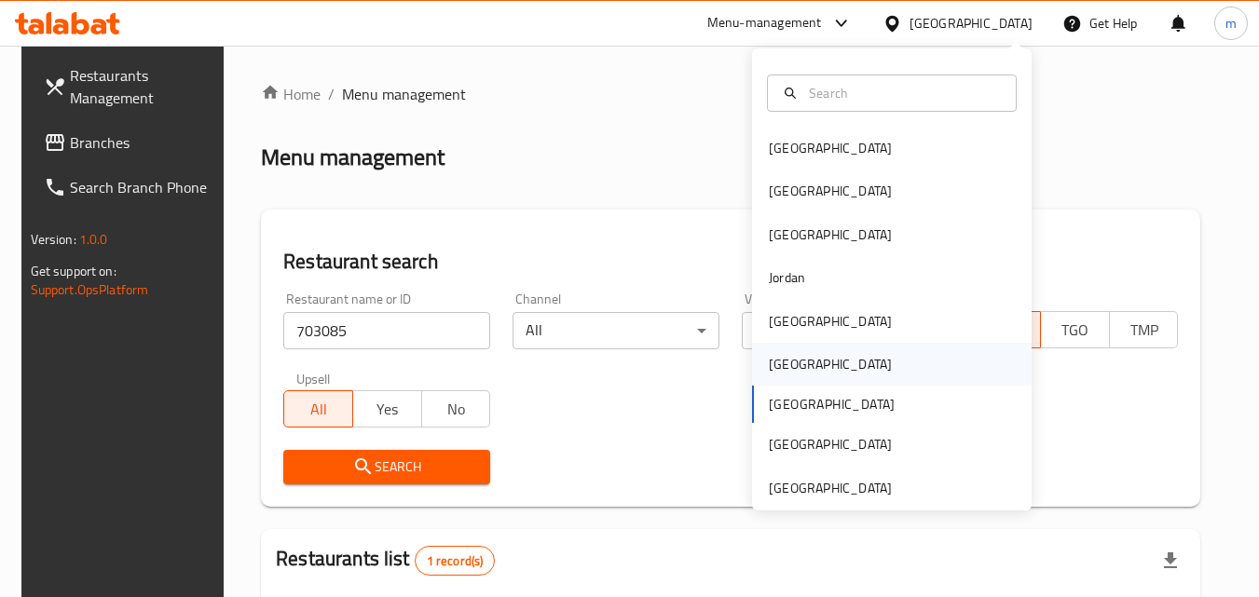
click at [769, 364] on div "[GEOGRAPHIC_DATA]" at bounding box center [830, 364] width 123 height 20
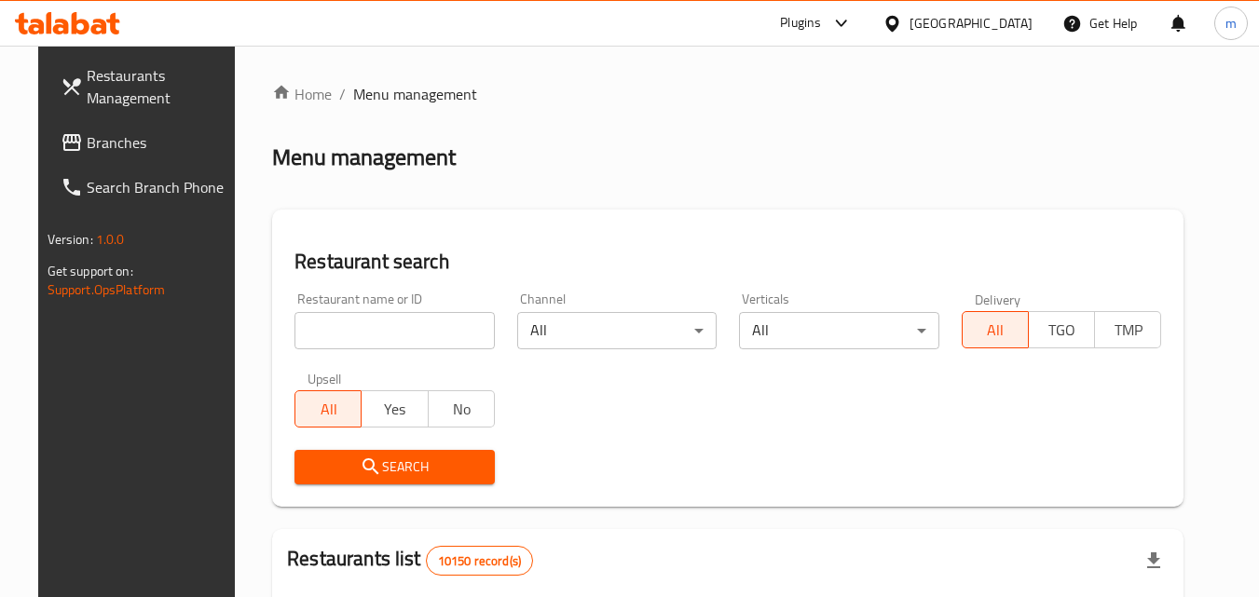
click at [102, 141] on span "Branches" at bounding box center [160, 142] width 147 height 22
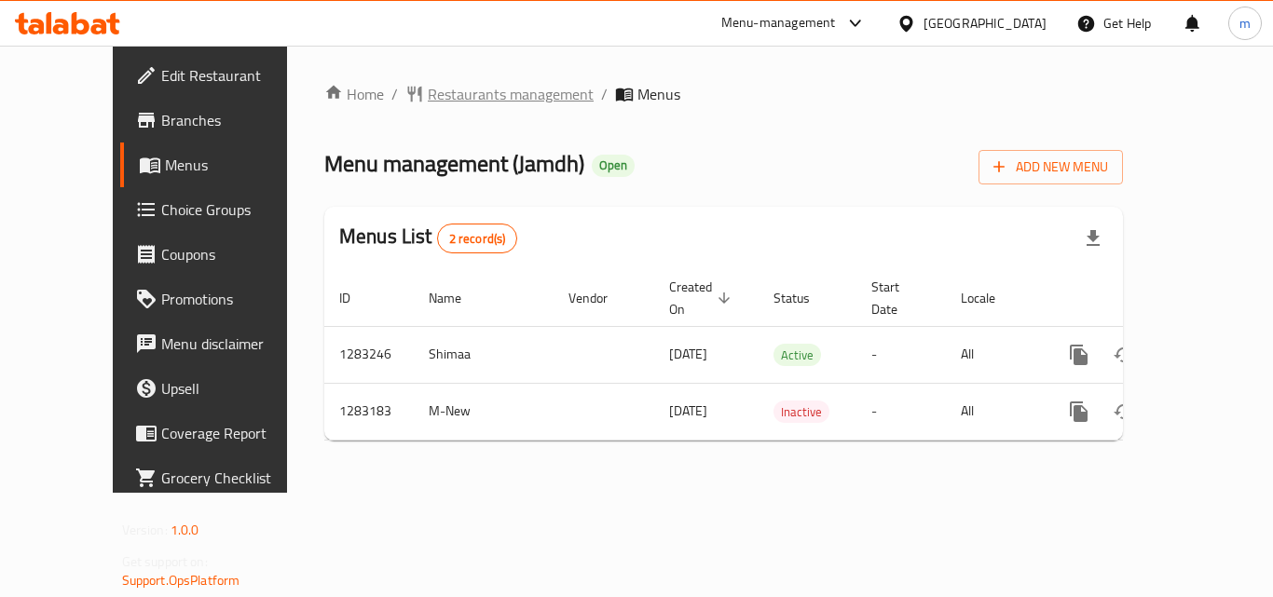
click at [428, 95] on span "Restaurants management" at bounding box center [511, 94] width 166 height 22
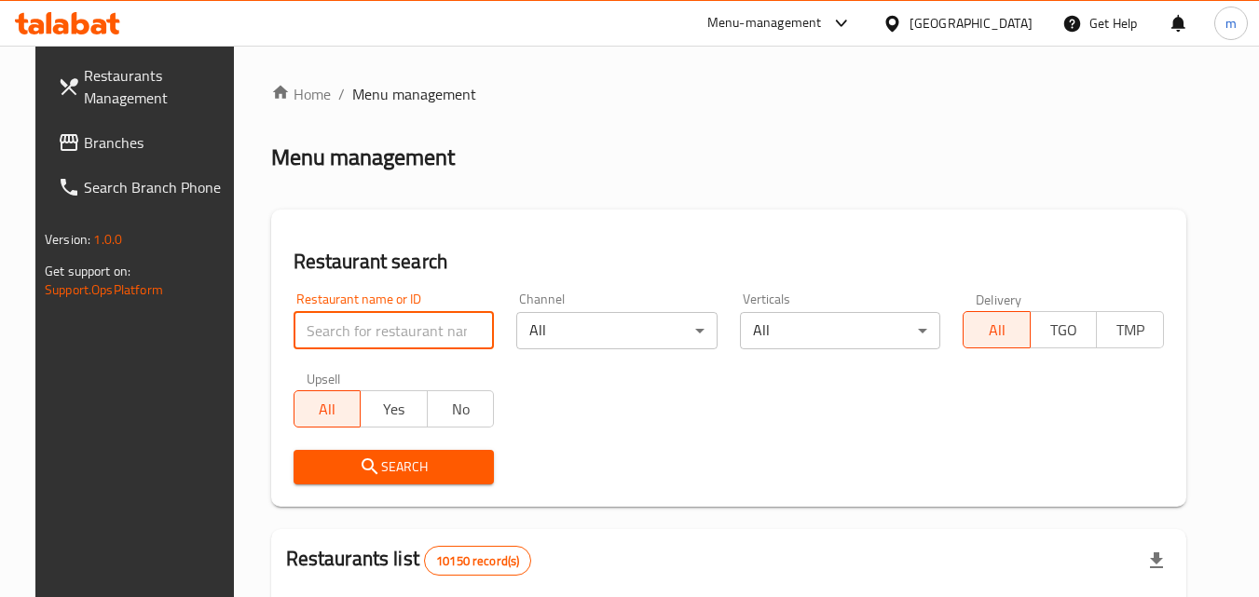
click at [346, 331] on input "search" at bounding box center [393, 330] width 201 height 37
paste input "695146"
type input "695146"
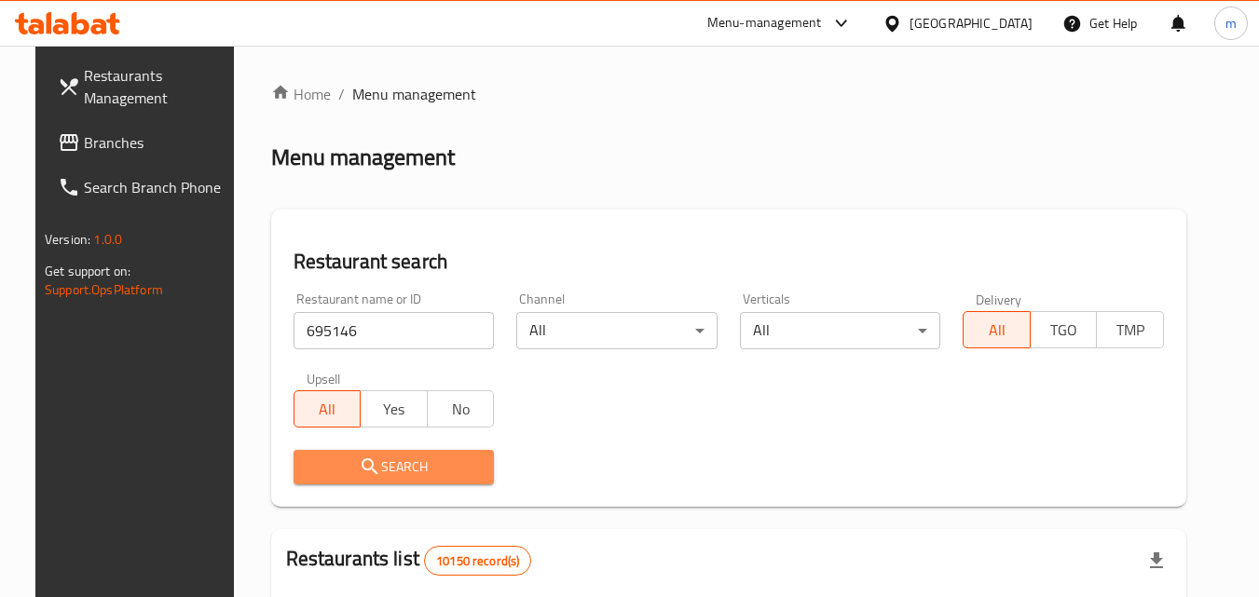
click at [373, 457] on span "Search" at bounding box center [393, 467] width 171 height 23
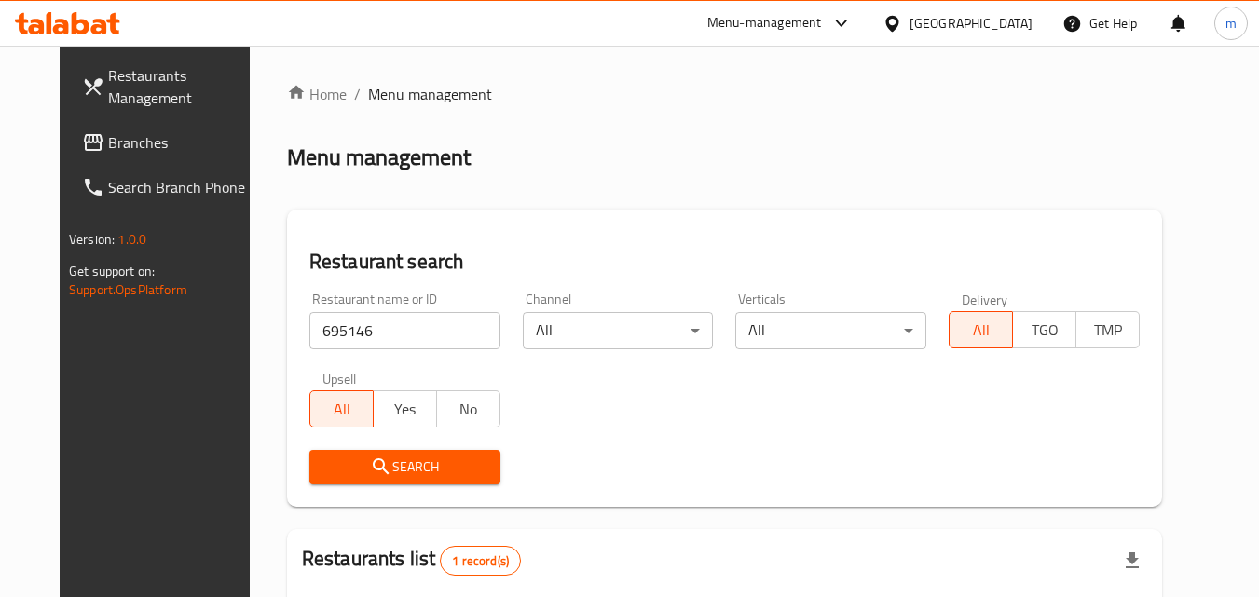
click at [110, 144] on span "Branches" at bounding box center [181, 142] width 147 height 22
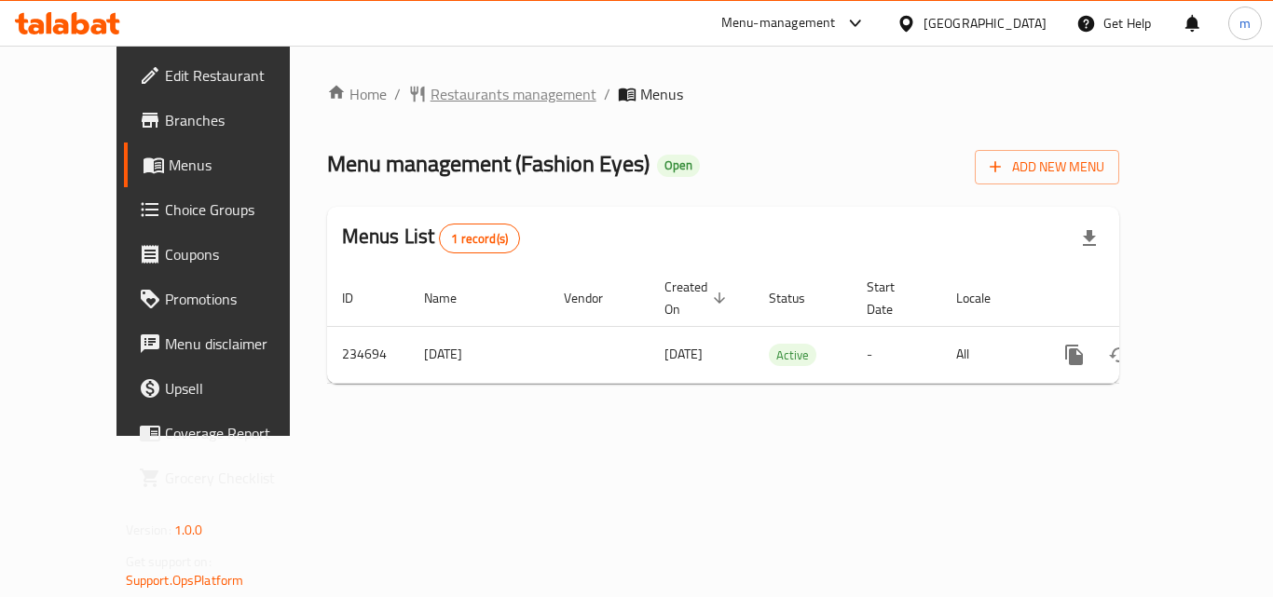
click at [463, 97] on span "Restaurants management" at bounding box center [513, 94] width 166 height 22
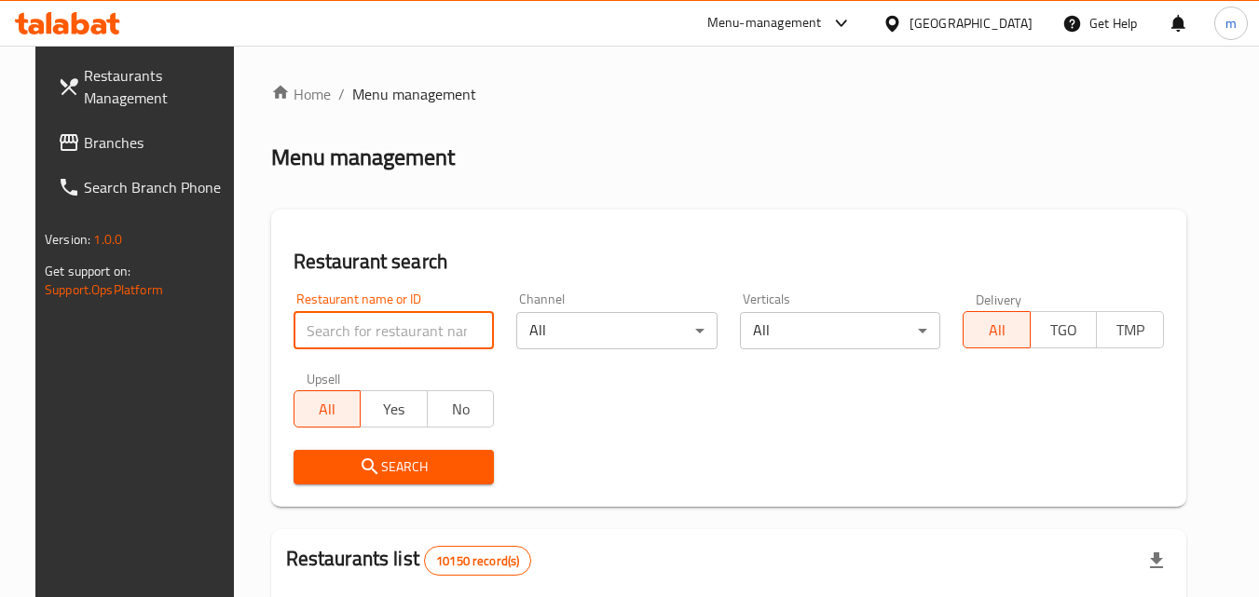
click at [389, 323] on input "search" at bounding box center [393, 330] width 201 height 37
paste input "626442"
type input "626442"
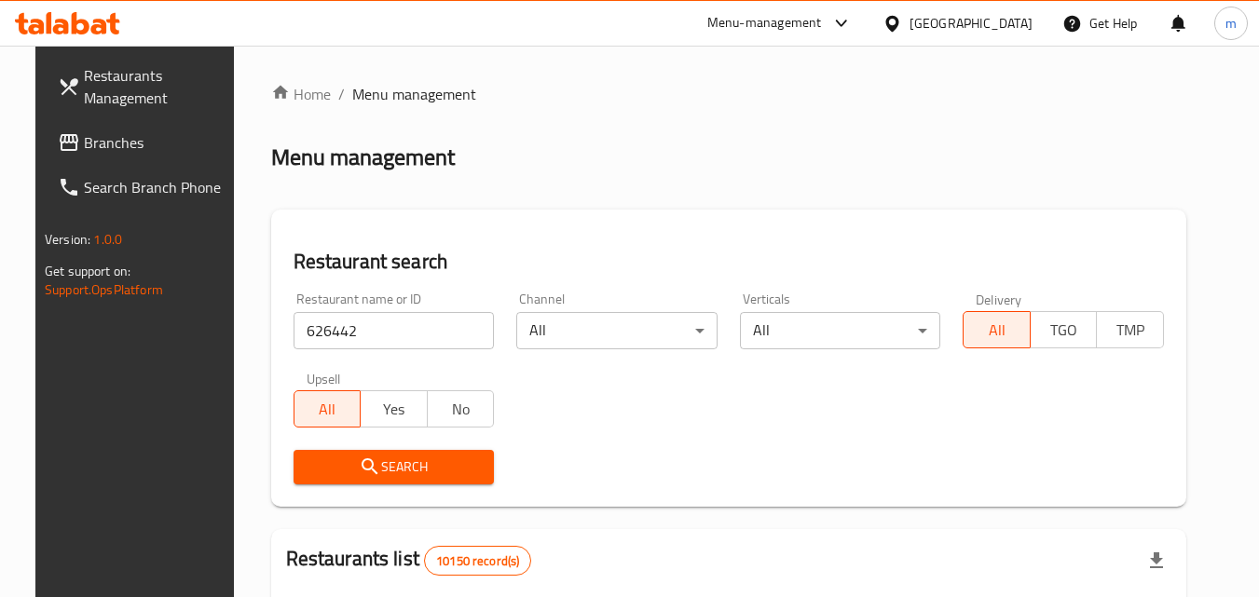
click at [374, 467] on span "Search" at bounding box center [393, 467] width 171 height 23
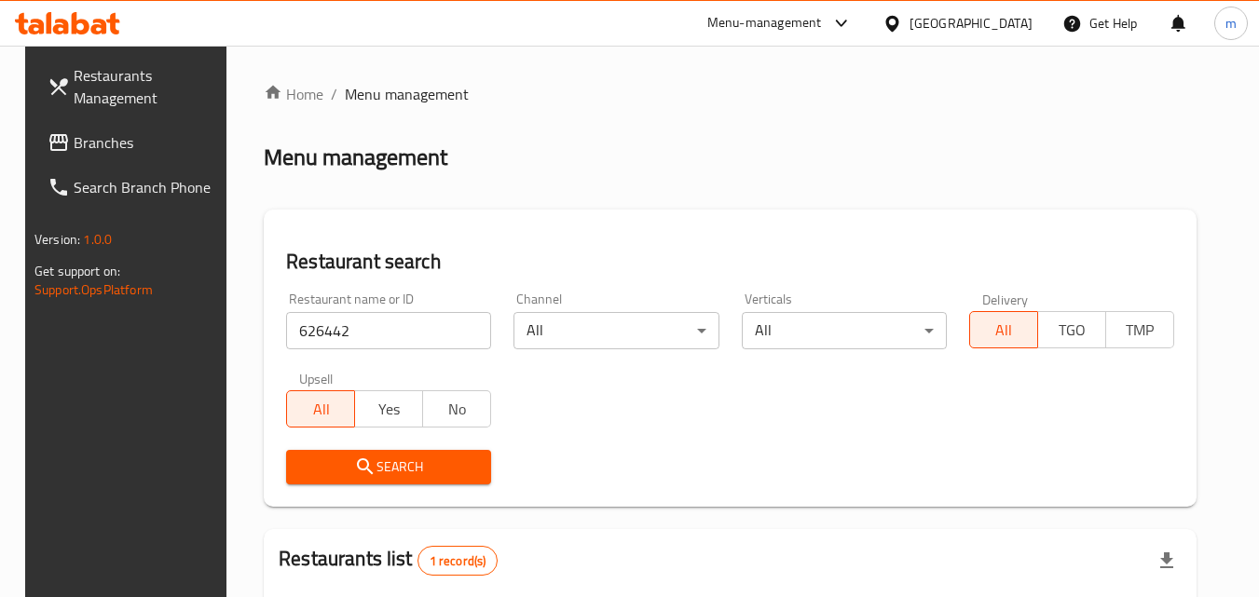
click at [909, 18] on div at bounding box center [895, 23] width 27 height 20
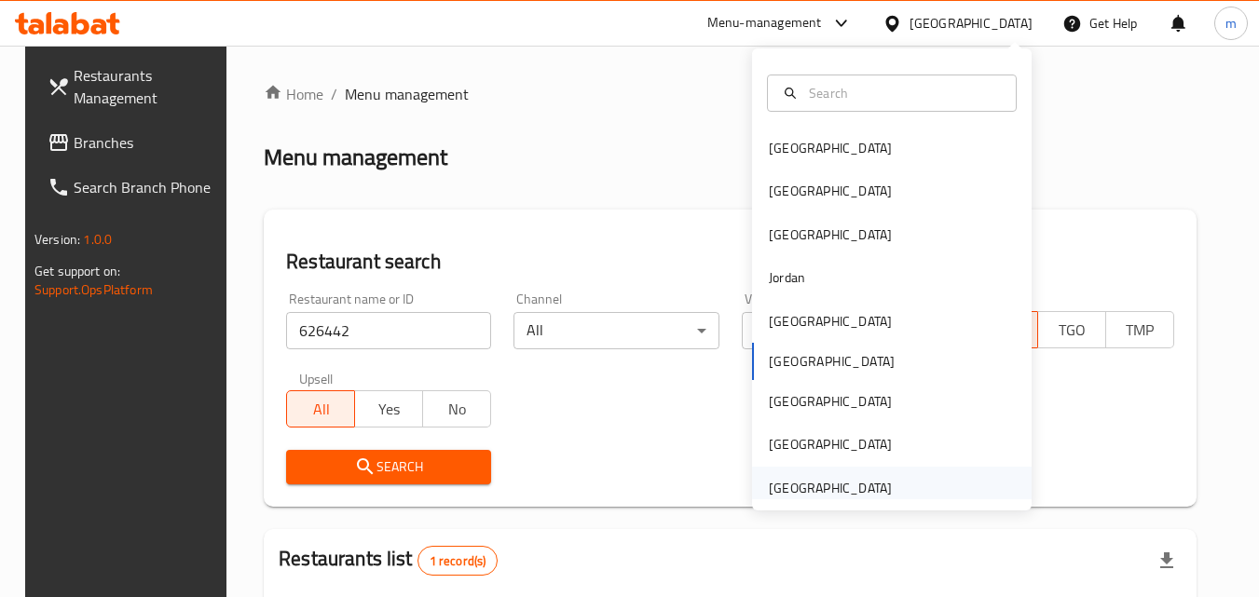
click at [817, 491] on div "[GEOGRAPHIC_DATA]" at bounding box center [830, 488] width 123 height 20
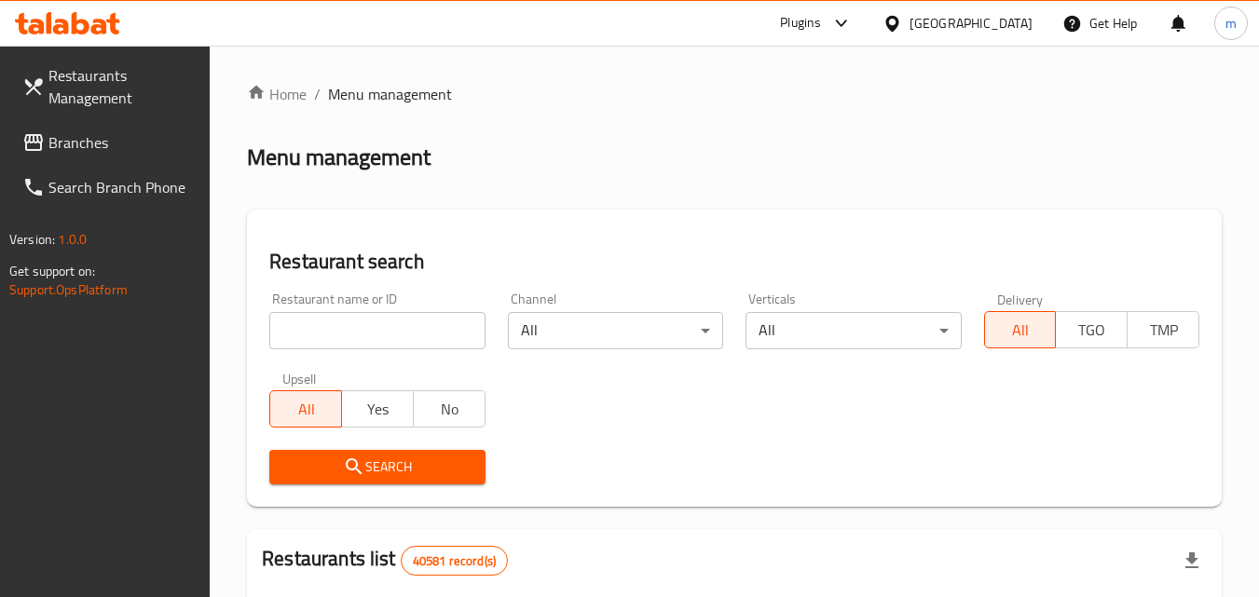
click at [64, 137] on span "Branches" at bounding box center [121, 142] width 147 height 22
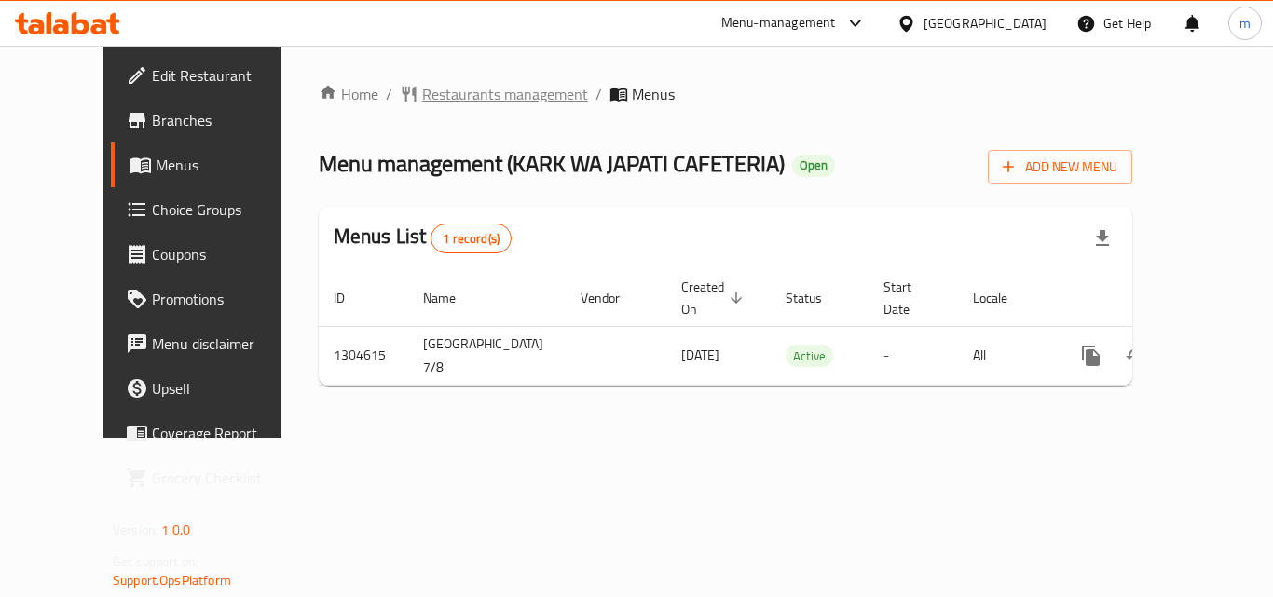
click at [434, 91] on span "Restaurants management" at bounding box center [505, 94] width 166 height 22
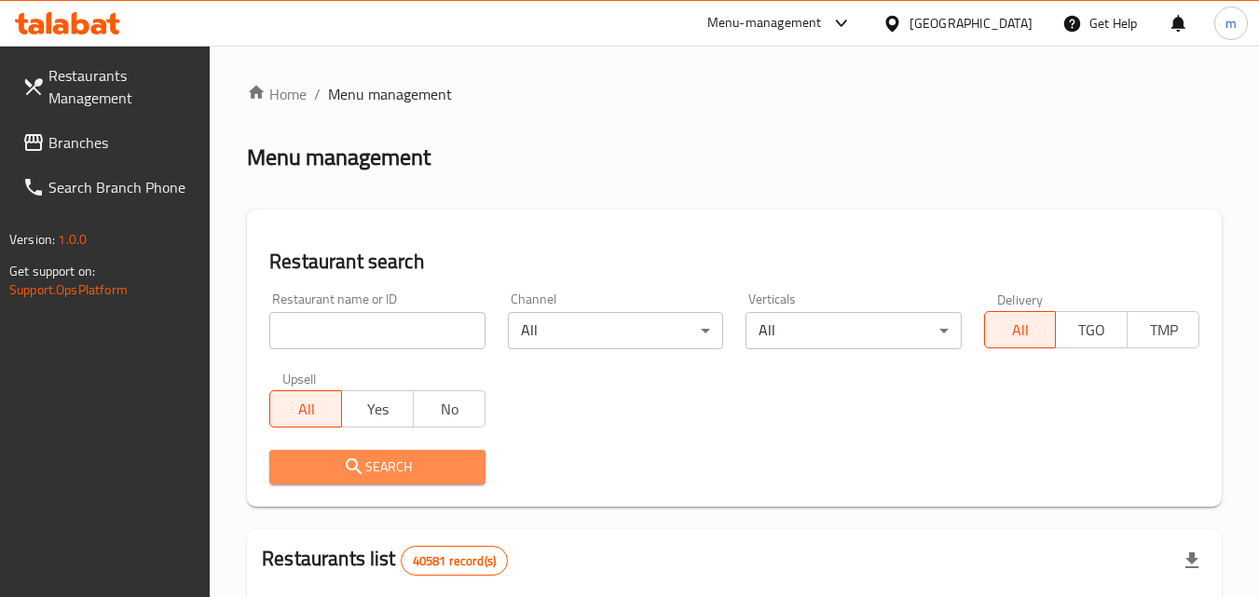
click at [407, 469] on span "Search" at bounding box center [376, 467] width 185 height 23
click at [408, 467] on div at bounding box center [629, 298] width 1259 height 597
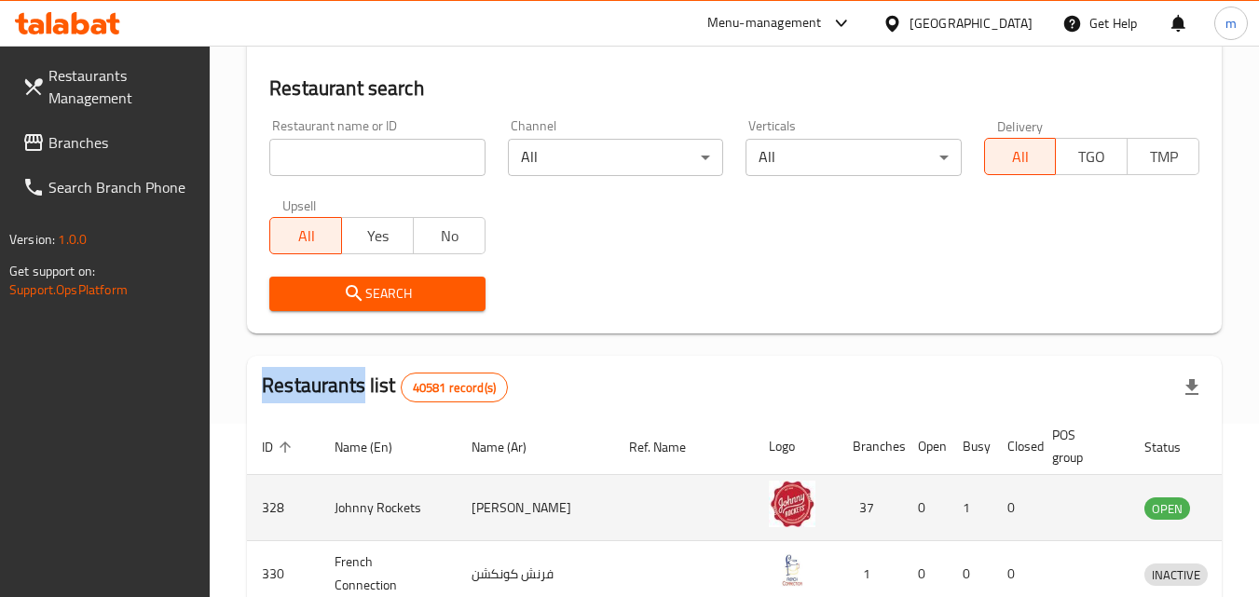
scroll to position [93, 0]
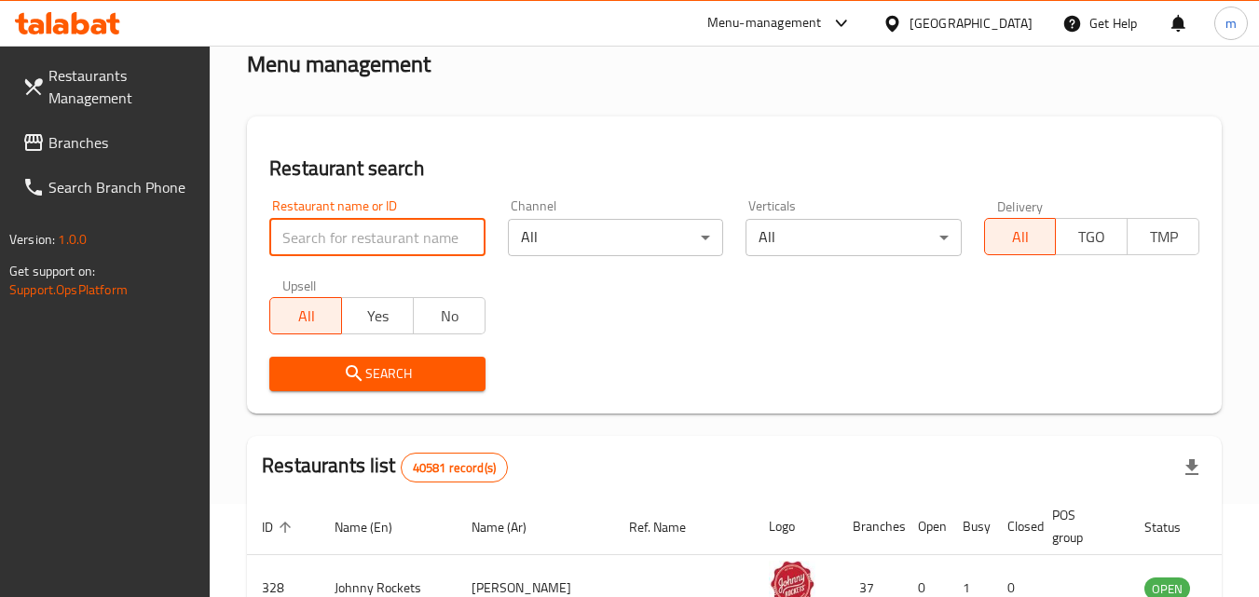
click at [377, 229] on input "search" at bounding box center [376, 237] width 215 height 37
paste input "703040"
type input "703040"
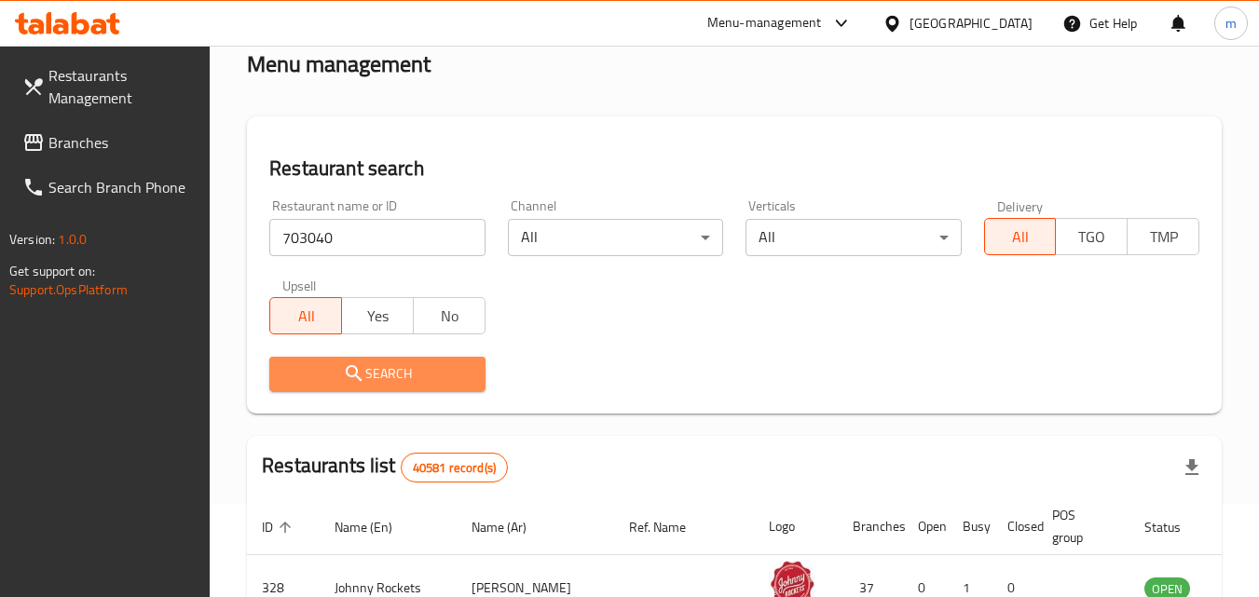
click at [373, 374] on span "Search" at bounding box center [376, 373] width 185 height 23
click at [373, 374] on div at bounding box center [629, 298] width 1259 height 597
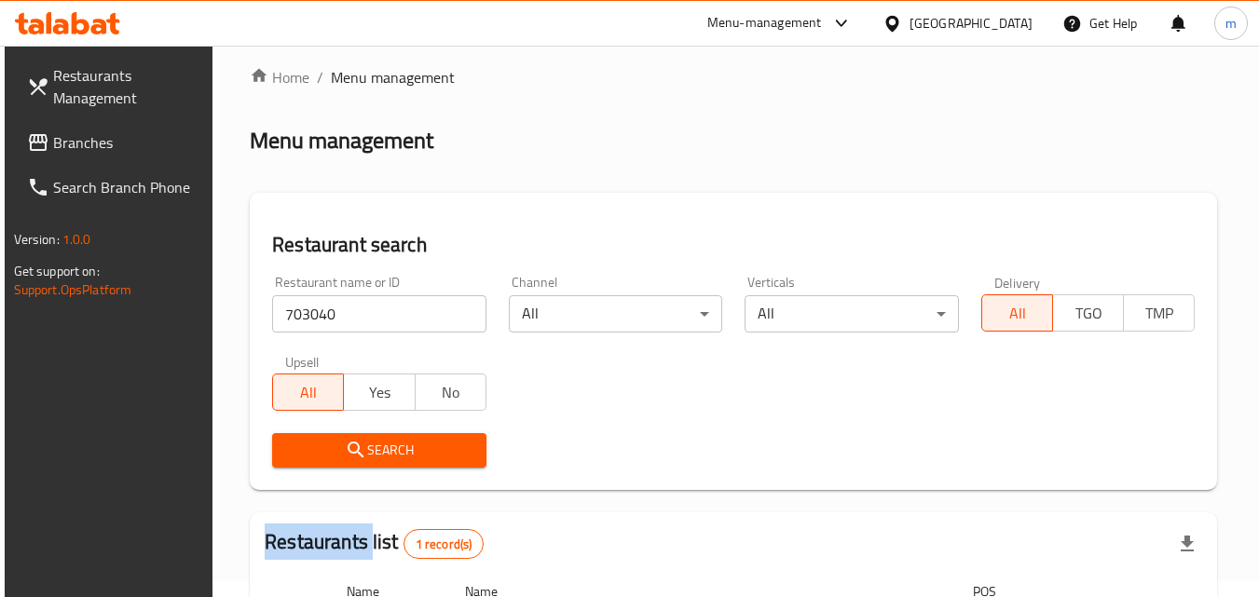
scroll to position [0, 0]
